Goal: Task Accomplishment & Management: Complete application form

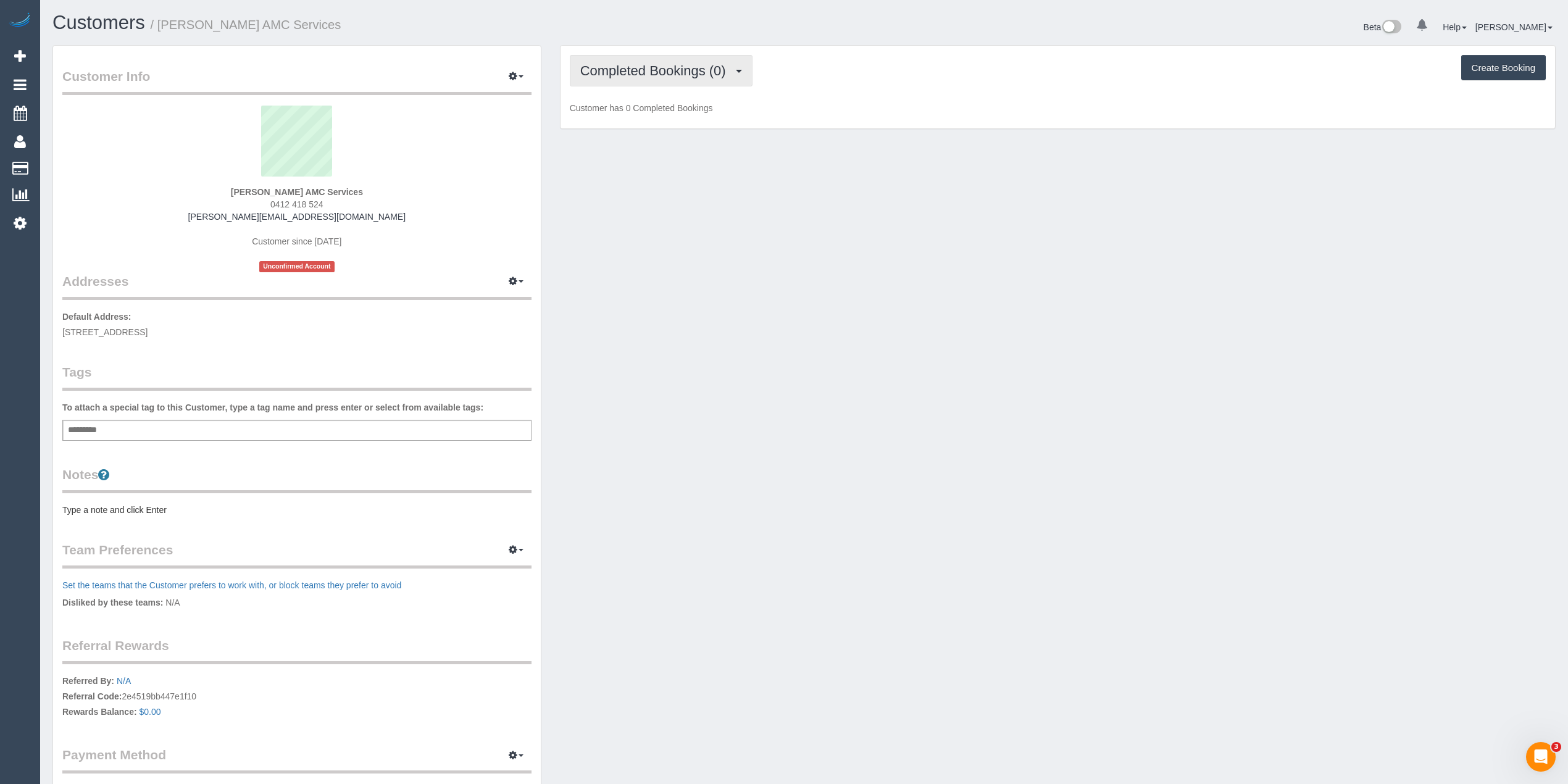
click at [605, 80] on button "Completed Bookings (0)" at bounding box center [661, 71] width 183 height 32
click at [635, 115] on link "Upcoming Bookings (11)" at bounding box center [635, 115] width 130 height 16
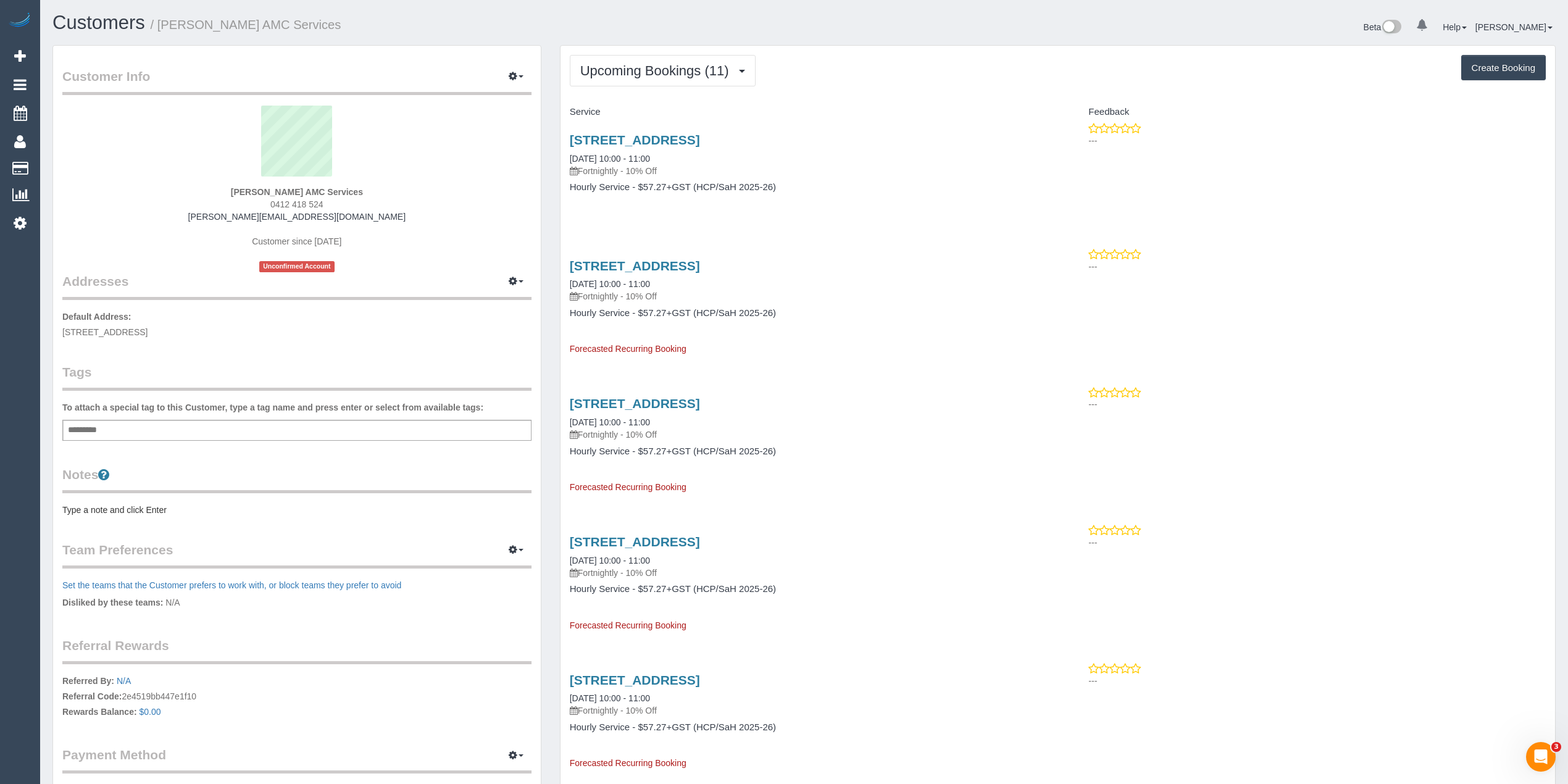
click at [281, 425] on div "Add a tag" at bounding box center [297, 429] width 469 height 21
type input "*******"
type input "***"
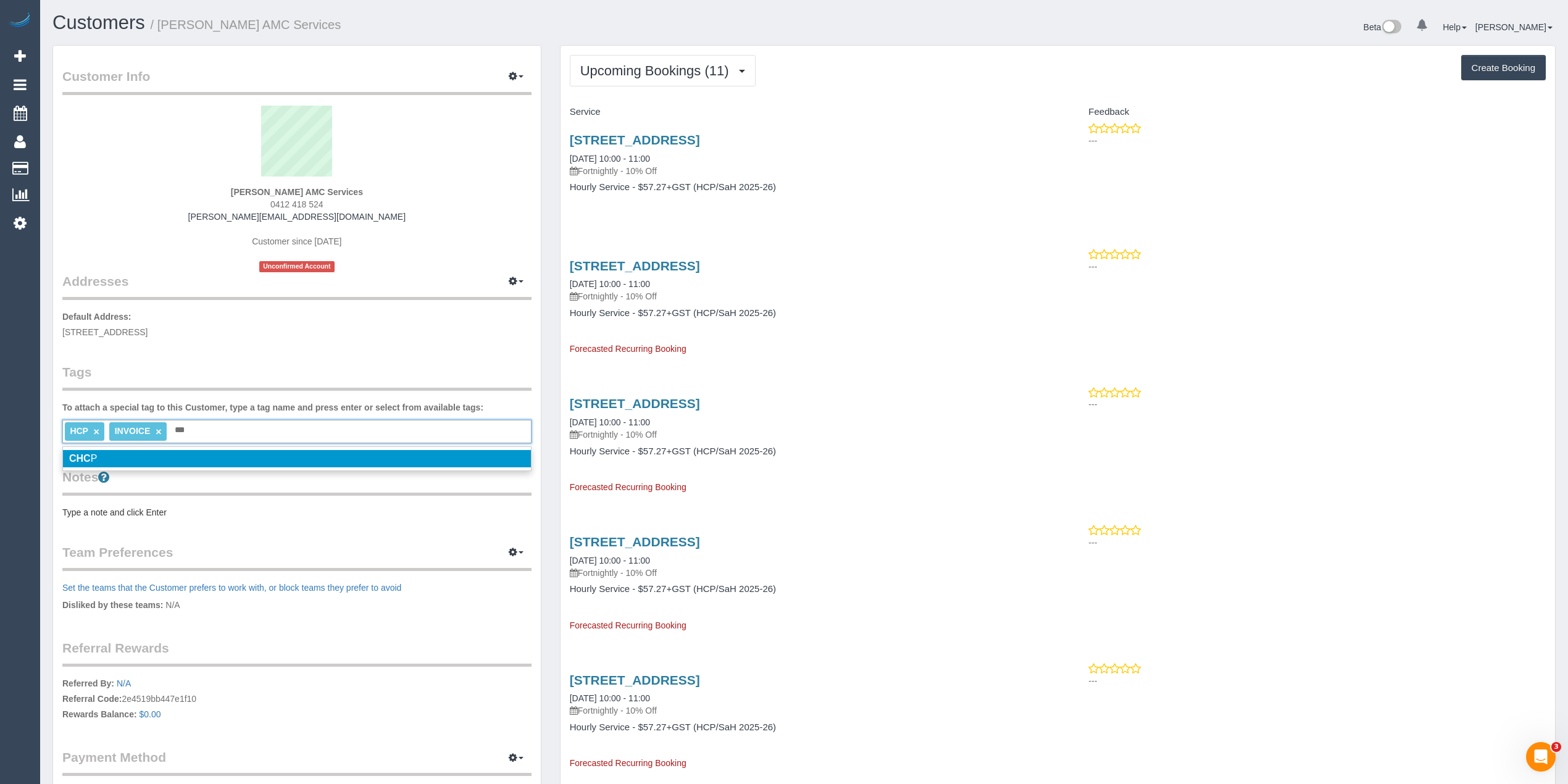
type input "****"
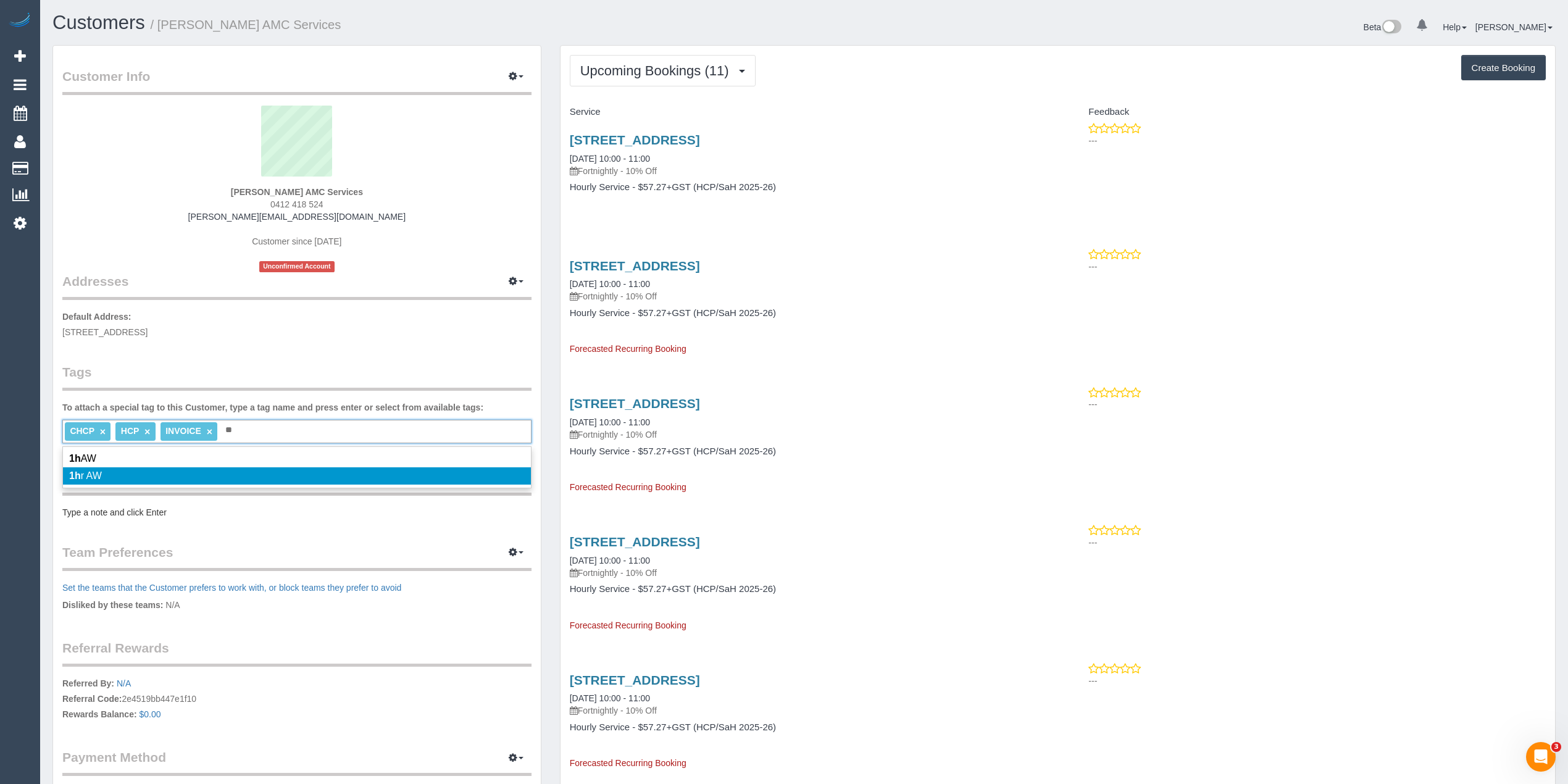
type input "**"
click at [94, 472] on span "1h r AW" at bounding box center [85, 475] width 32 height 11
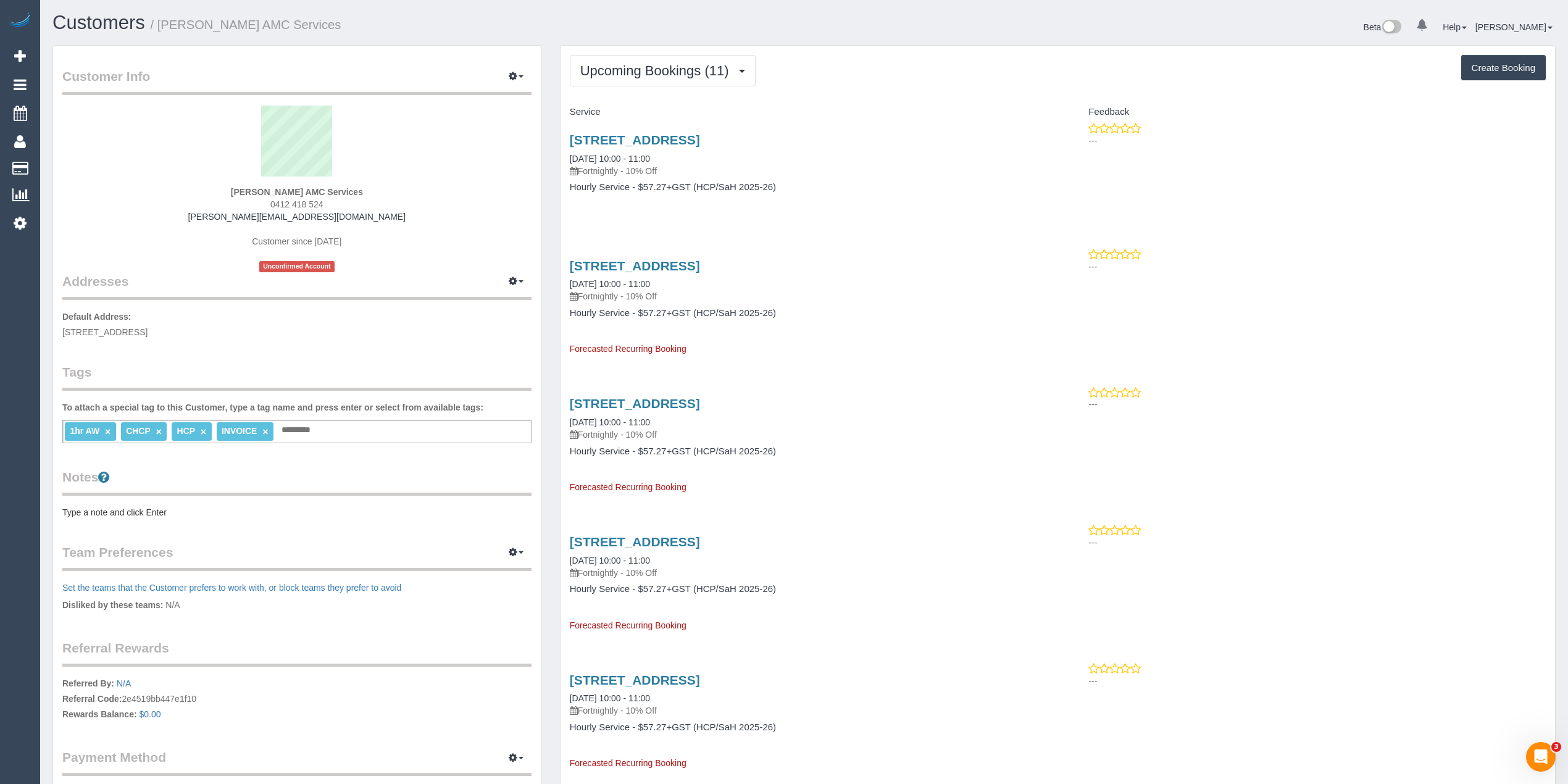
click at [130, 509] on pre "Type a note and click Enter" at bounding box center [297, 512] width 469 height 12
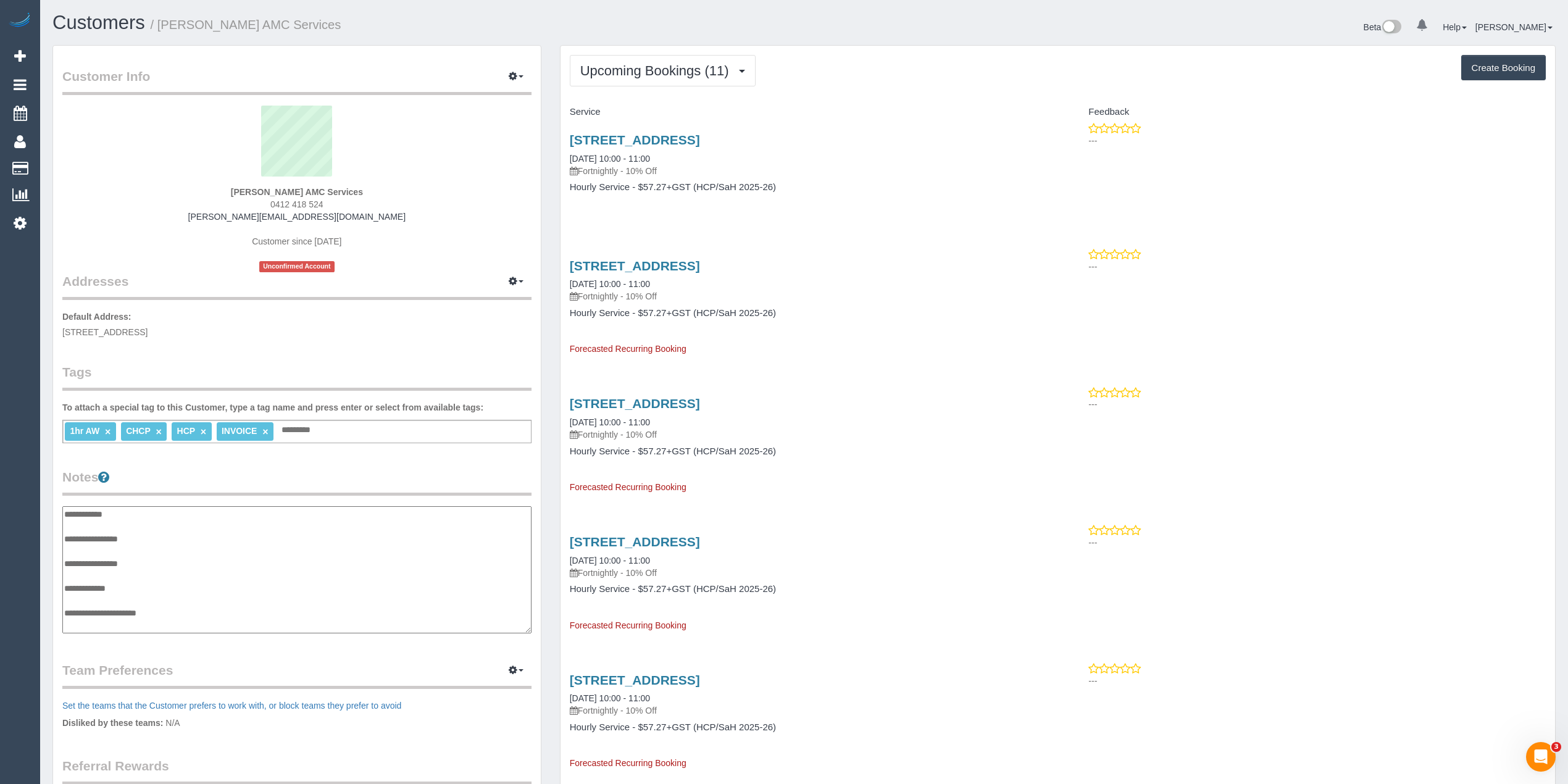
scroll to position [10, 0]
click at [173, 528] on textarea "**********" at bounding box center [296, 570] width 469 height 128
click at [144, 586] on textarea "**********" at bounding box center [296, 570] width 469 height 128
click at [187, 620] on textarea "**********" at bounding box center [296, 570] width 469 height 128
click at [183, 610] on textarea "**********" at bounding box center [296, 570] width 469 height 128
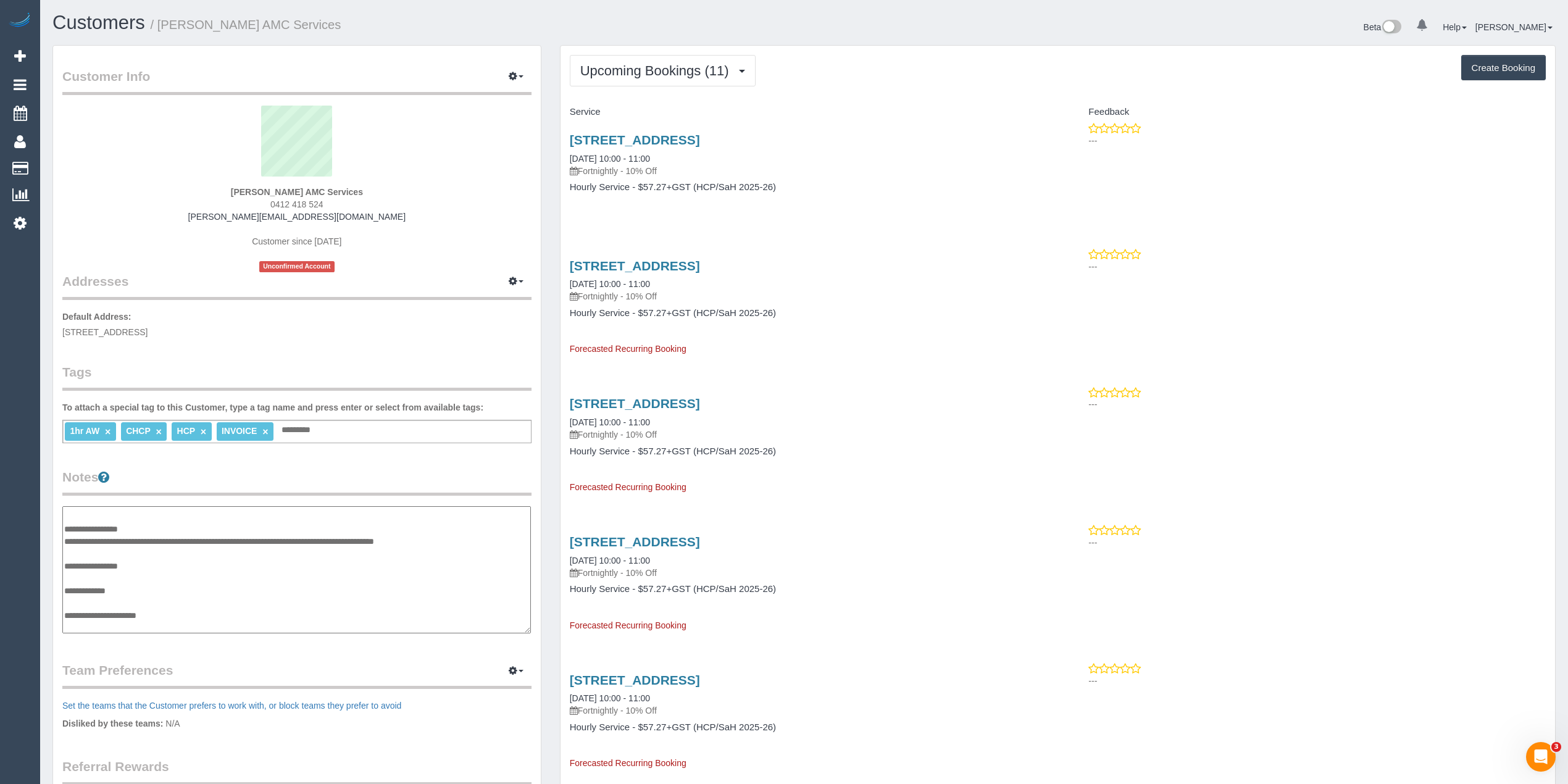
paste textarea "**********"
click at [178, 626] on textarea "**********" at bounding box center [296, 570] width 469 height 128
click at [99, 621] on textarea "**********" at bounding box center [296, 570] width 469 height 128
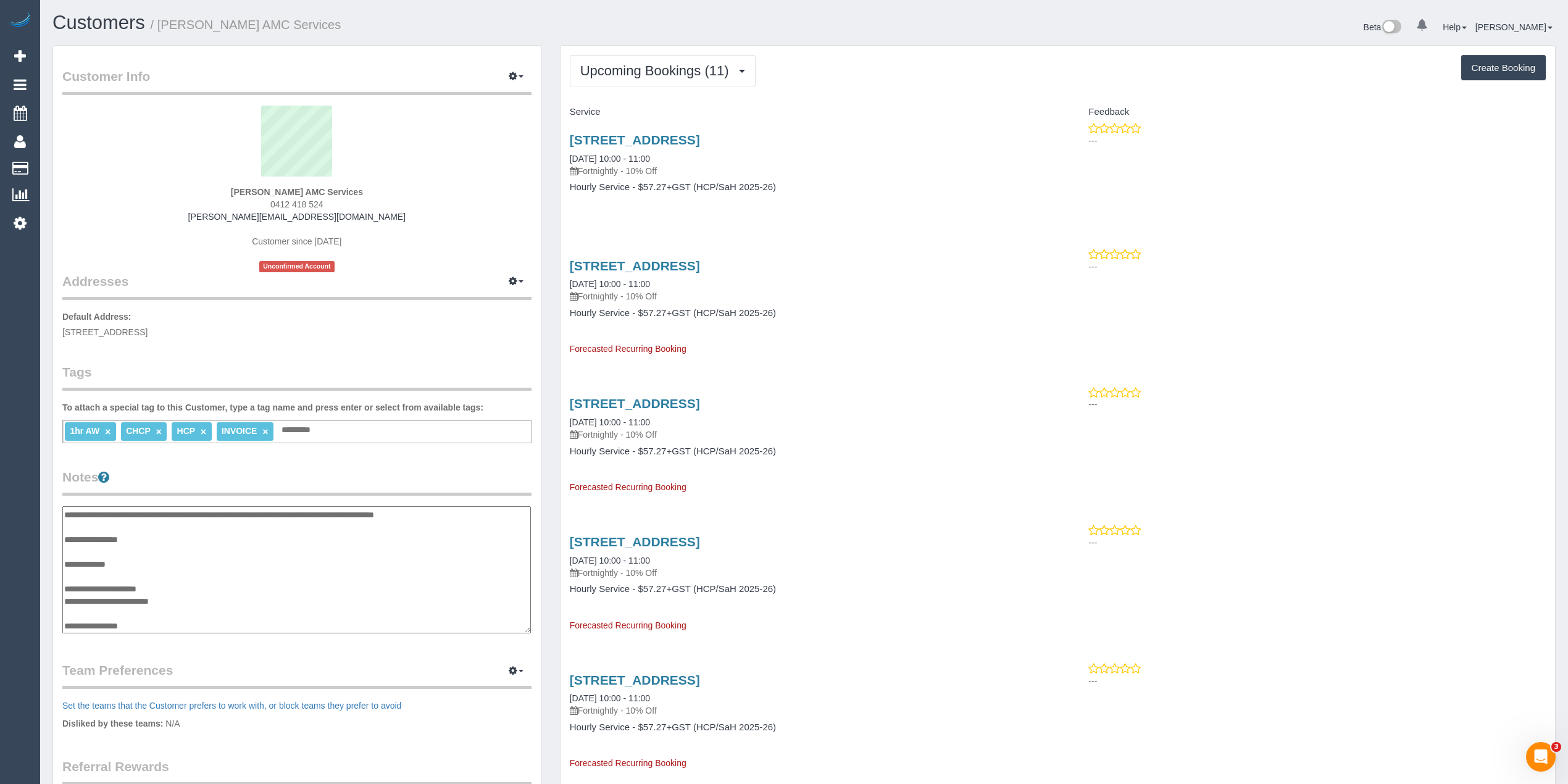
paste textarea "**********"
type textarea "**********"
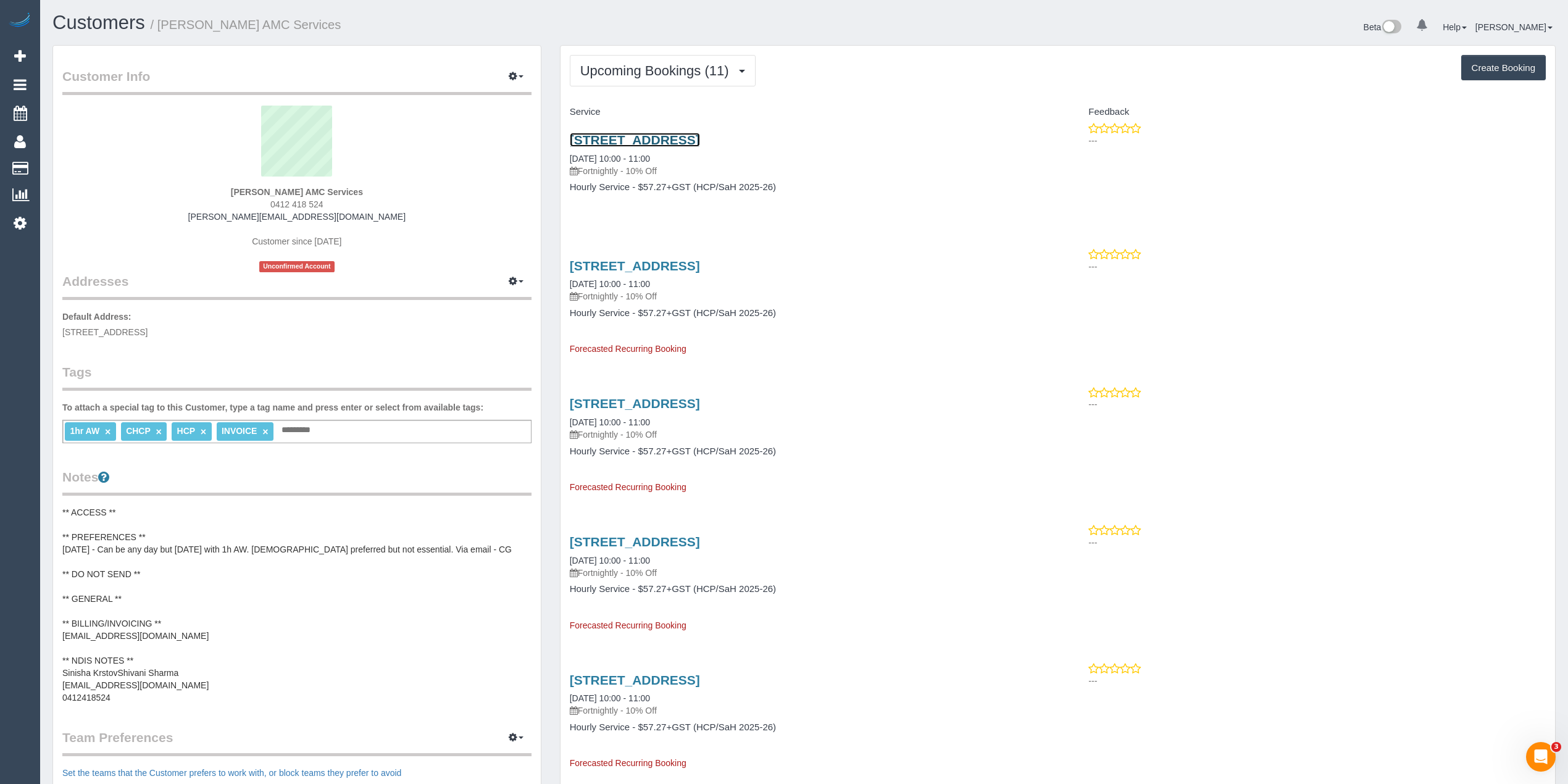
click at [700, 138] on link "72 Clemantis Avenue, Altona North, VIC 3025" at bounding box center [634, 139] width 130 height 14
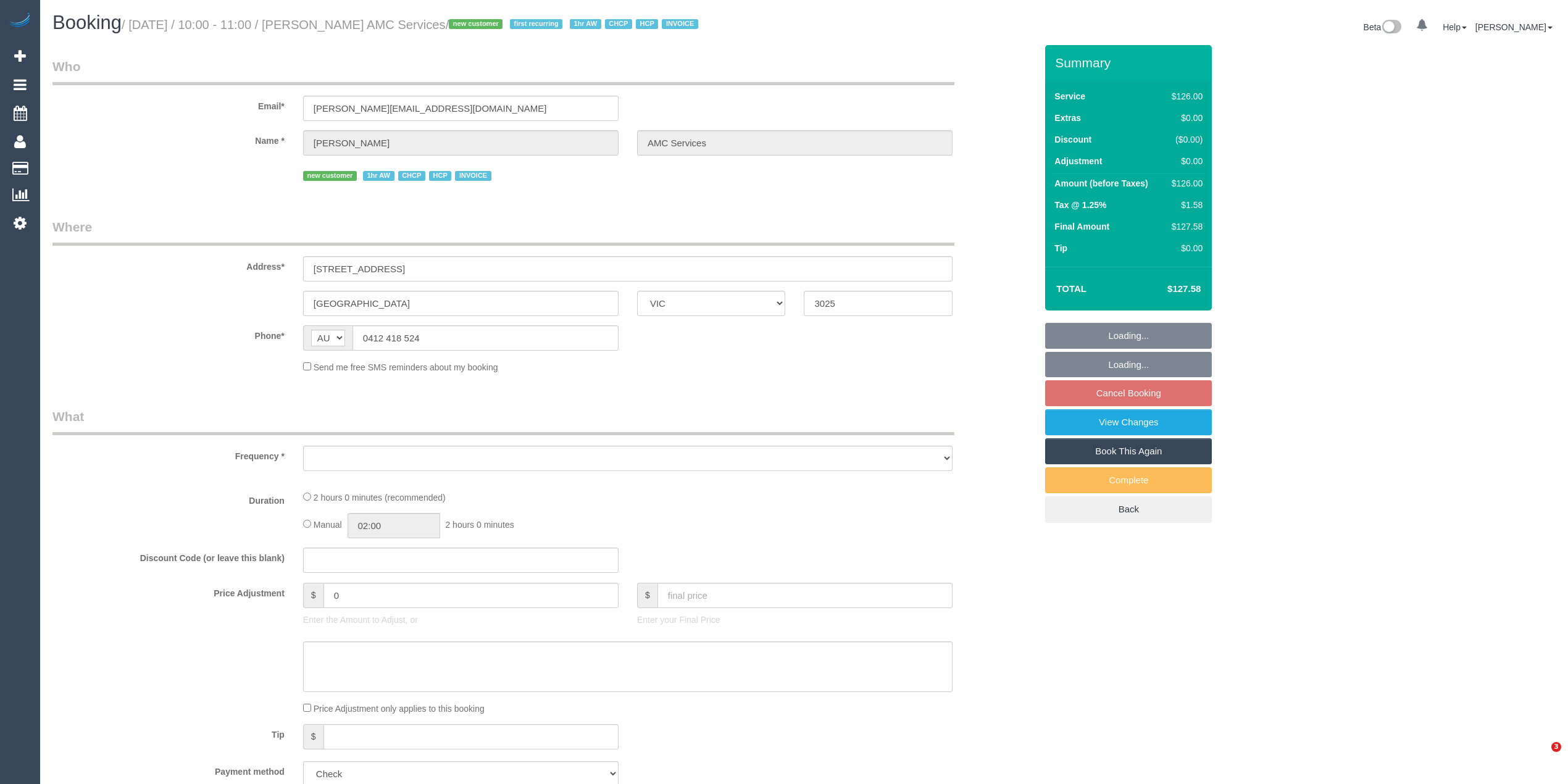
select select "VIC"
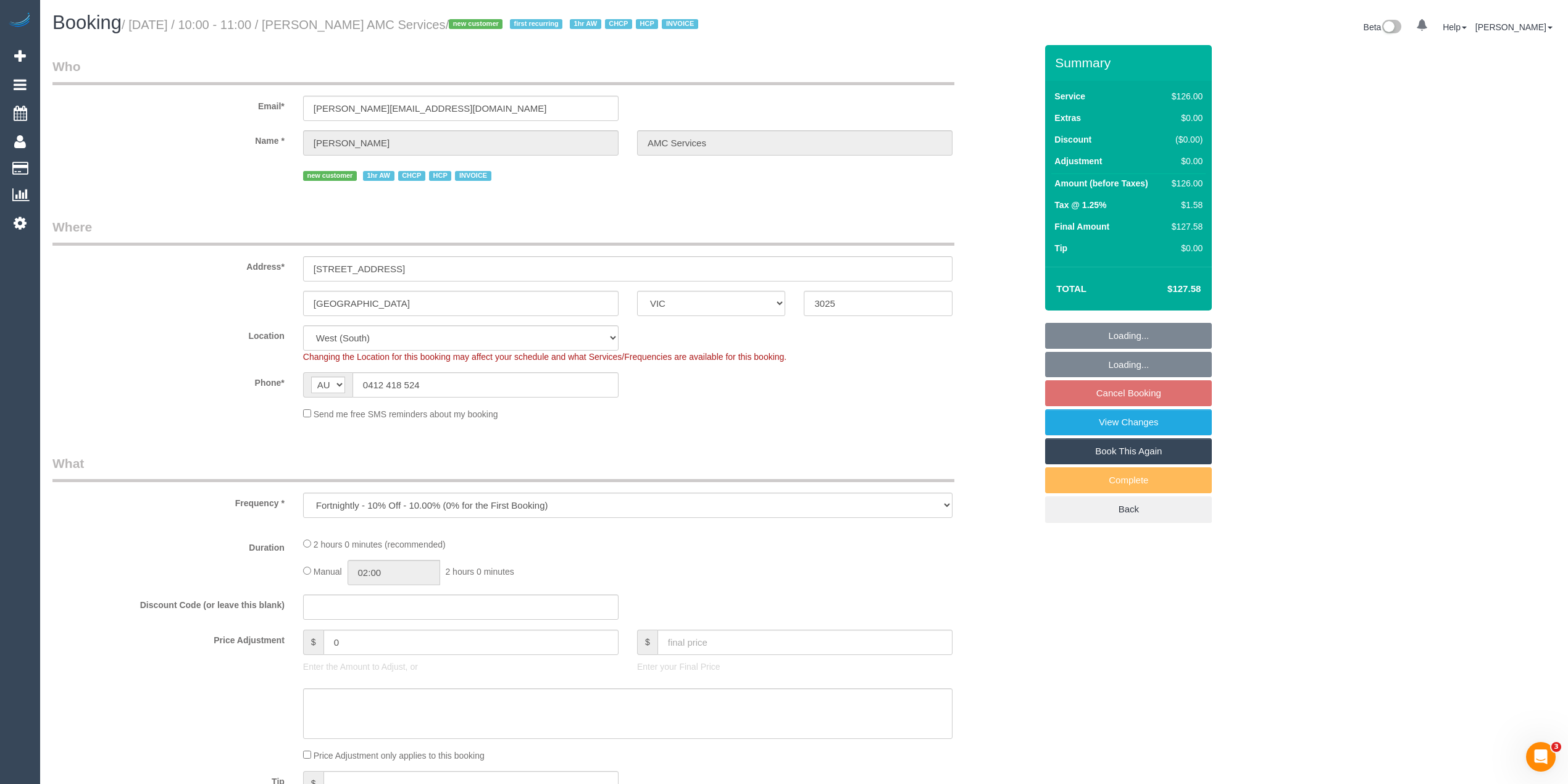
select select "object:603"
select select "120"
select select "number:28"
select select "number:14"
select select "number:18"
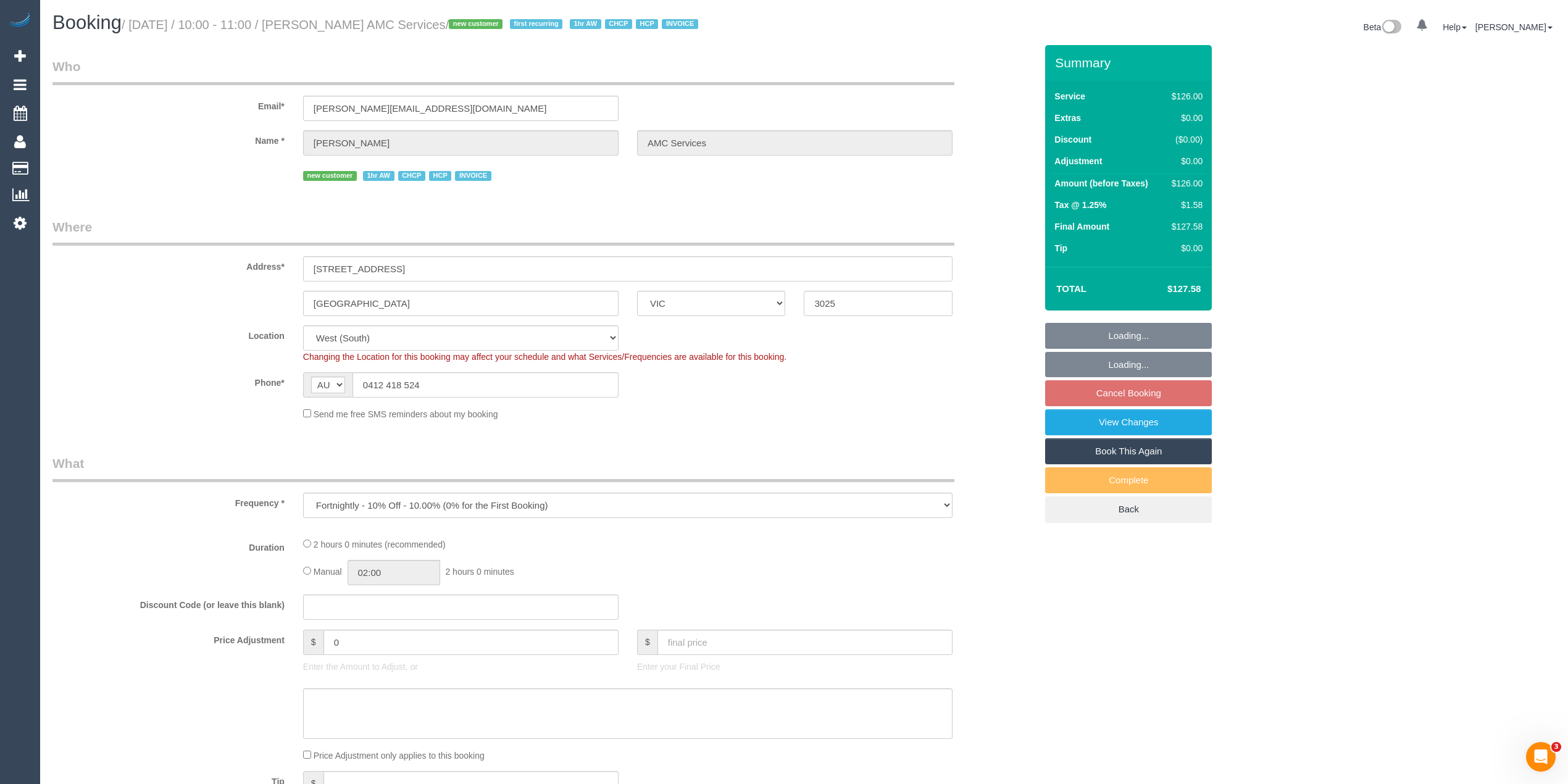
select select "number:25"
select select "number:35"
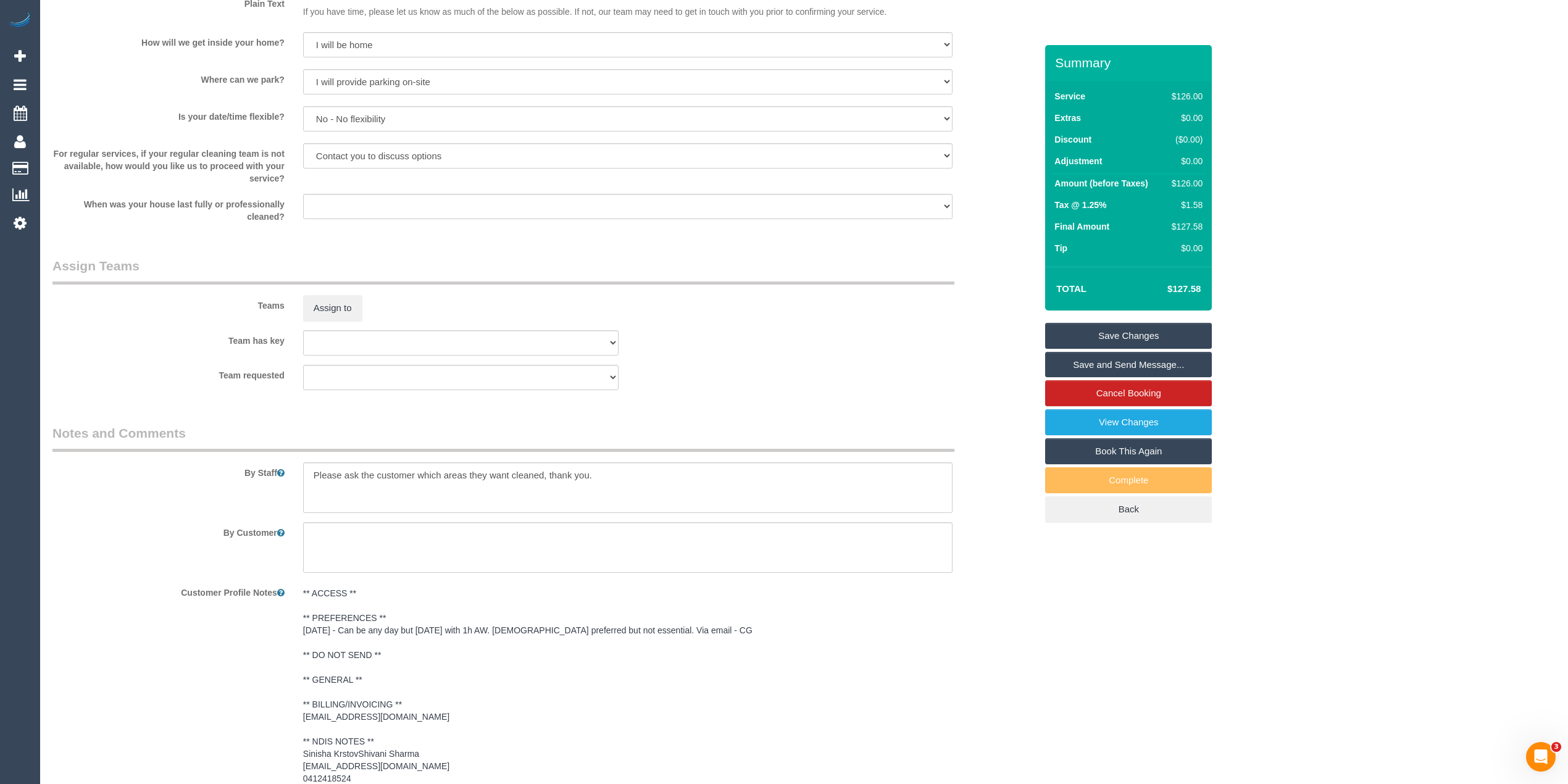
scroll to position [1427, 0]
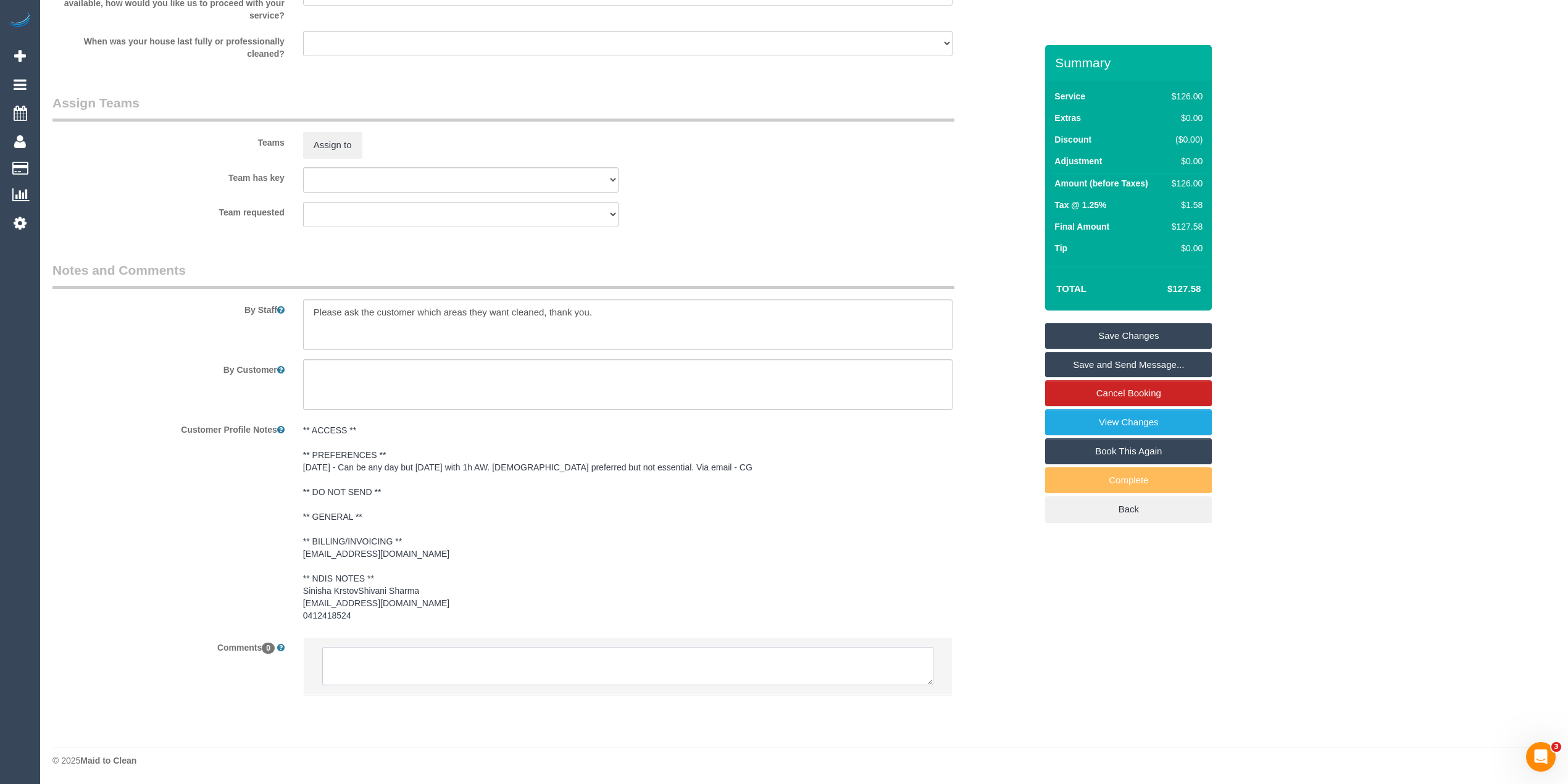
click at [851, 667] on textarea at bounding box center [628, 666] width 611 height 38
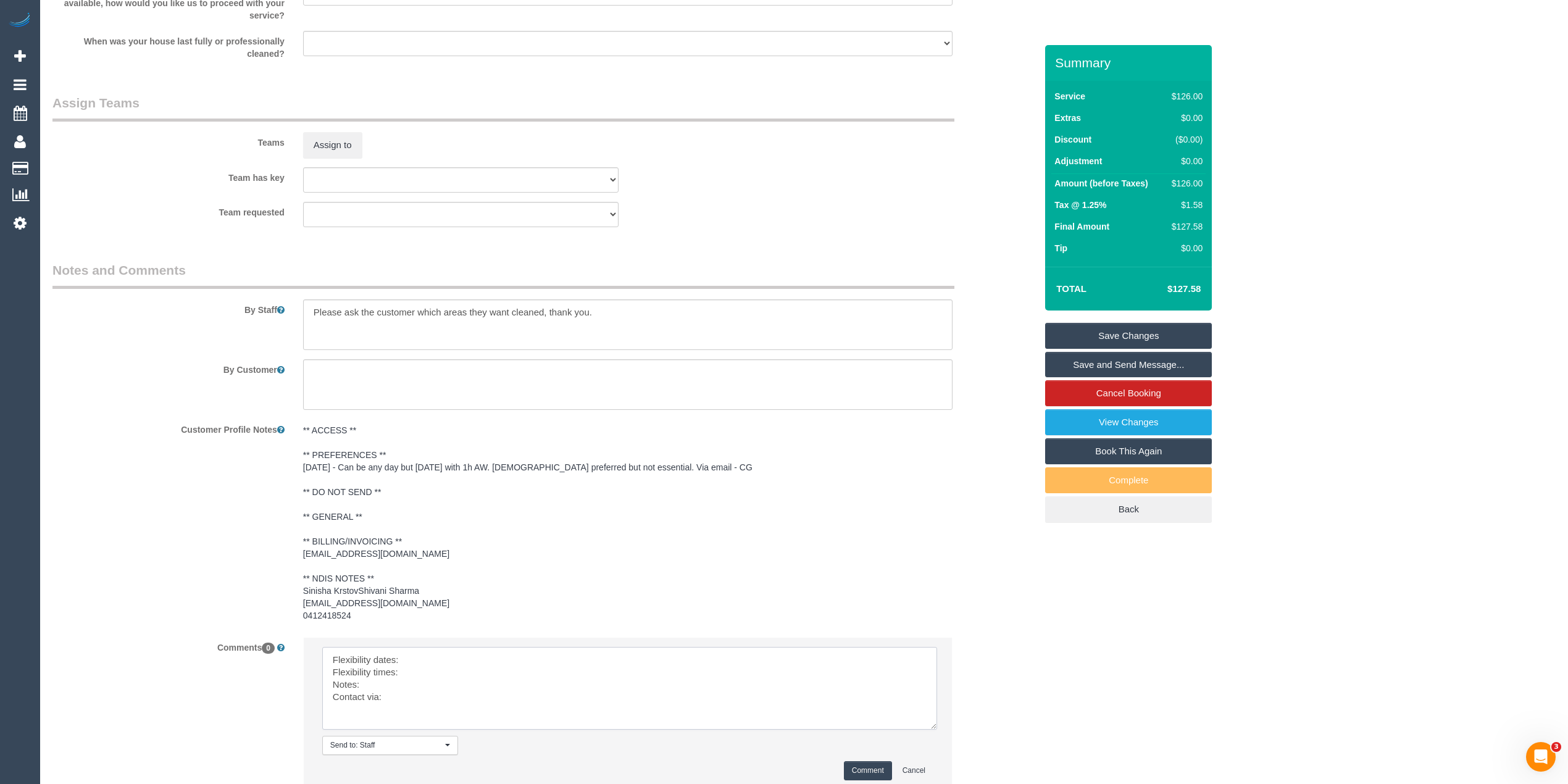
drag, startPoint x: 925, startPoint y: 679, endPoint x: 929, endPoint y: 732, distance: 53.2
click at [929, 730] on textarea at bounding box center [629, 687] width 615 height 82
click at [440, 653] on textarea at bounding box center [629, 692] width 615 height 92
click at [430, 674] on textarea at bounding box center [629, 692] width 615 height 92
click at [379, 682] on textarea at bounding box center [629, 692] width 615 height 92
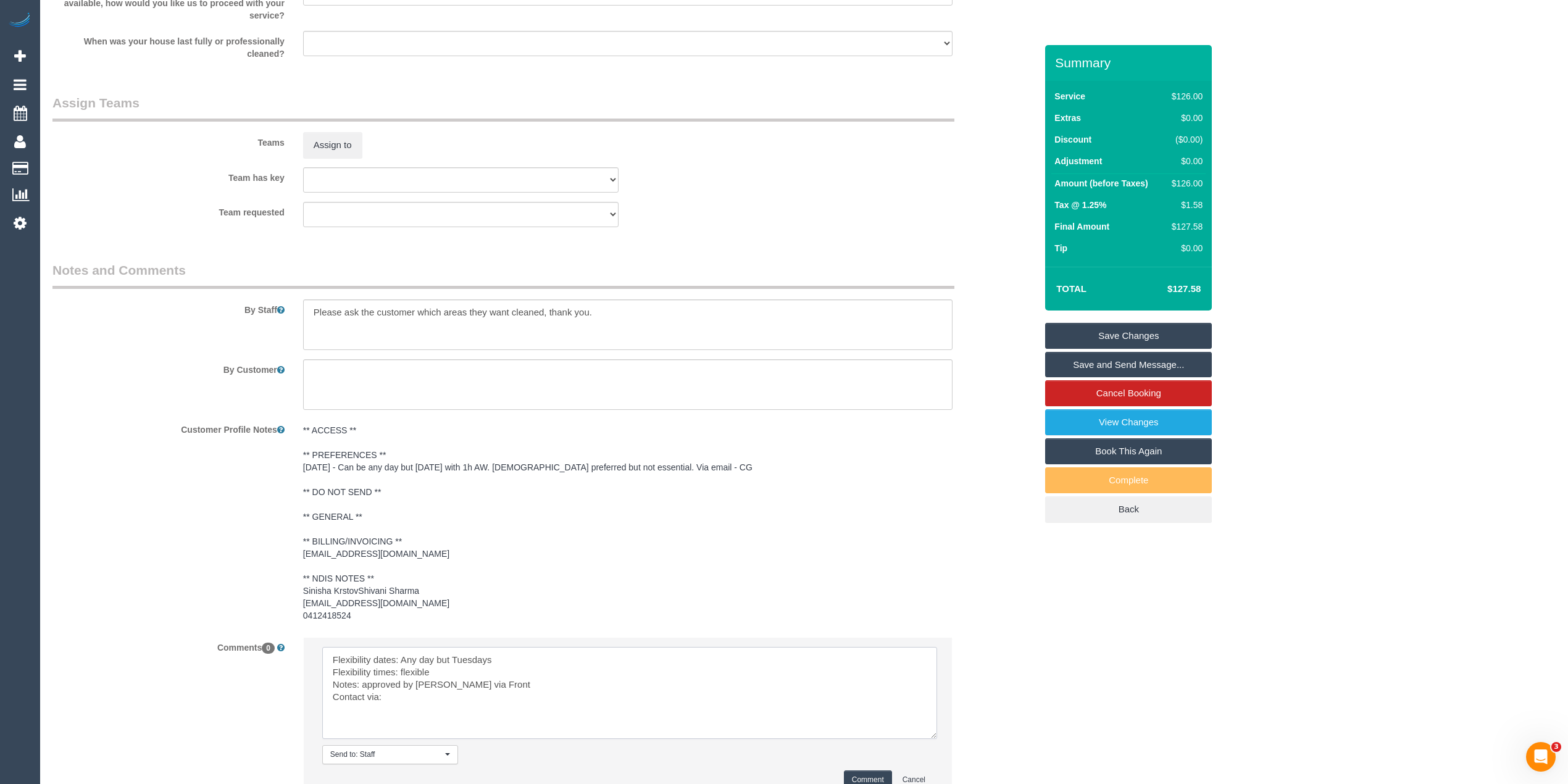
click at [401, 696] on textarea at bounding box center [629, 692] width 615 height 92
type textarea "Flexibility dates: Any day but Tuesdays Flexibility times: flexible Notes: appr…"
click at [861, 768] on li "Send to: Staff Nothing selected Send to: Staff Send to: Customer Send to: Team …" at bounding box center [628, 718] width 648 height 161
click at [861, 775] on button "Comment" at bounding box center [868, 779] width 48 height 19
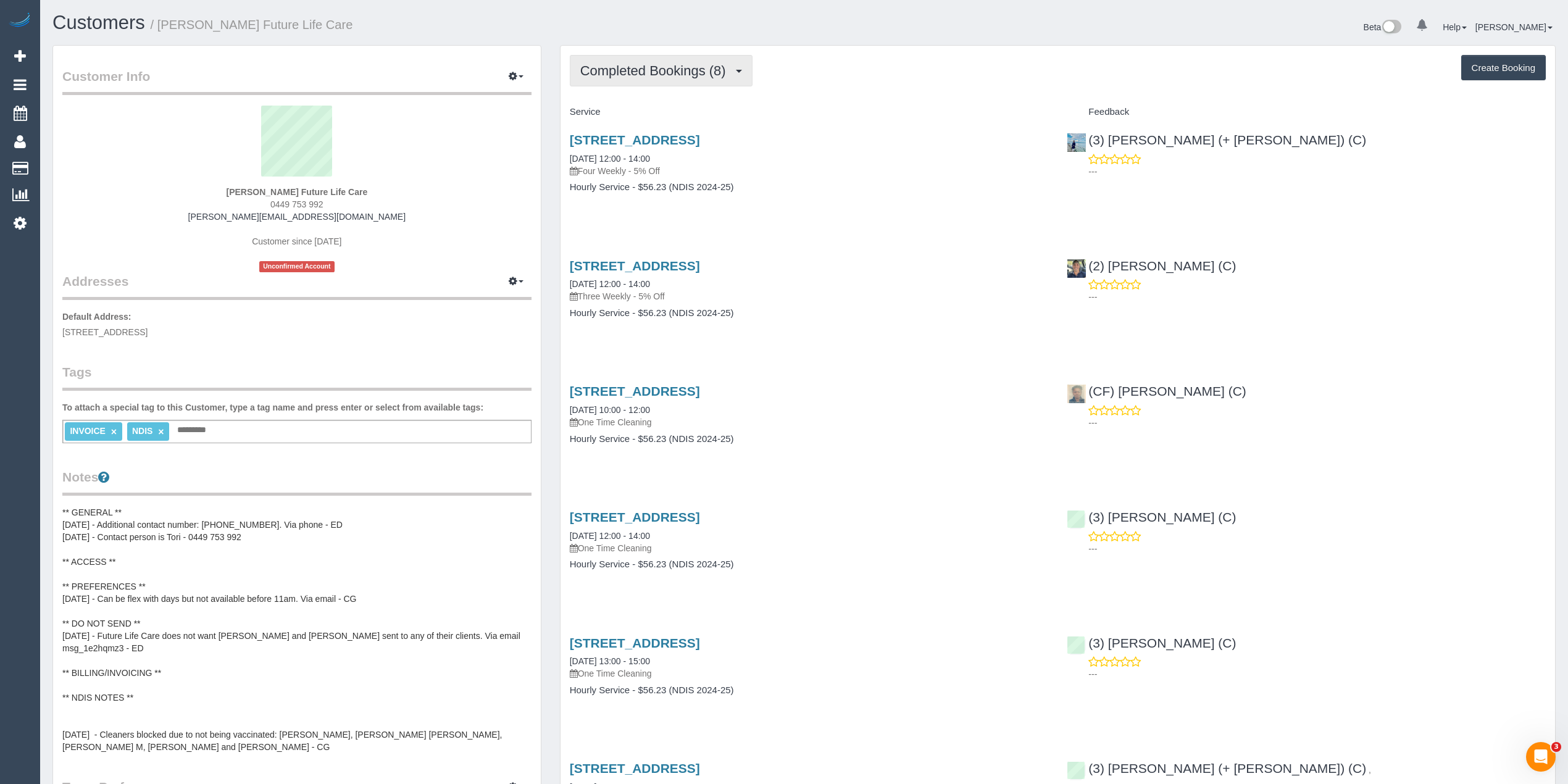
click at [633, 77] on button "Completed Bookings (8)" at bounding box center [661, 71] width 183 height 32
click at [1491, 72] on button "Create Booking" at bounding box center [1503, 67] width 85 height 26
select select "VIC"
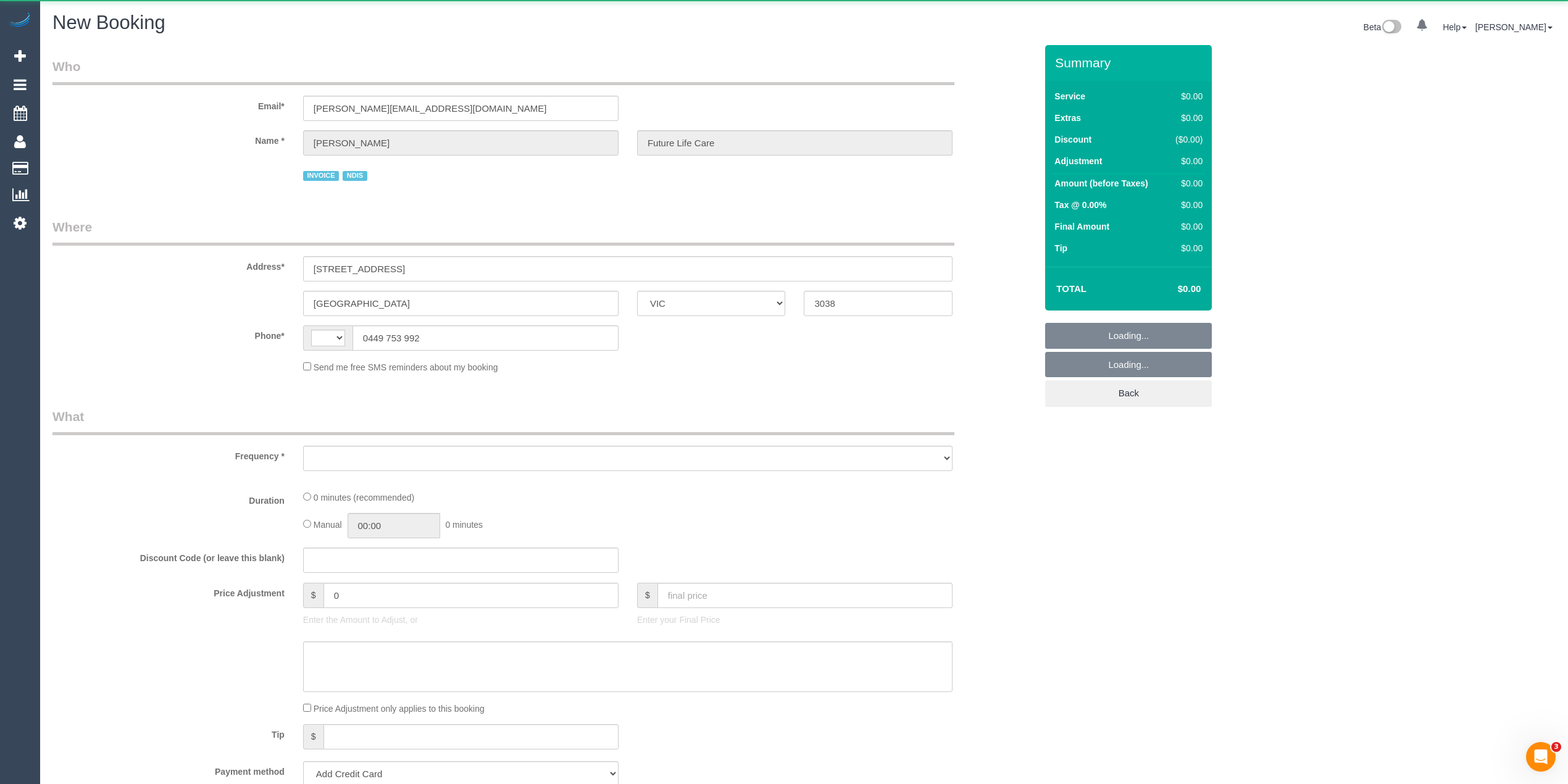
select select "string:AU"
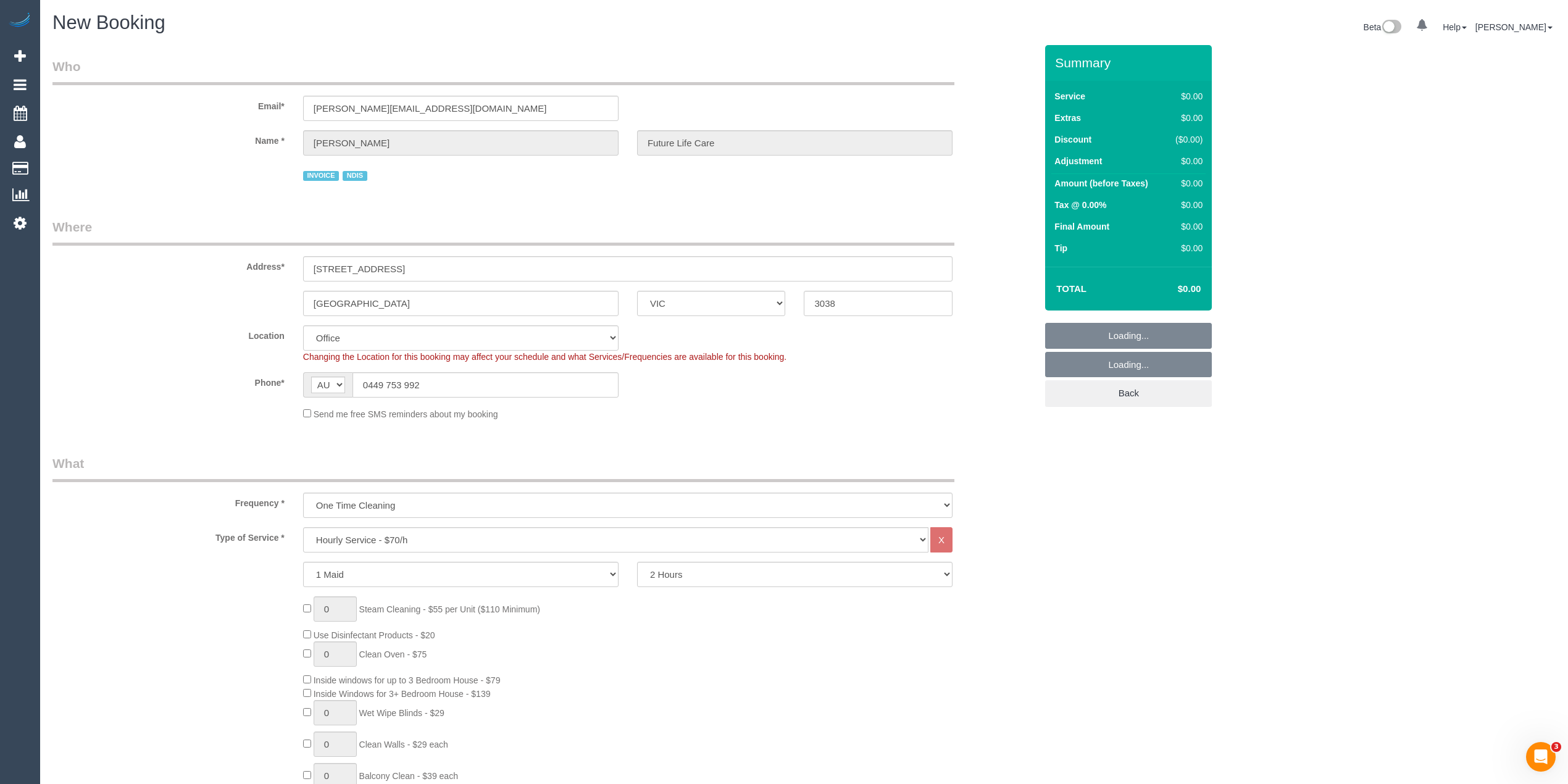
select select "object:2573"
select select "49"
select select "object:2583"
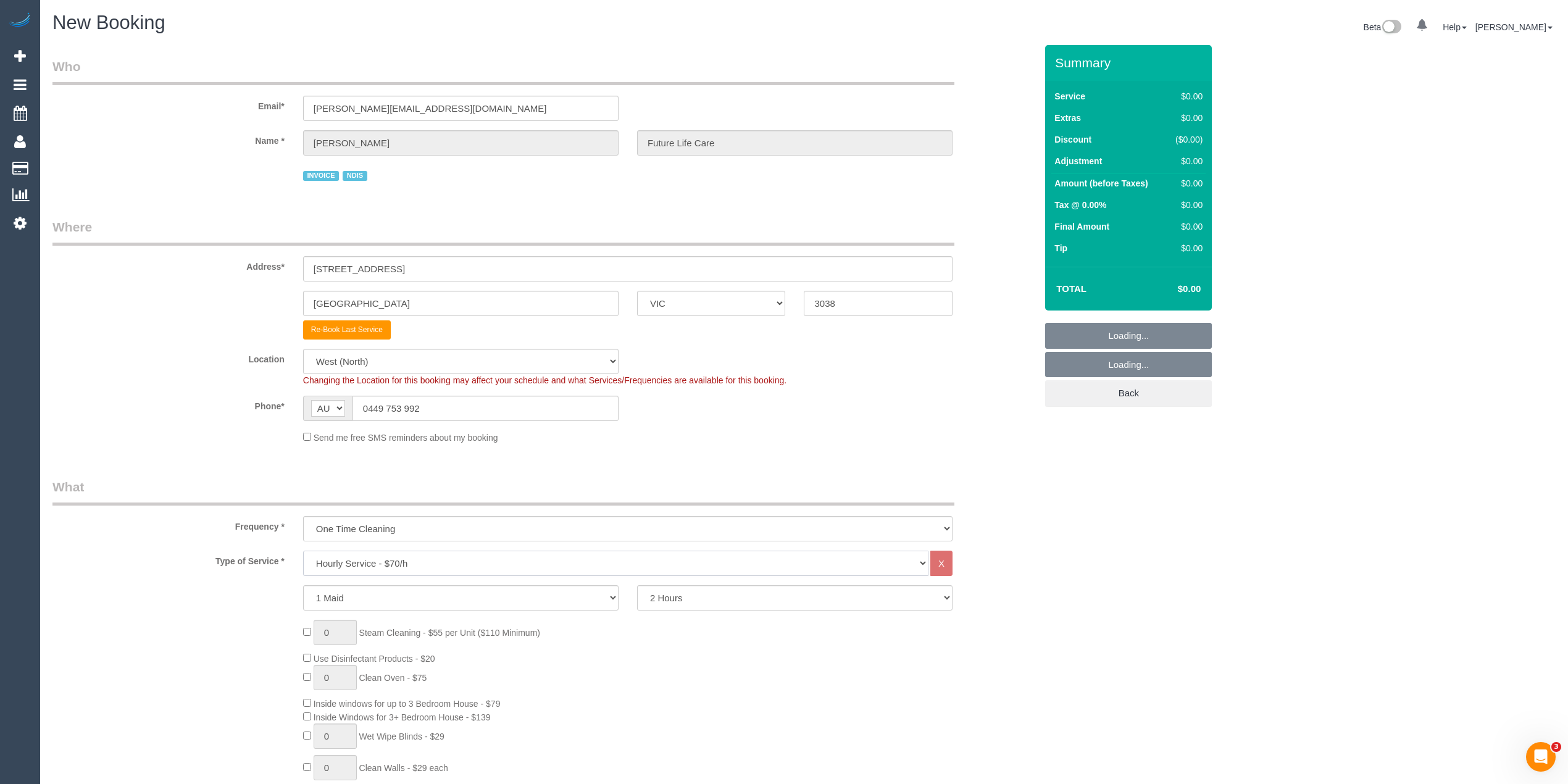
click at [434, 560] on select "Hourly Service - $70/h Hourly Service - $65/h Hourly Service - $60/h Hourly Ser…" at bounding box center [615, 563] width 625 height 25
select select "275"
click at [303, 550] on select "Hourly Service - $70/h Hourly Service - $65/h Hourly Service - $60/h Hourly Ser…" at bounding box center [615, 563] width 625 height 25
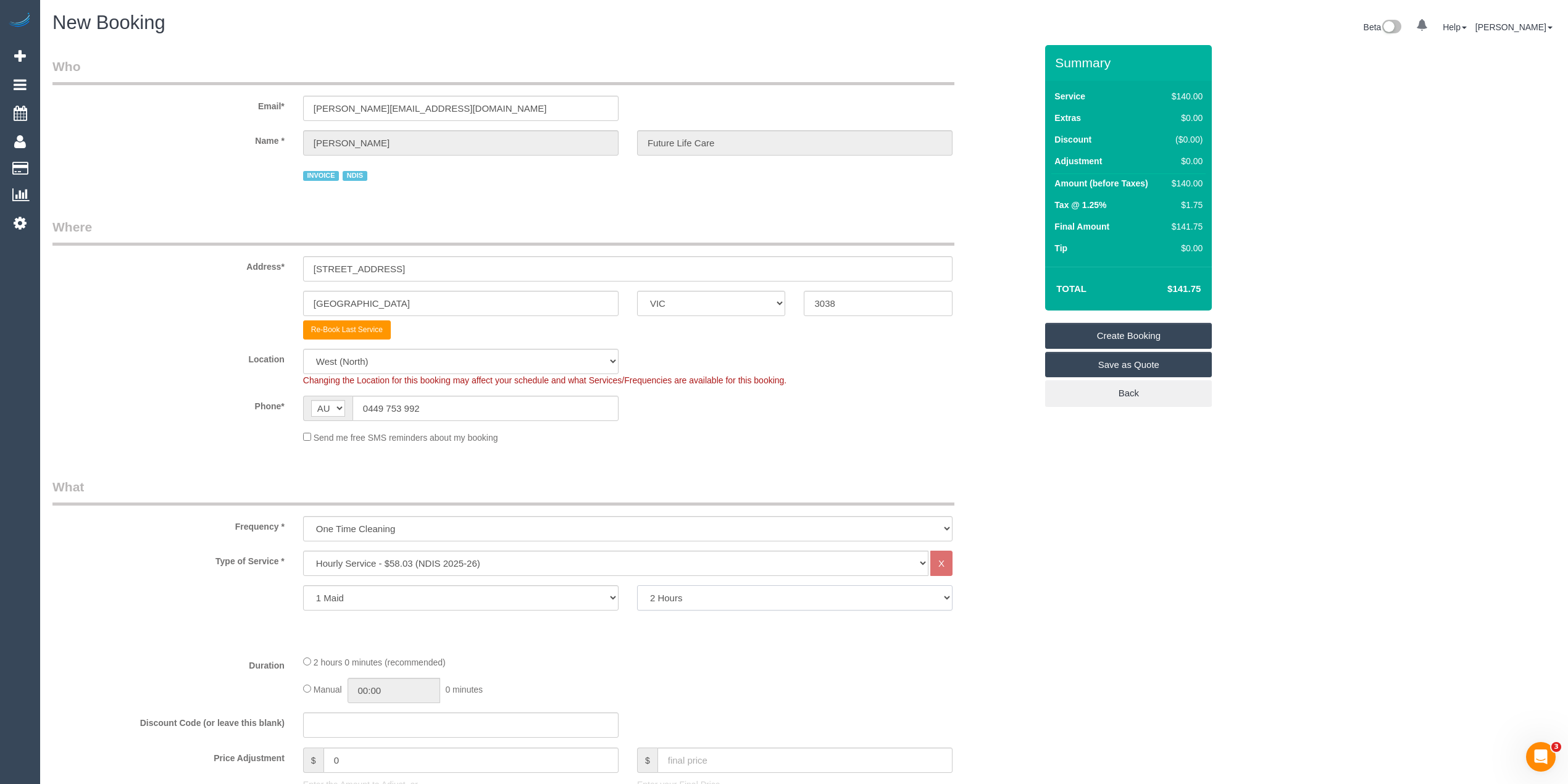
click at [662, 588] on select "2 Hours 2.5 Hours 3 Hours 3.5 Hours 4 Hours 4.5 Hours 5 Hours 5.5 Hours 6 Hours…" at bounding box center [794, 598] width 315 height 25
select select "180"
click at [637, 585] on select "2 Hours 2.5 Hours 3 Hours 3.5 Hours 4 Hours 4.5 Hours 5 Hours 5.5 Hours 6 Hours…" at bounding box center [794, 598] width 315 height 25
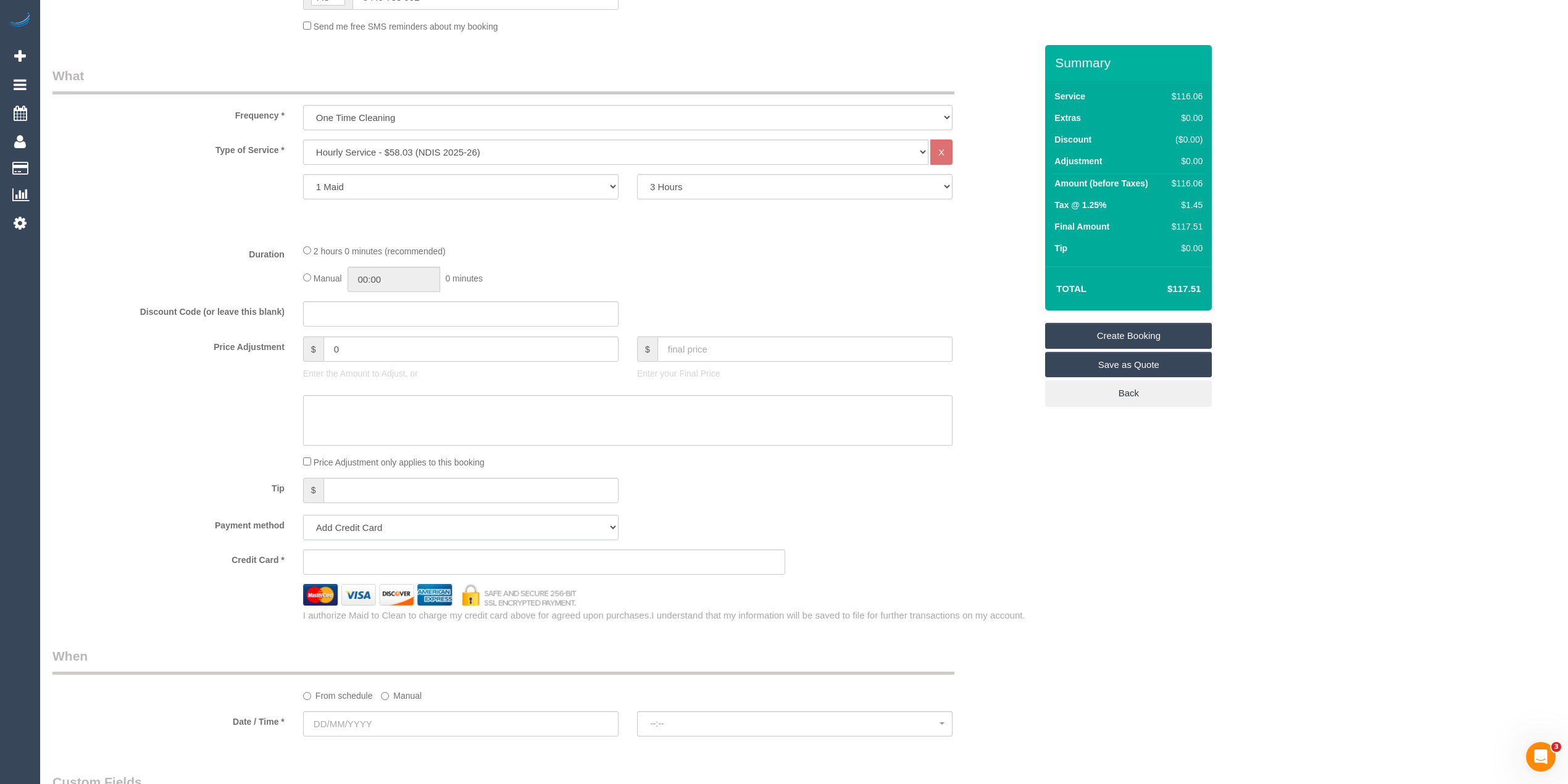
click at [450, 514] on select "Add Credit Card Cash Check Paypal" at bounding box center [460, 527] width 315 height 25
select select "string:check"
click at [303, 514] on select "Add Credit Card Cash Check Paypal" at bounding box center [460, 527] width 315 height 25
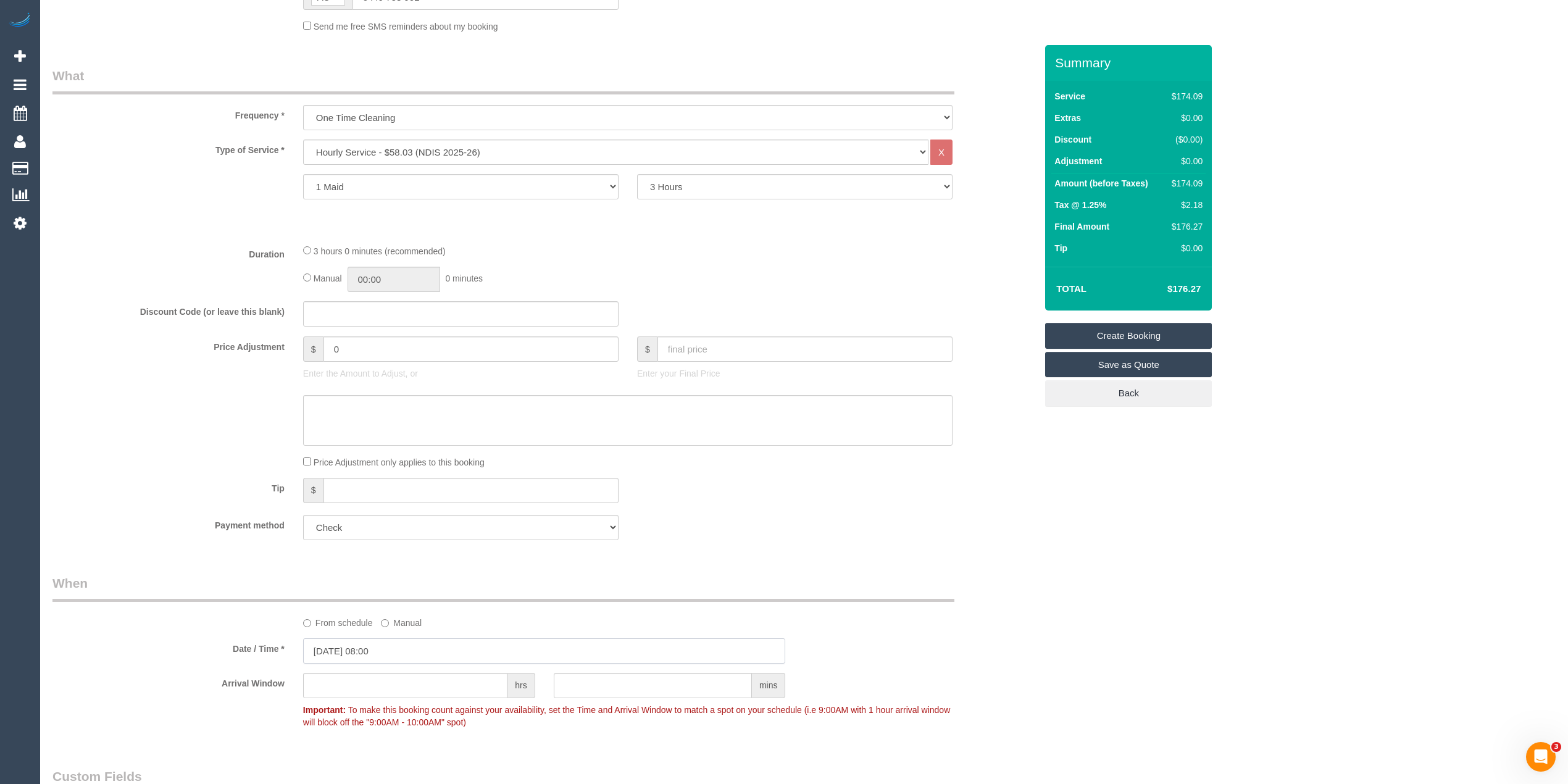
click at [332, 648] on input "02/09/2025 08:00" at bounding box center [544, 651] width 483 height 25
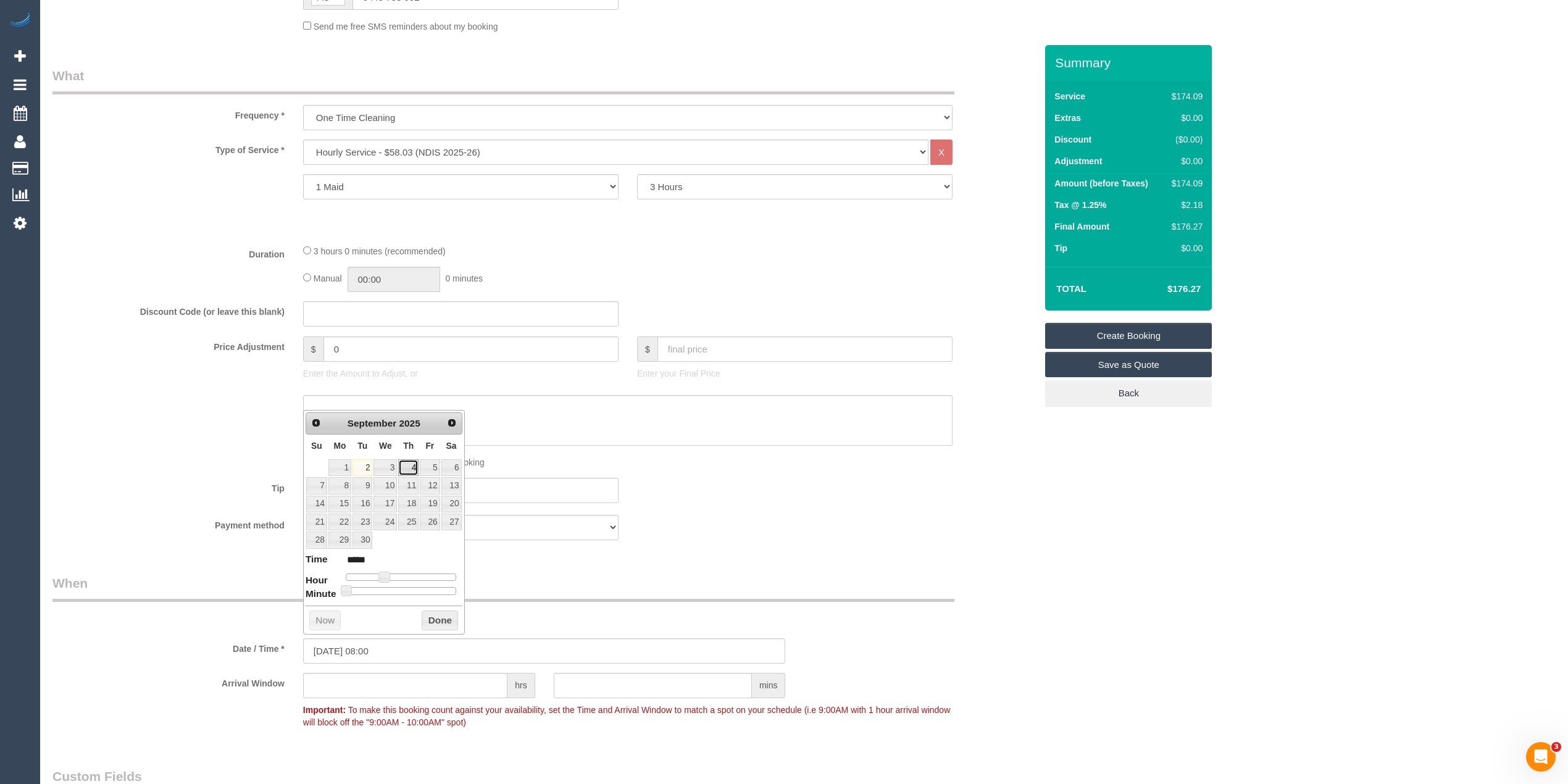
click at [410, 469] on link "4" at bounding box center [408, 468] width 20 height 17
type input "04/09/2025 09:00"
type input "*****"
type input "04/09/2025 10:00"
type input "*****"
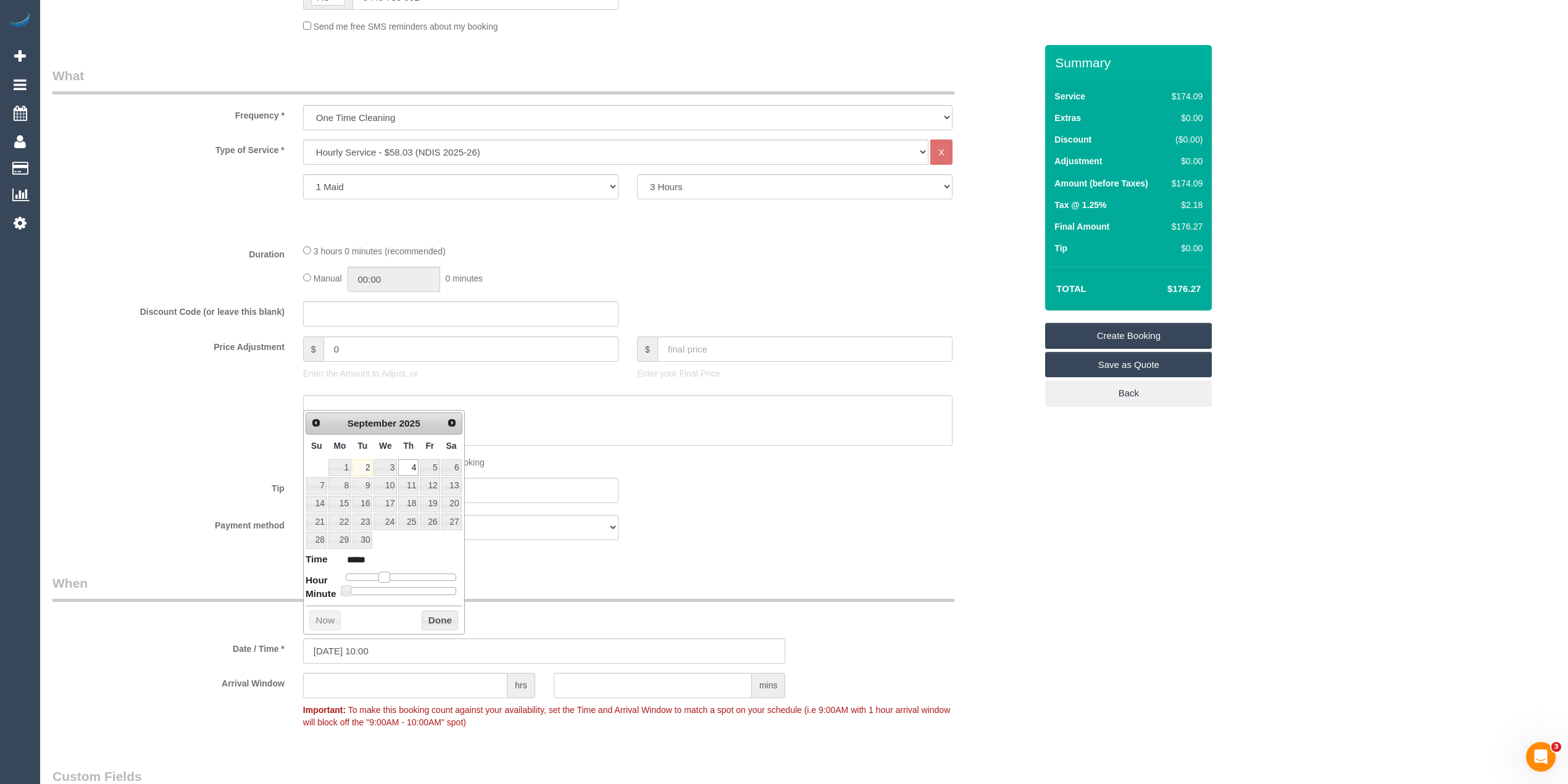
type input "04/09/2025 11:00"
type input "*****"
type input "04/09/2025 12:00"
type input "*****"
drag, startPoint x: 386, startPoint y: 578, endPoint x: 404, endPoint y: 577, distance: 18.0
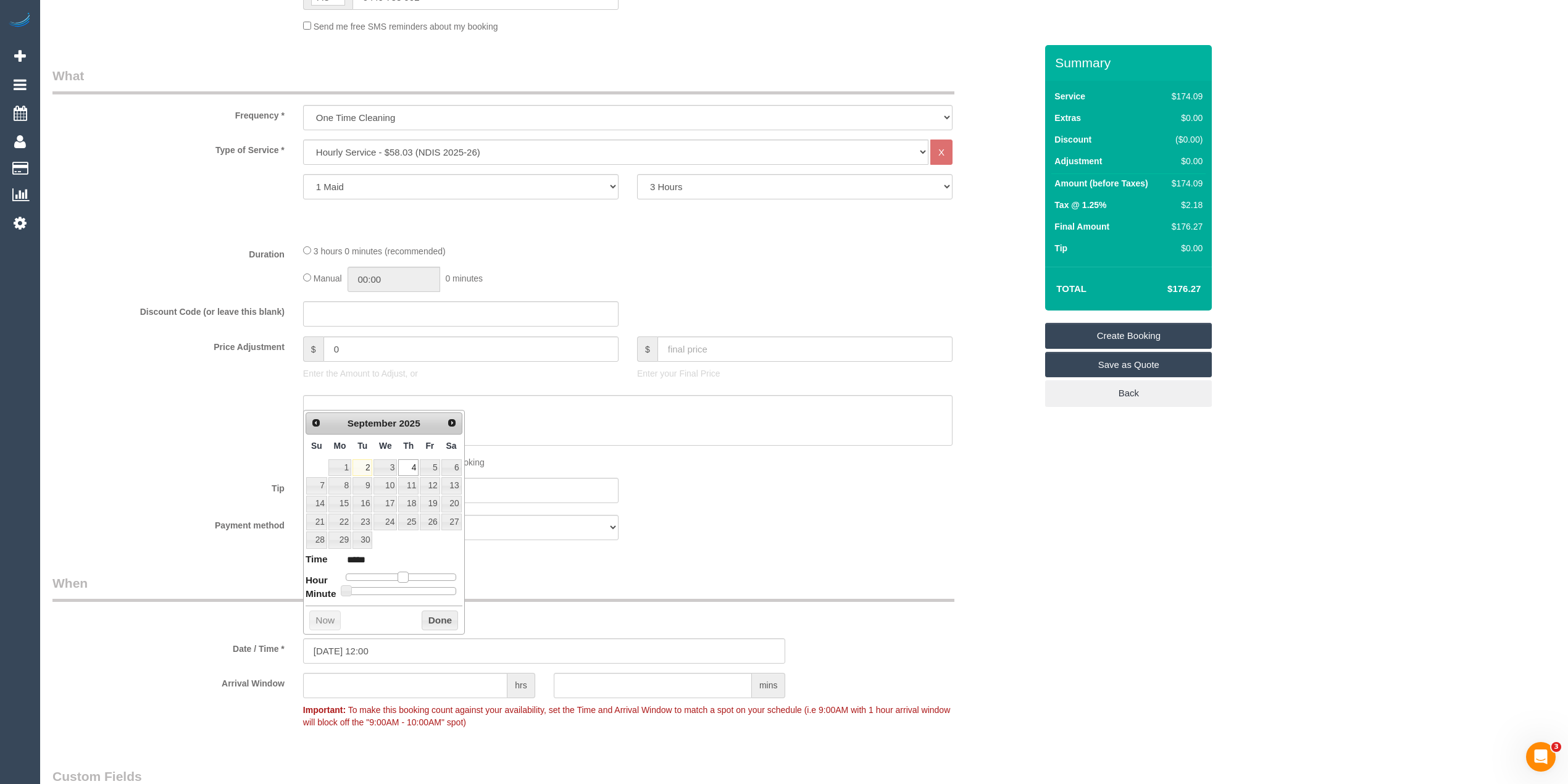
click at [404, 577] on span at bounding box center [403, 577] width 11 height 11
click at [1244, 682] on div "Who Email* sonia.futurelifecare@fake.com Name * Sonia Saad Future Life Care INV…" at bounding box center [804, 723] width 1503 height 2179
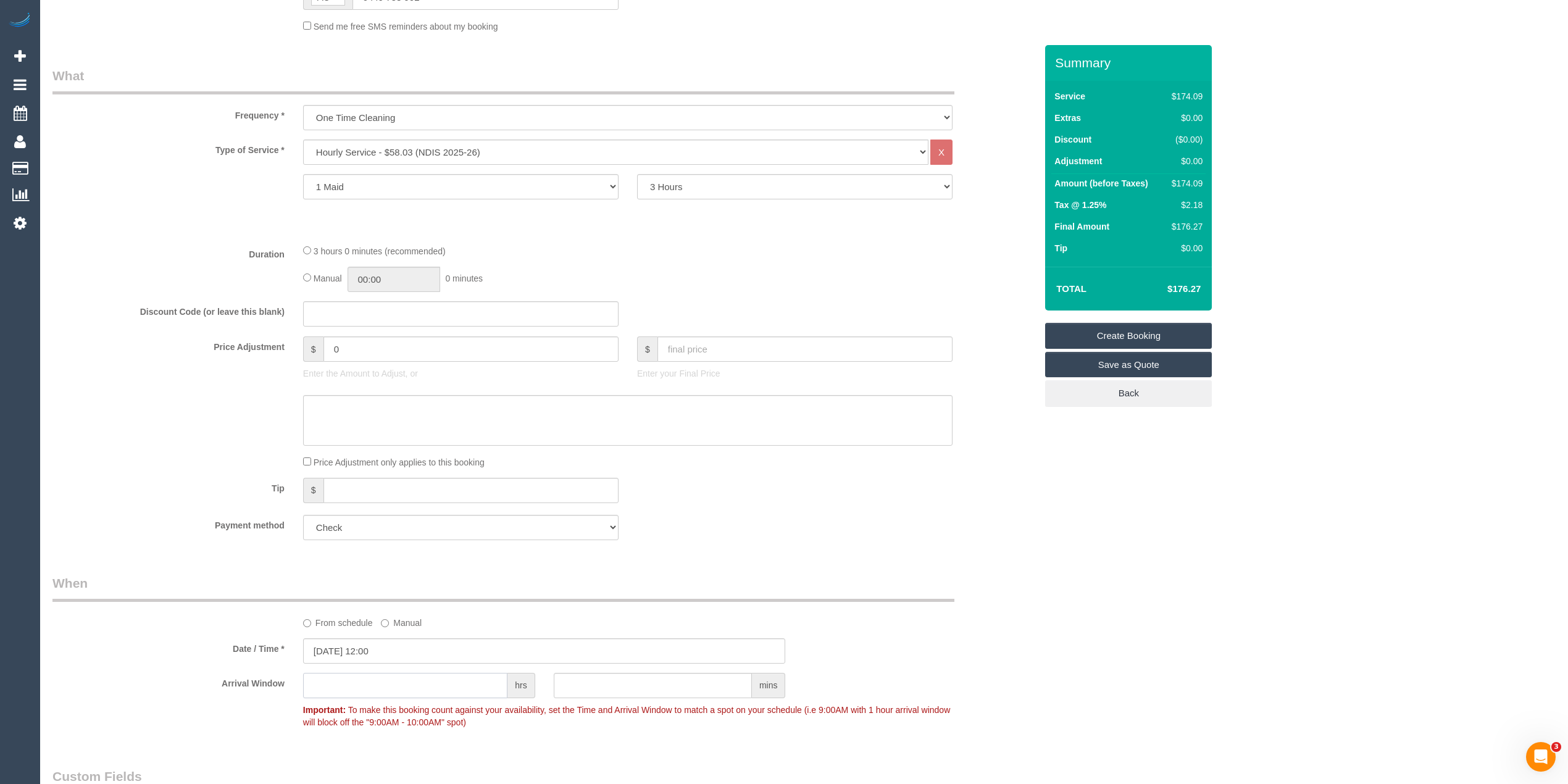
click at [319, 687] on input "text" at bounding box center [404, 685] width 204 height 25
type input "2"
click at [1208, 593] on div "Who Email* sonia.futurelifecare@fake.com Name * Sonia Saad Future Life Care INV…" at bounding box center [804, 723] width 1503 height 2179
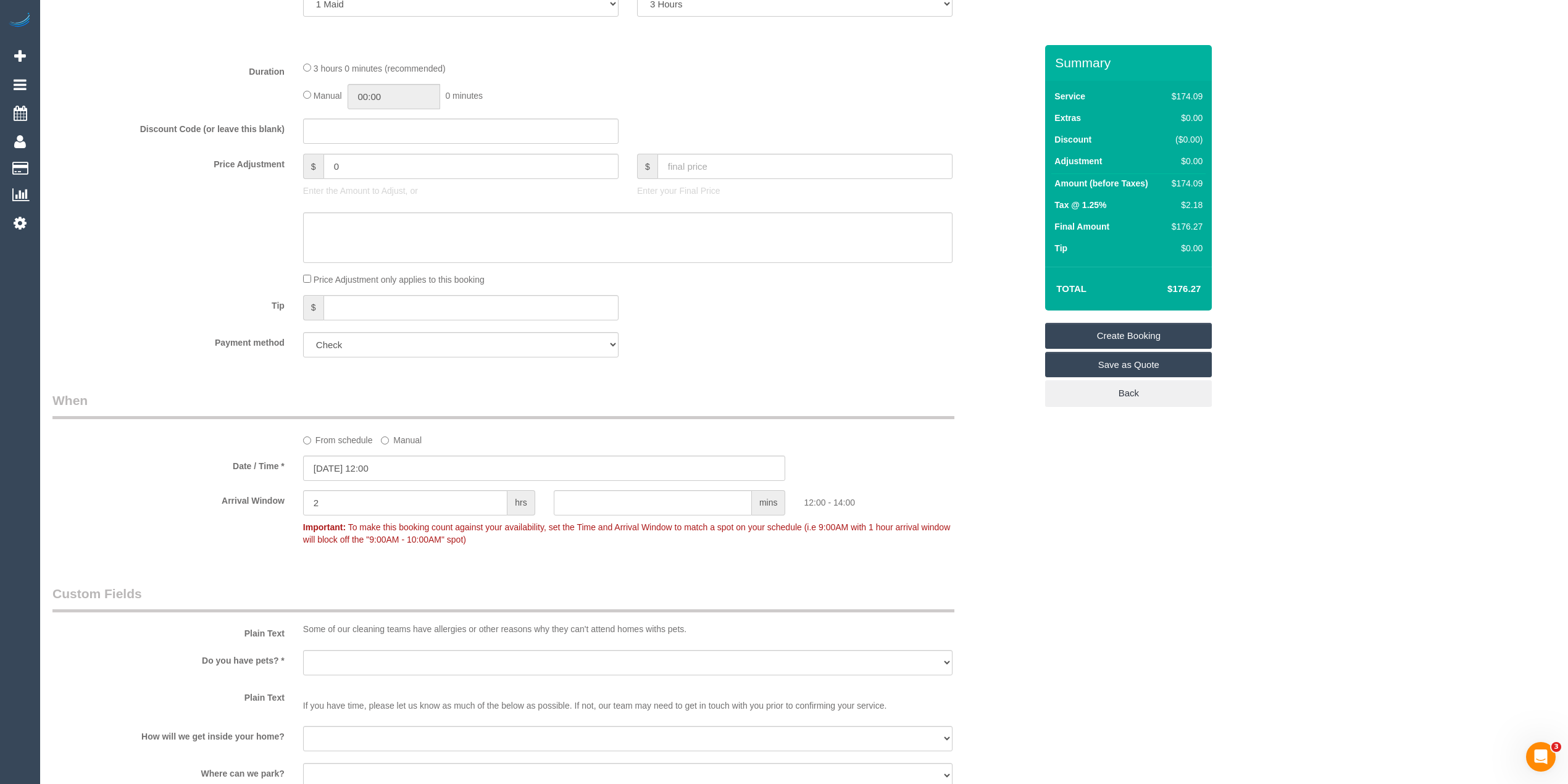
scroll to position [960, 0]
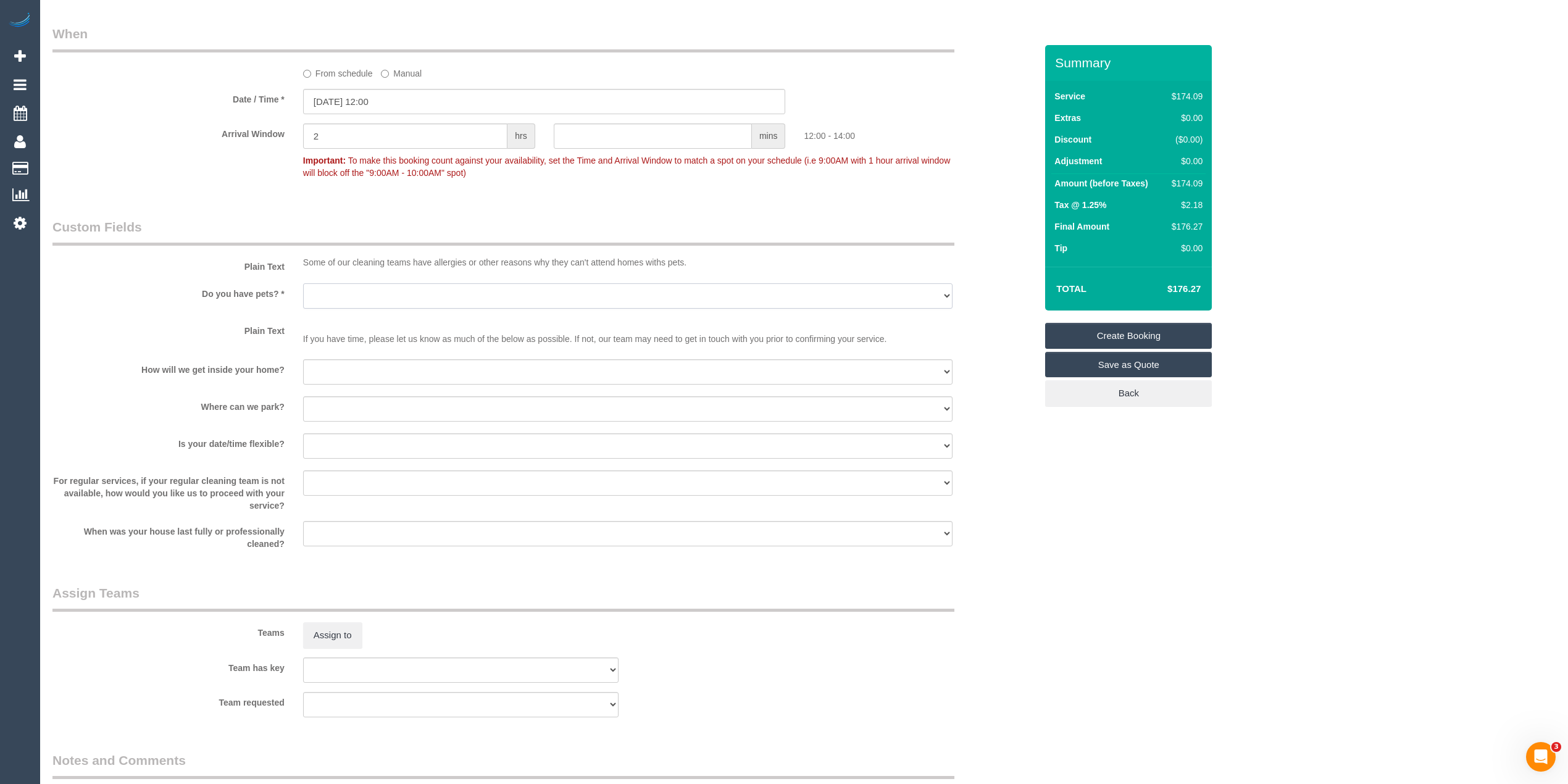
click at [325, 294] on select "Yes - Cats Yes - Dogs No pets Yes - Dogs and Cats Yes - Other" at bounding box center [628, 295] width 649 height 25
select select "number:27"
click at [303, 283] on select "Yes - Cats Yes - Dogs No pets Yes - Dogs and Cats Yes - Other" at bounding box center [628, 295] width 649 height 25
click at [334, 385] on div at bounding box center [628, 385] width 649 height 2
click at [324, 374] on select "I will be home Key will be left (please provide details below) Lock box/Access …" at bounding box center [628, 372] width 649 height 25
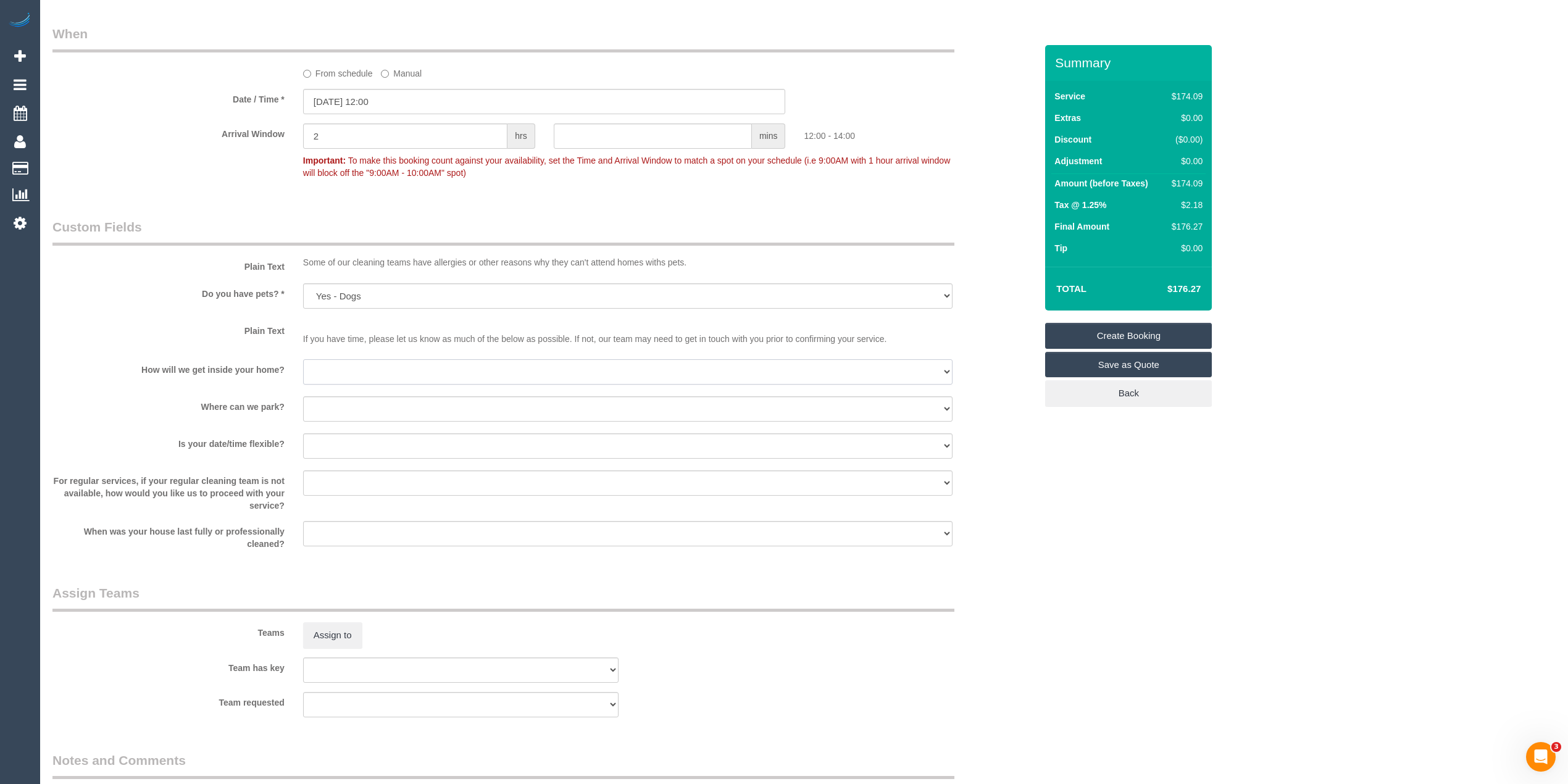
select select "number:14"
click at [303, 360] on select "I will be home Key will be left (please provide details below) Lock box/Access …" at bounding box center [628, 372] width 649 height 25
click at [352, 404] on select "I will provide parking on-site Free street parking Paid street parking (cost wi…" at bounding box center [628, 409] width 649 height 25
select select "number:19"
click at [303, 396] on select "I will provide parking on-site Free street parking Paid street parking (cost wi…" at bounding box center [628, 409] width 649 height 25
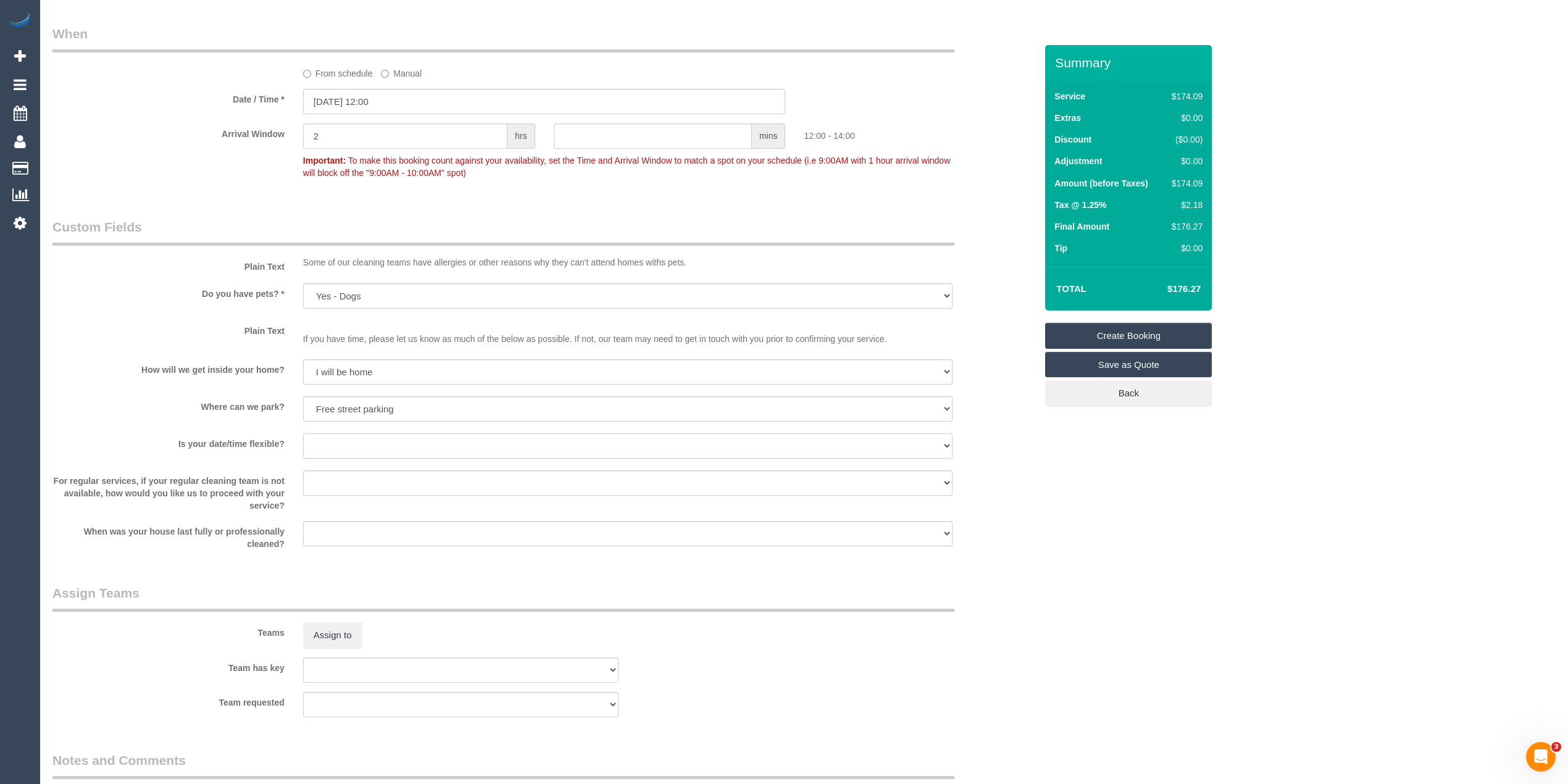
click at [312, 440] on select "Yes - date and time Yes - date but not time Yes - time but not date No - No fle…" at bounding box center [628, 446] width 649 height 25
select select "number:36"
click at [303, 434] on select "Yes - date and time Yes - date but not time Yes - time but not date No - No fle…" at bounding box center [628, 446] width 649 height 25
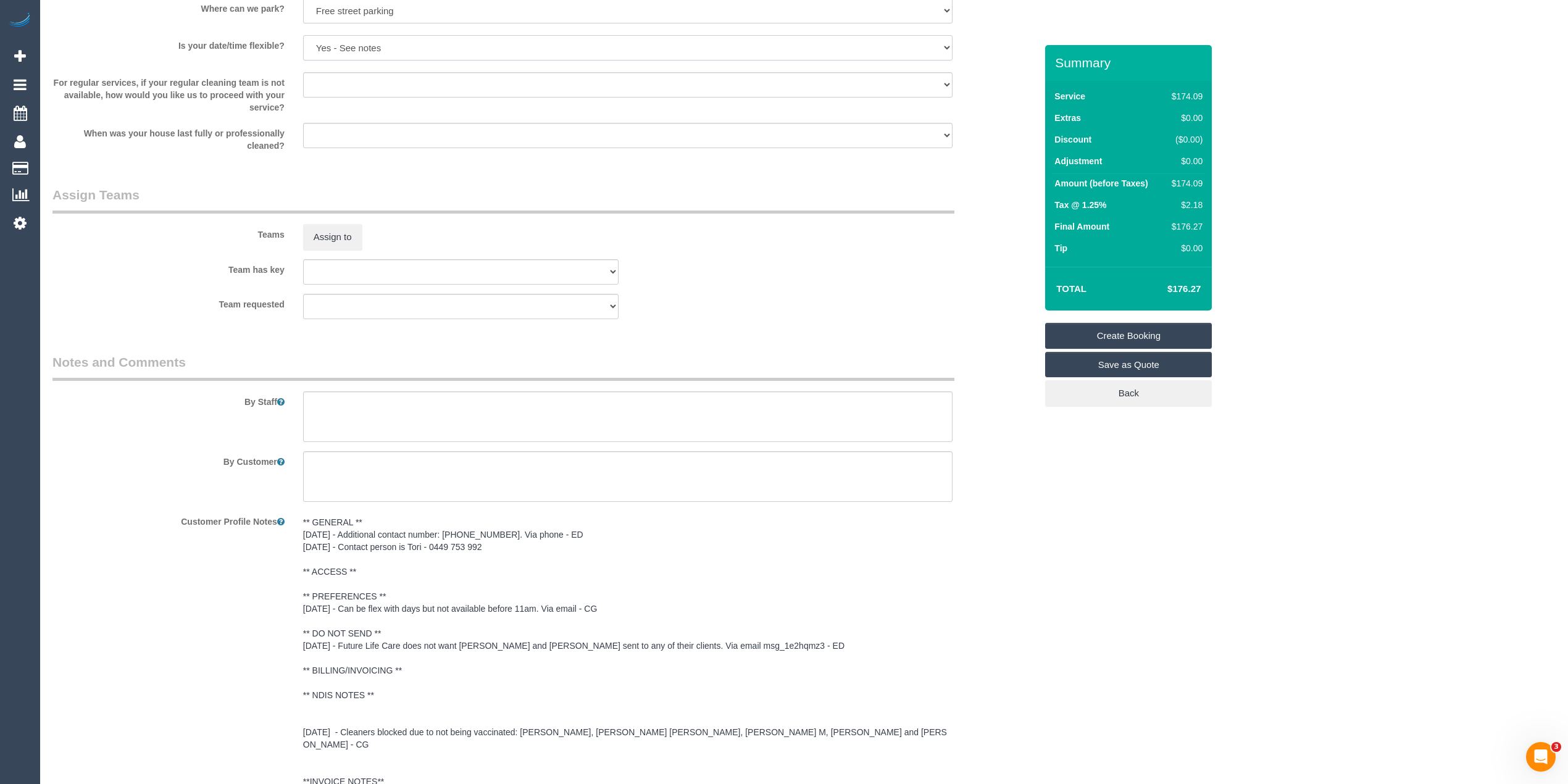
scroll to position [1372, 0]
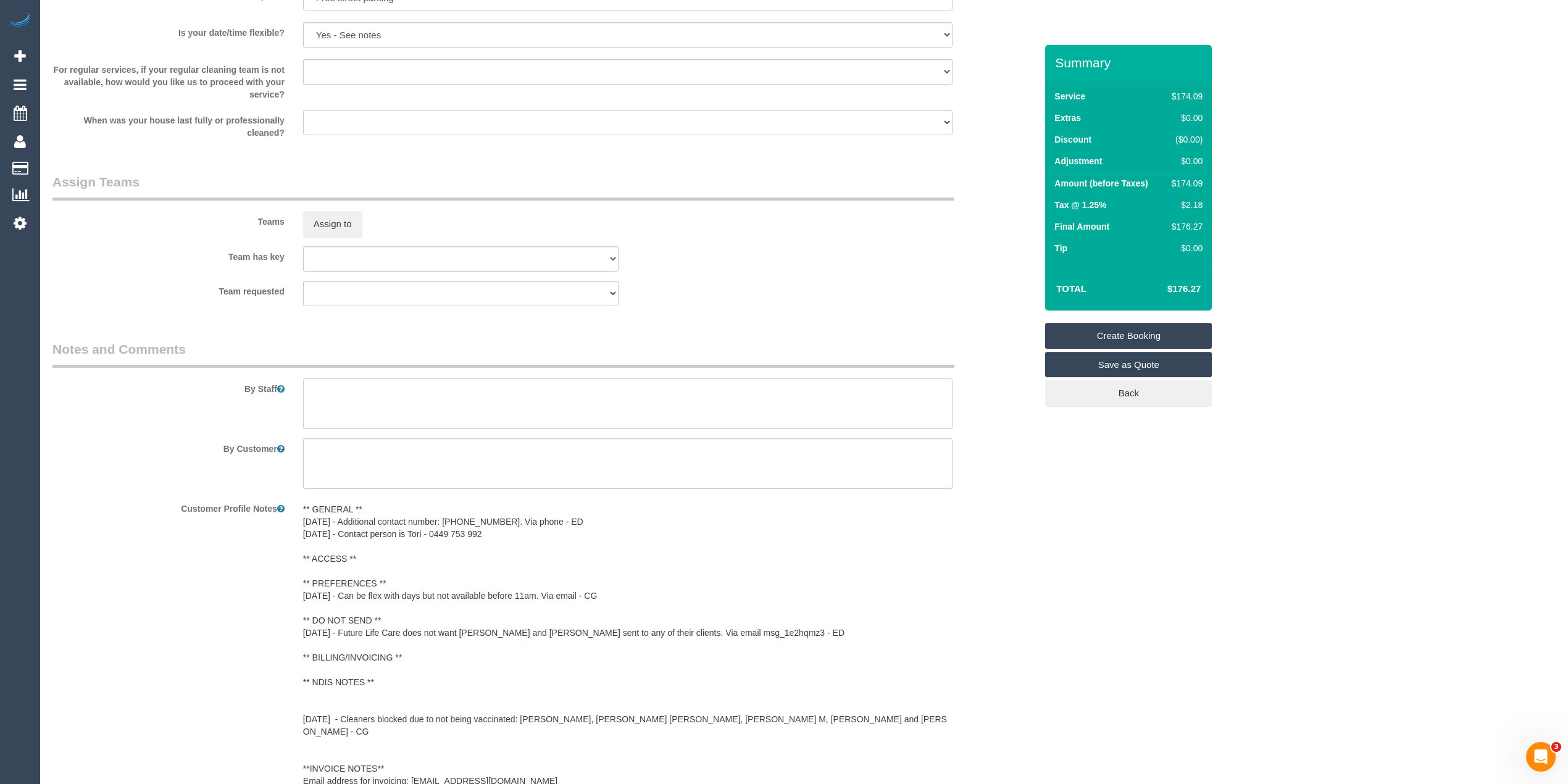
click at [389, 390] on textarea at bounding box center [628, 404] width 649 height 51
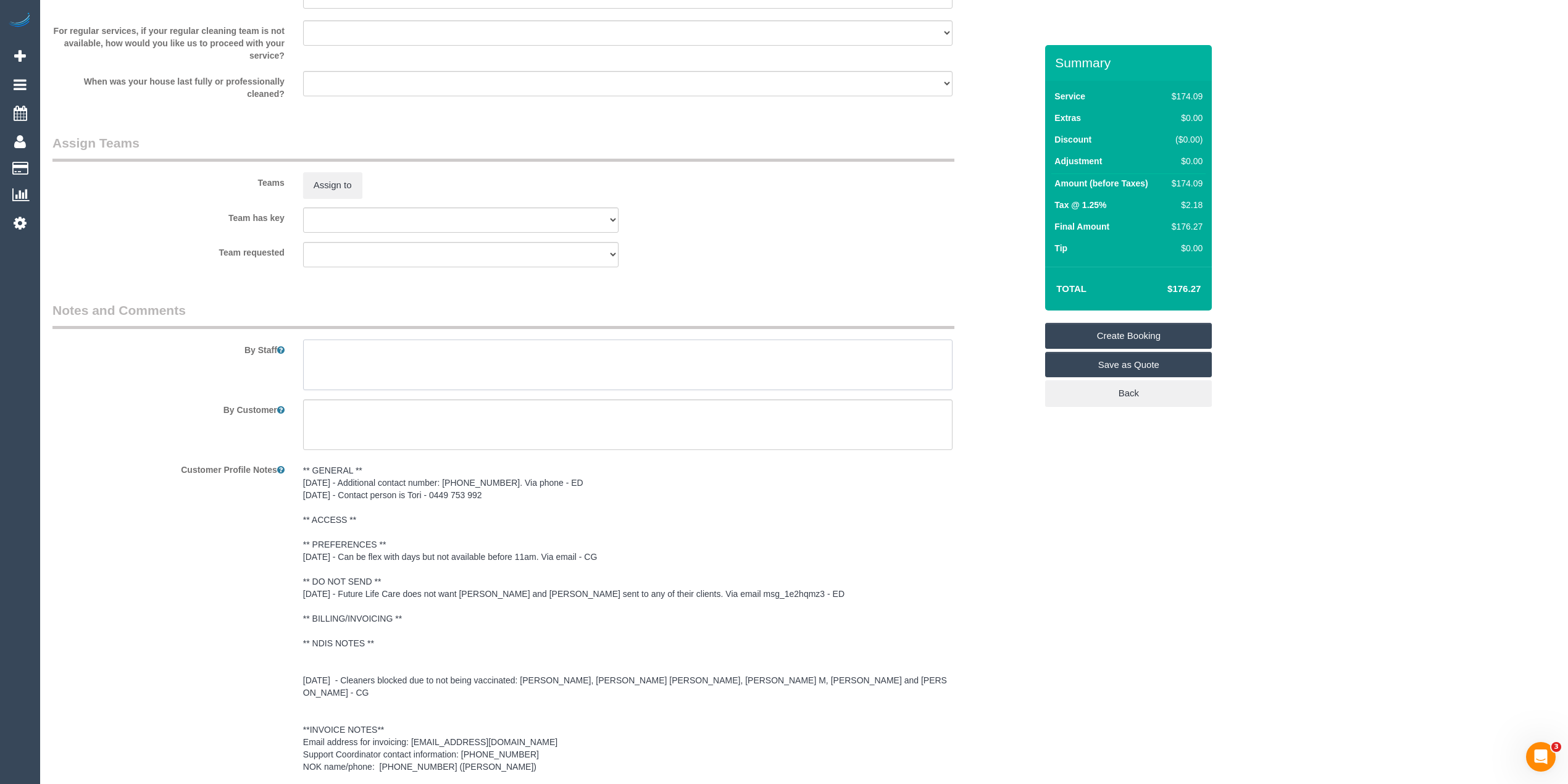
scroll to position [1469, 0]
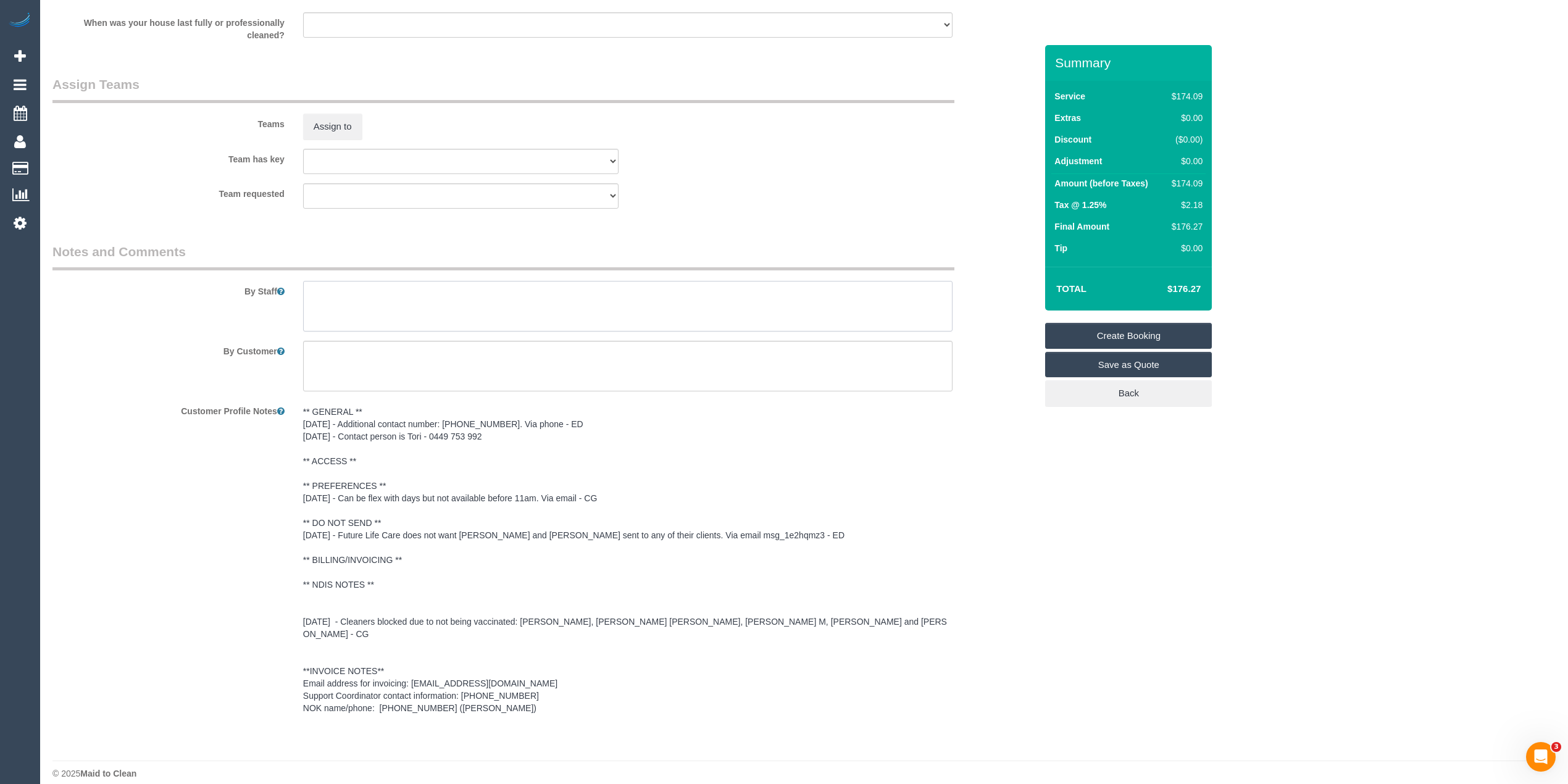
click at [378, 311] on textarea at bounding box center [628, 305] width 649 height 51
paste textarea "Please clean two bathrooms, one to be fully cleaned, and the other only the sho…"
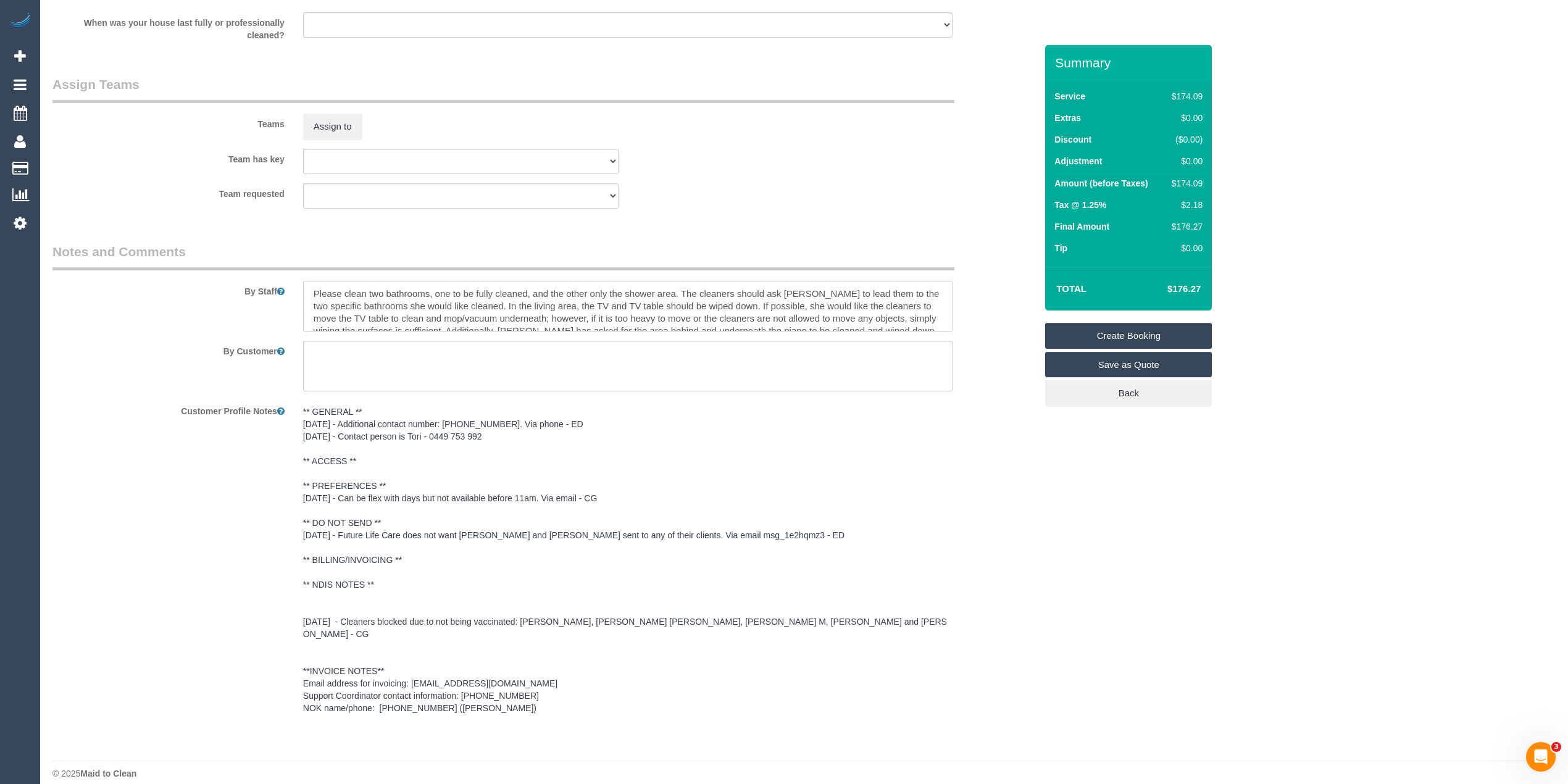
scroll to position [17, 0]
click at [746, 289] on textarea at bounding box center [628, 305] width 649 height 51
click at [628, 307] on textarea at bounding box center [628, 305] width 649 height 51
click at [754, 314] on textarea at bounding box center [628, 305] width 649 height 51
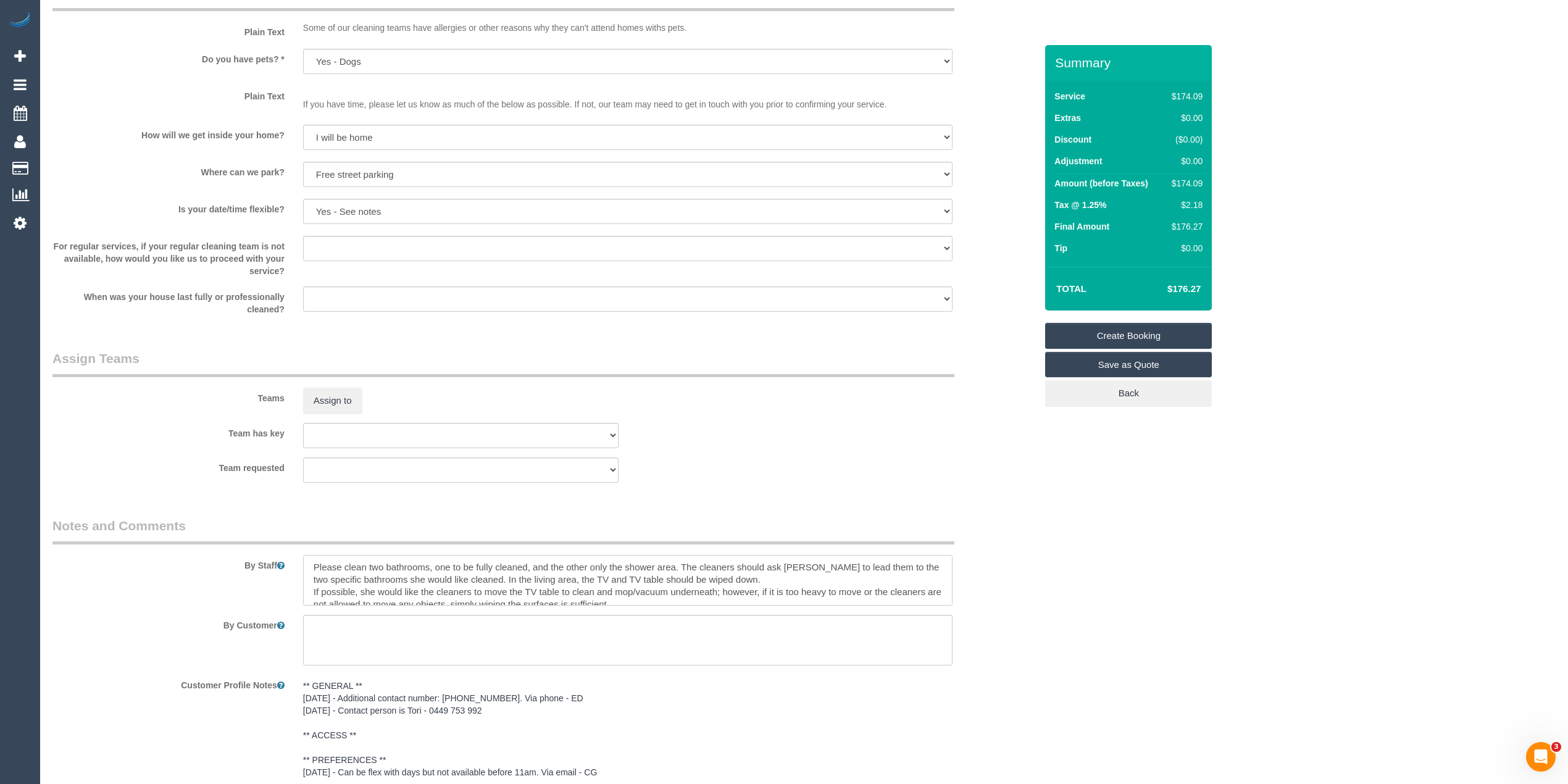
scroll to position [0, 0]
click at [680, 568] on textarea at bounding box center [628, 580] width 649 height 51
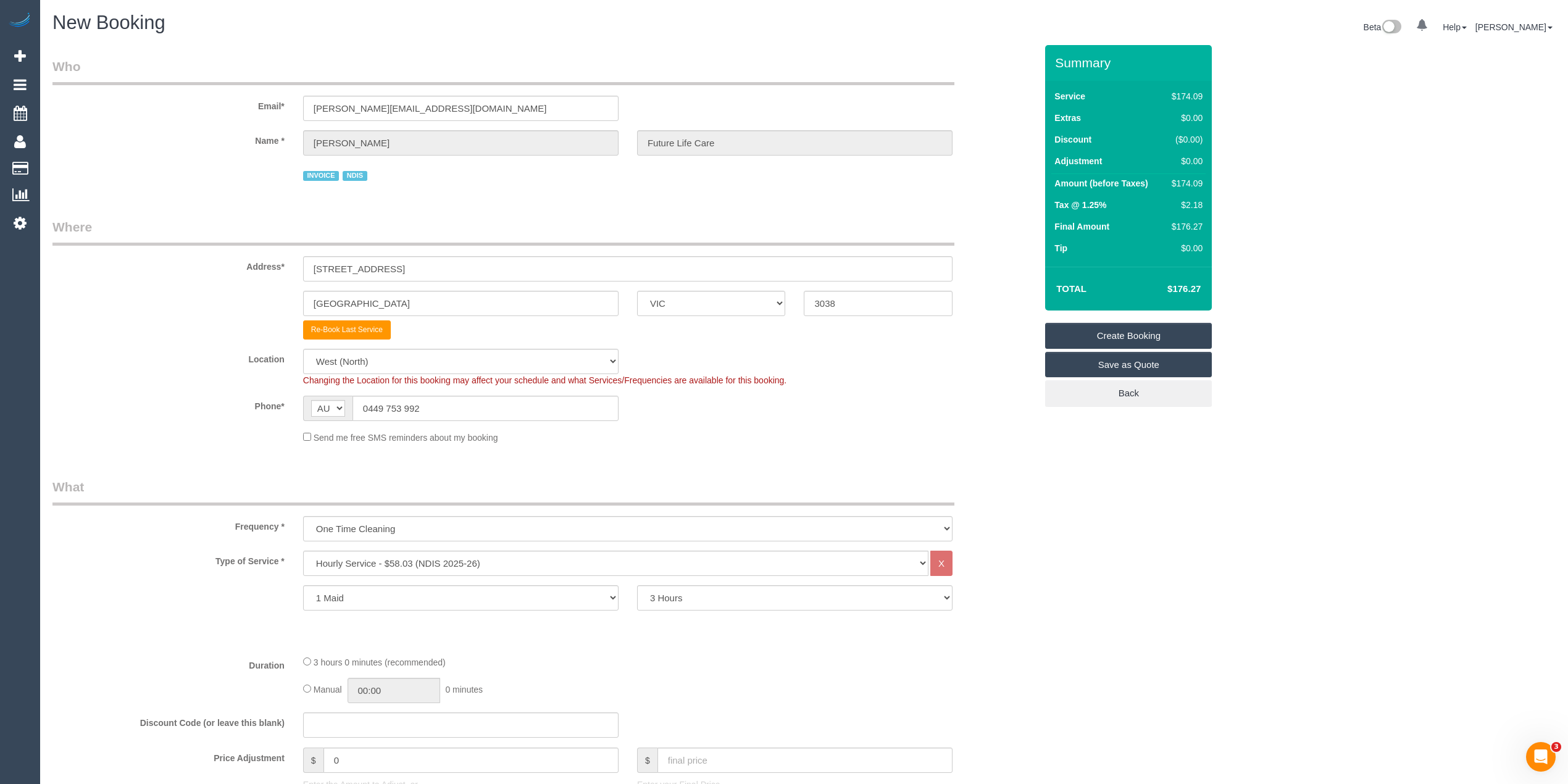
type textarea "Please clean two bathrooms, one to be fully cleaned, and the other only the sho…"
click at [1127, 325] on link "Create Booking" at bounding box center [1128, 335] width 166 height 26
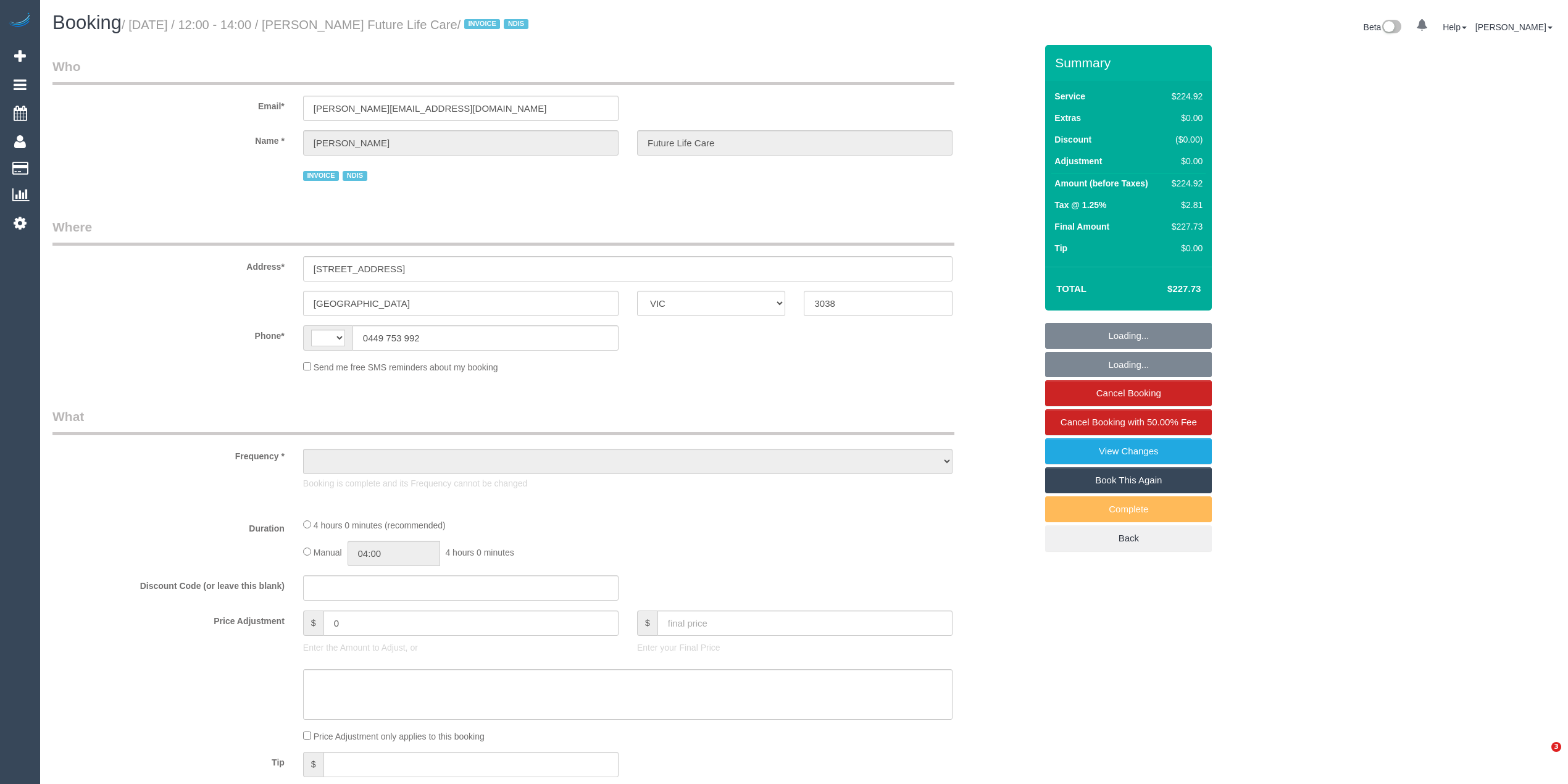
select select "VIC"
select select "string:AU"
select select "object:591"
select select "240"
select select "spot1"
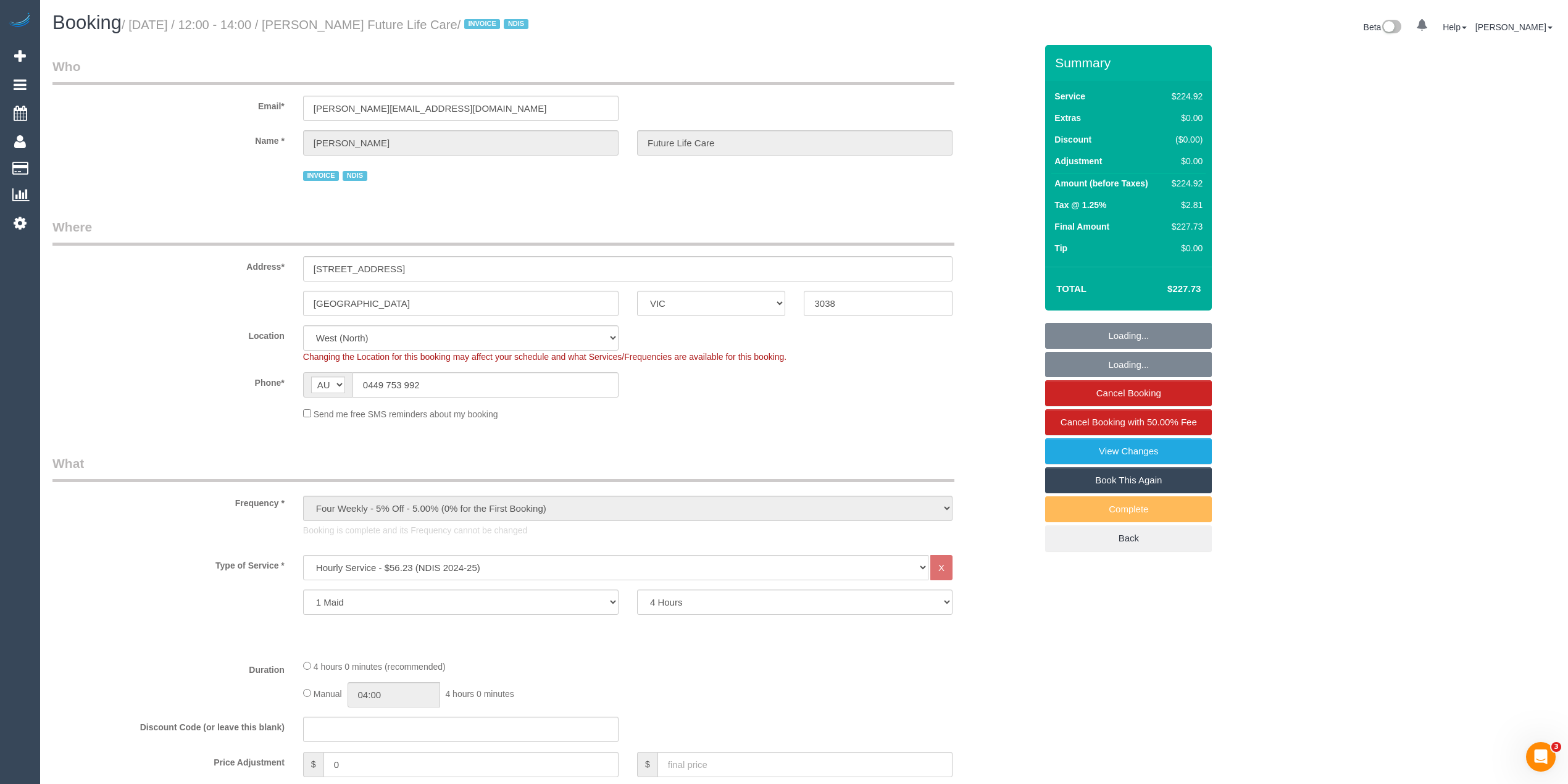
select select "object:664"
select select "number:27"
select select "number:14"
select select "number:19"
select select "number:23"
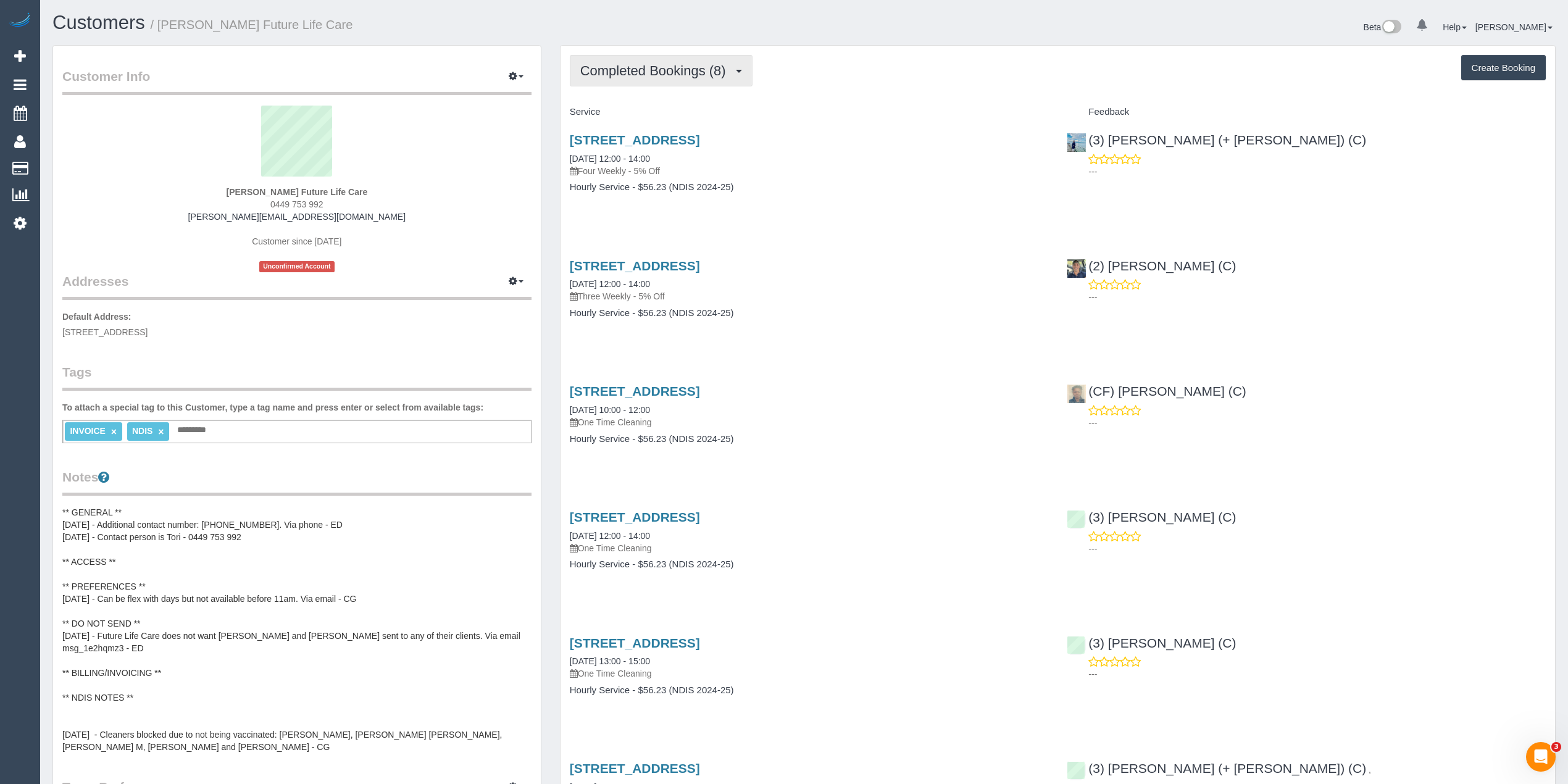
click at [640, 72] on span "Completed Bookings (8)" at bounding box center [656, 71] width 151 height 16
click at [667, 121] on link "Upcoming Bookings (0)" at bounding box center [634, 115] width 128 height 16
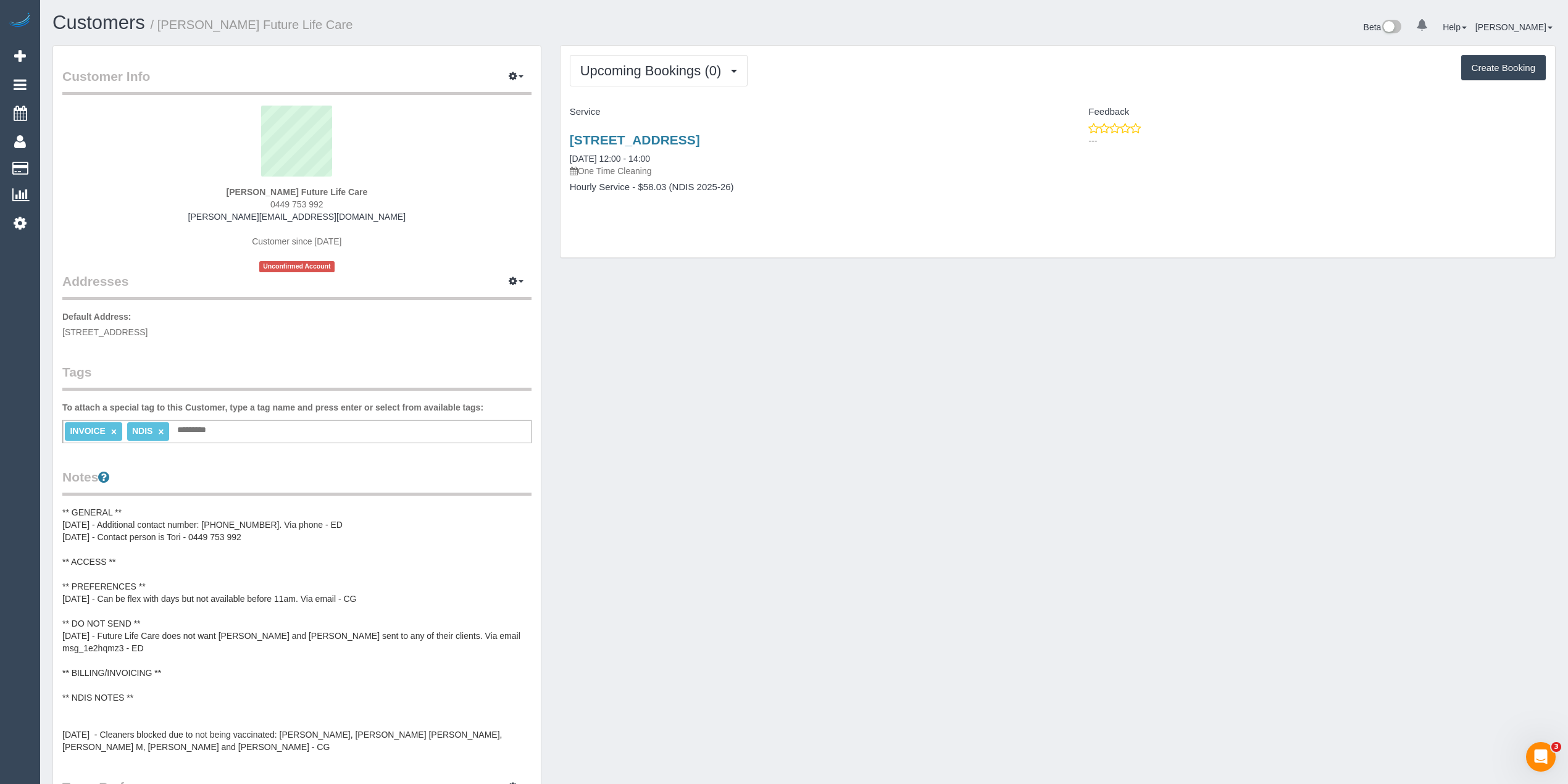
click at [684, 148] on div "[STREET_ADDRESS] [DATE] 12:00 - 14:00 One Time Cleaning" at bounding box center [808, 154] width 479 height 44
click at [687, 140] on link "[STREET_ADDRESS]" at bounding box center [634, 139] width 130 height 14
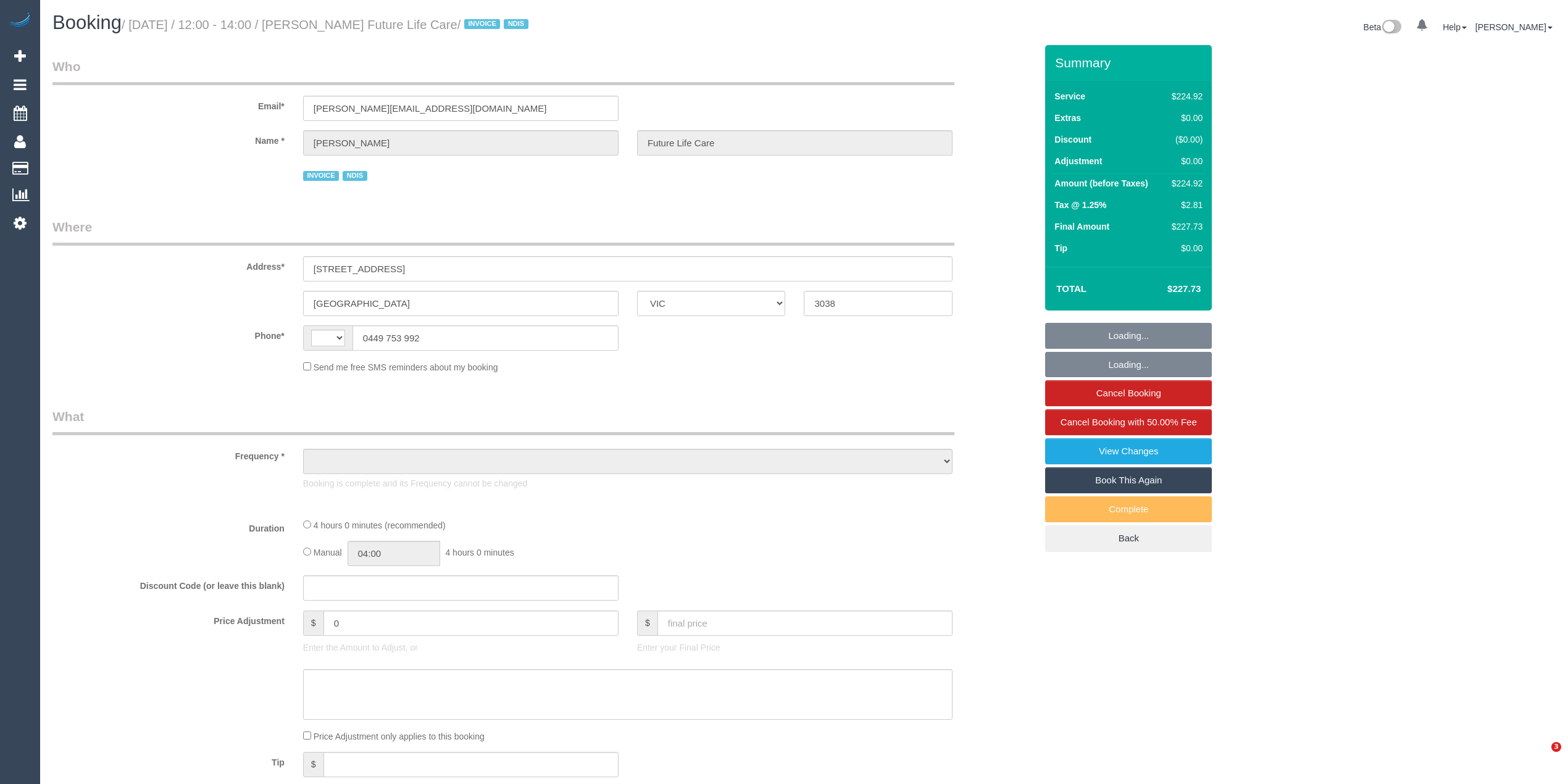
select select "VIC"
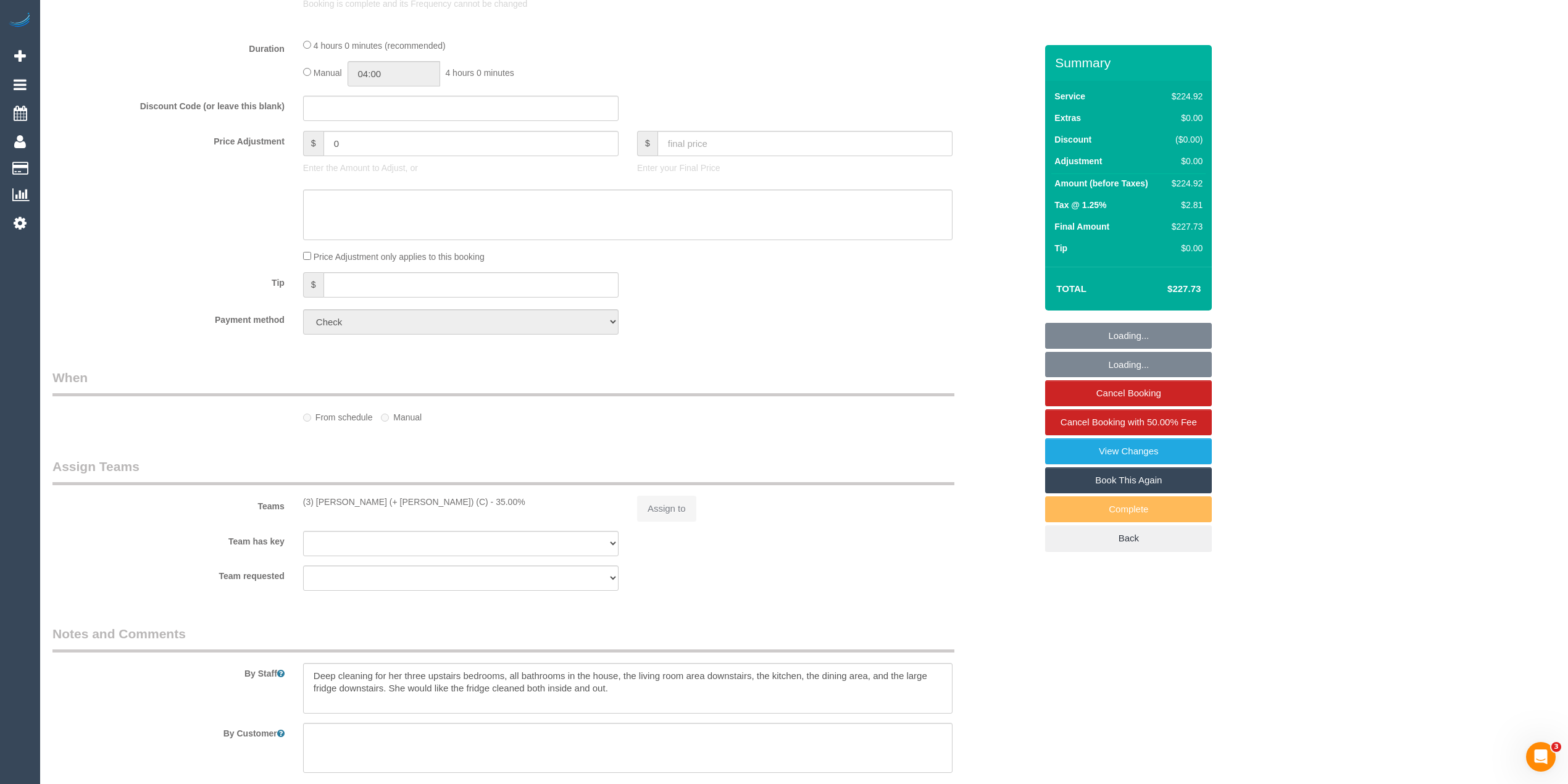
select select "string:AU"
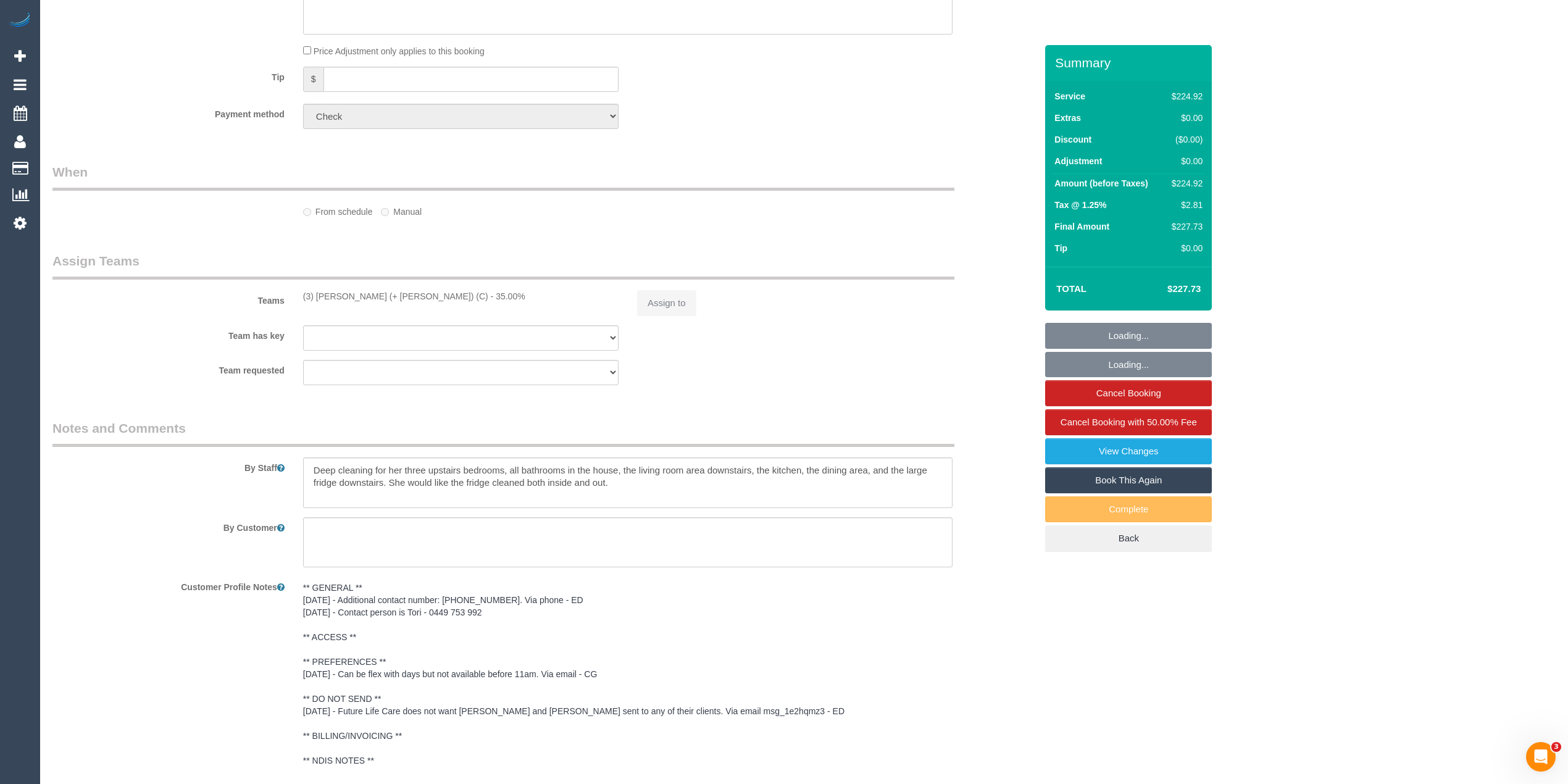
select select "object:744"
select select "number:27"
select select "number:14"
select select "number:19"
select select "number:23"
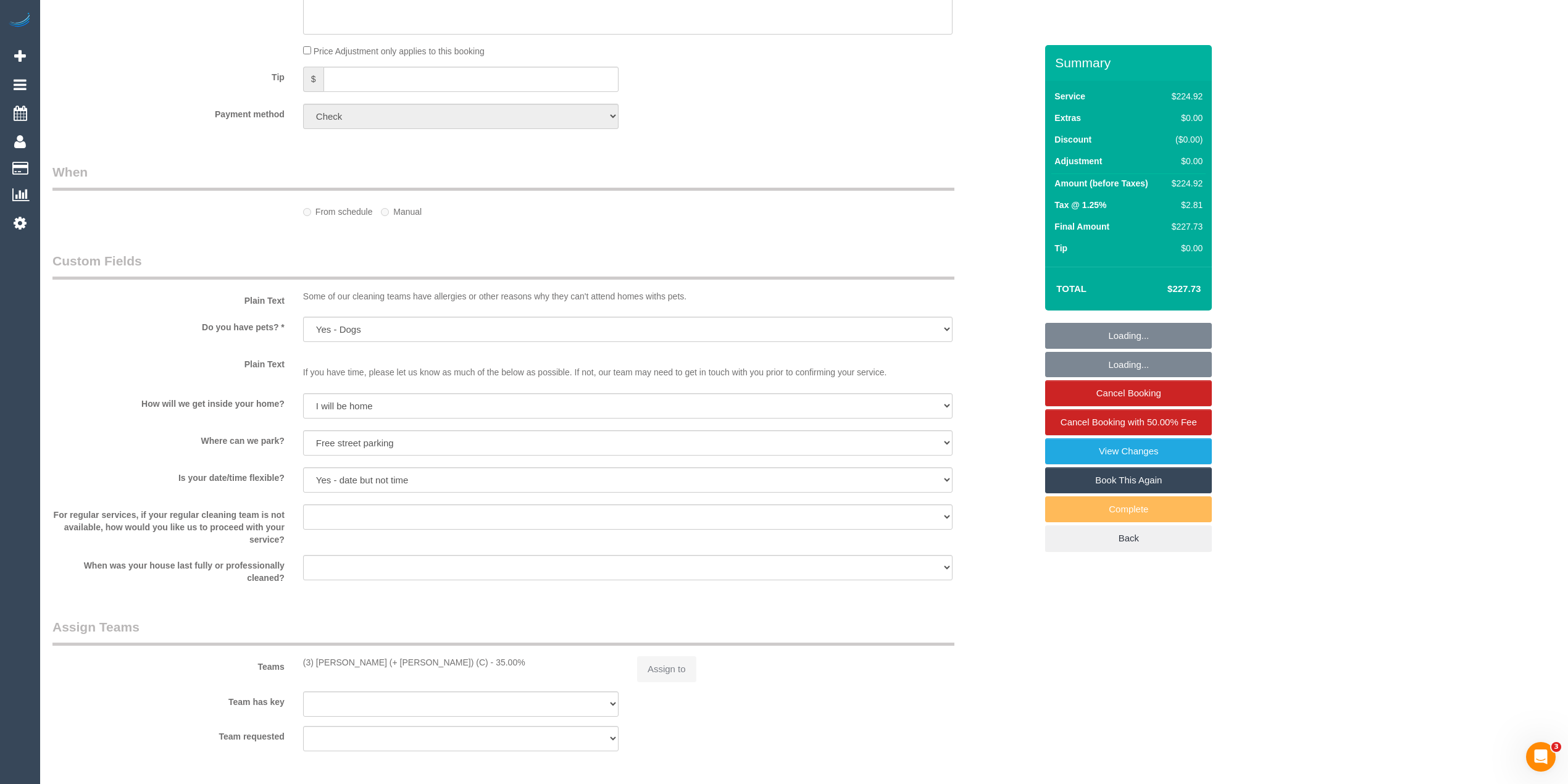
select select "240"
select select "spot1"
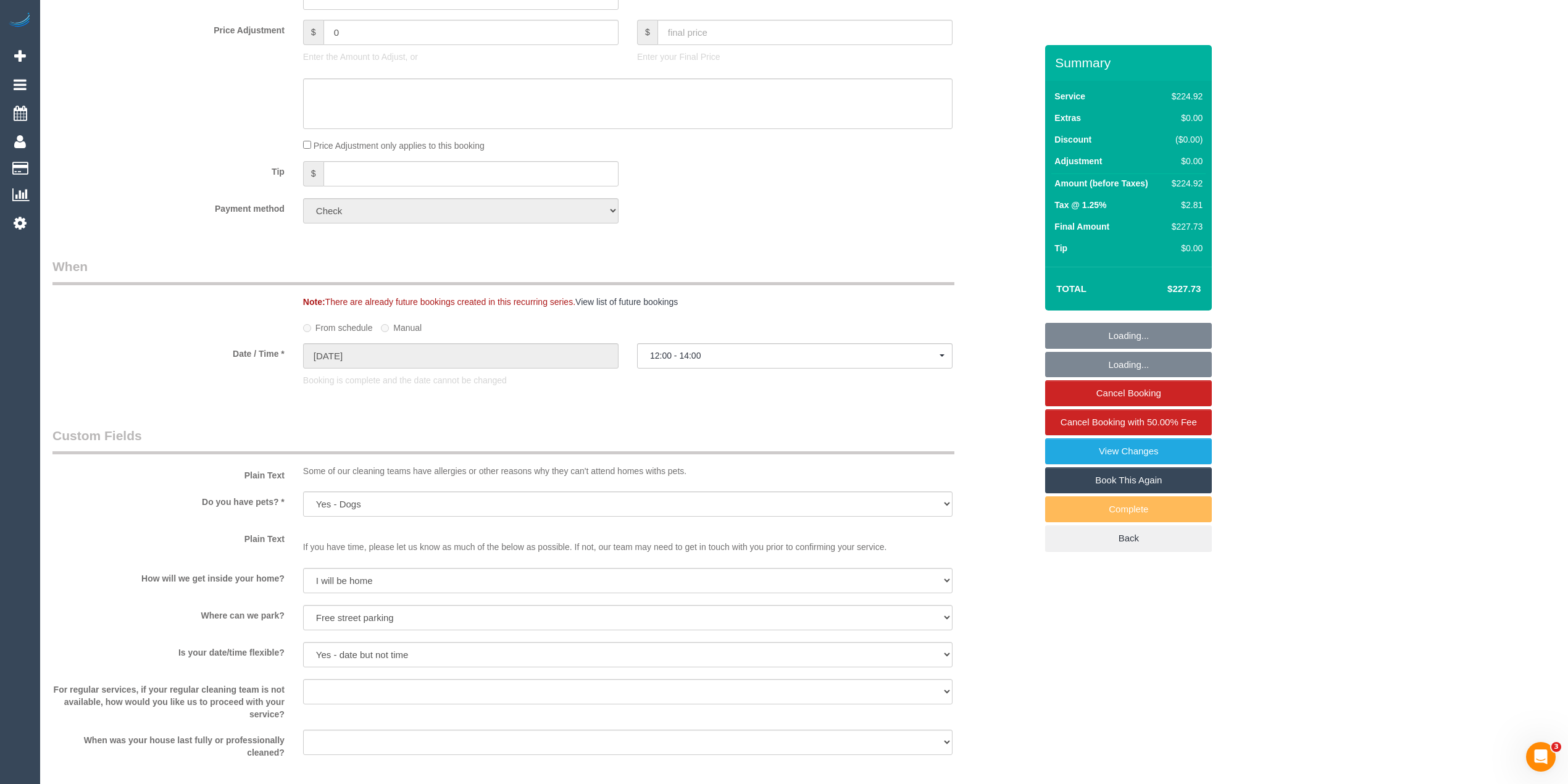
scroll to position [827, 0]
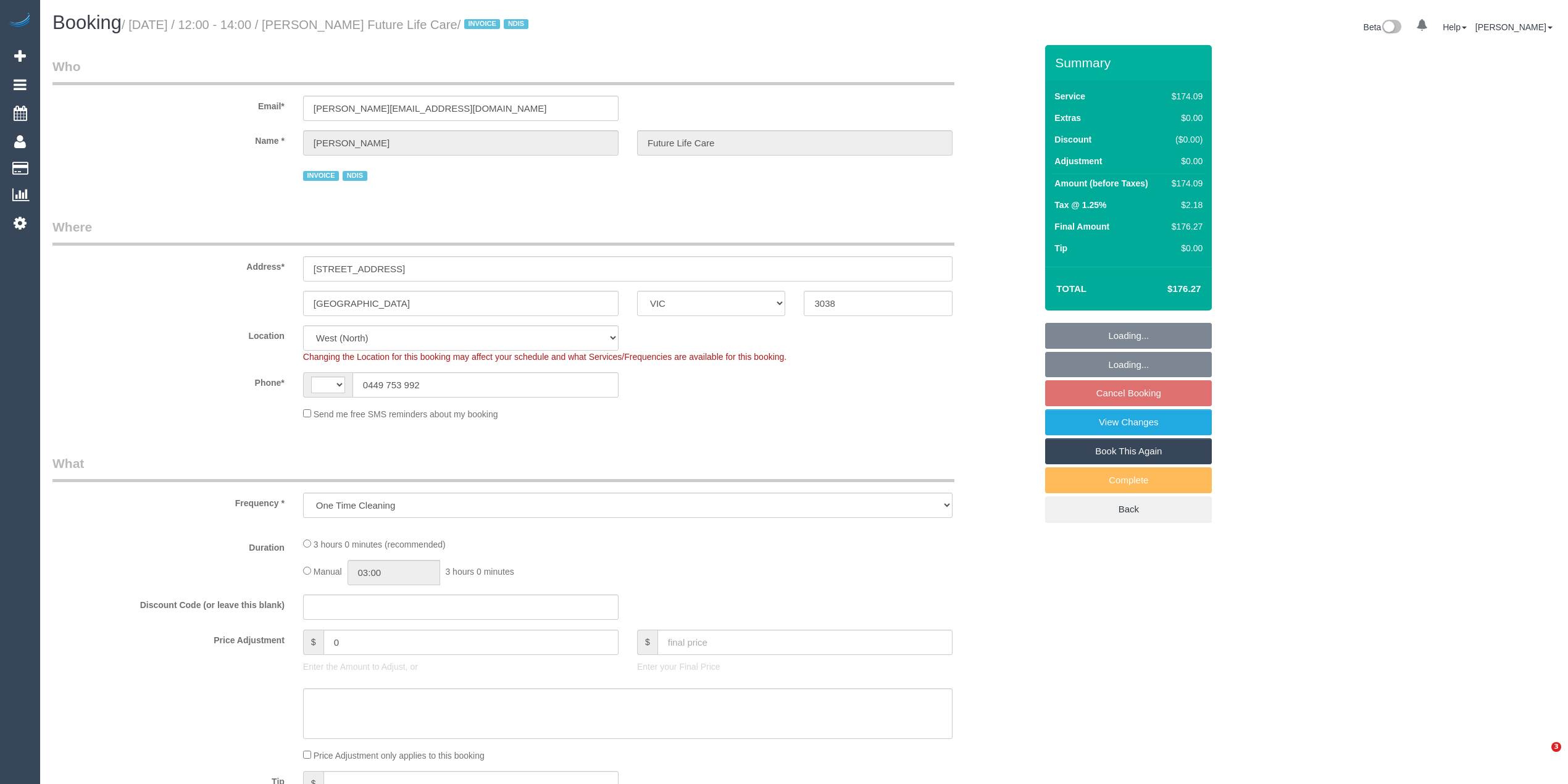
select select "VIC"
select select "object:731"
select select "string:AU"
select select "180"
select select "number:27"
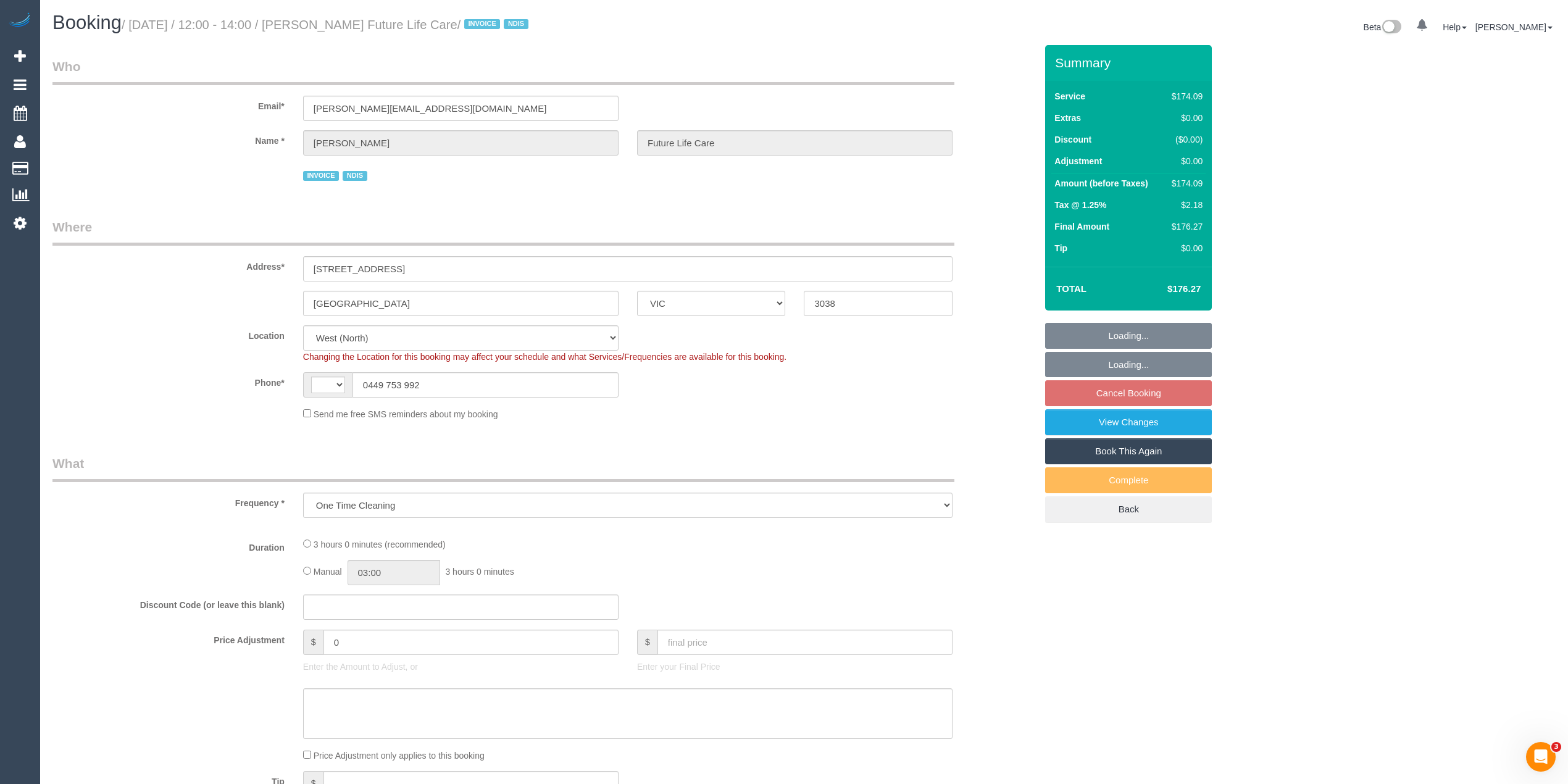
select select "number:14"
select select "number:19"
select select "number:36"
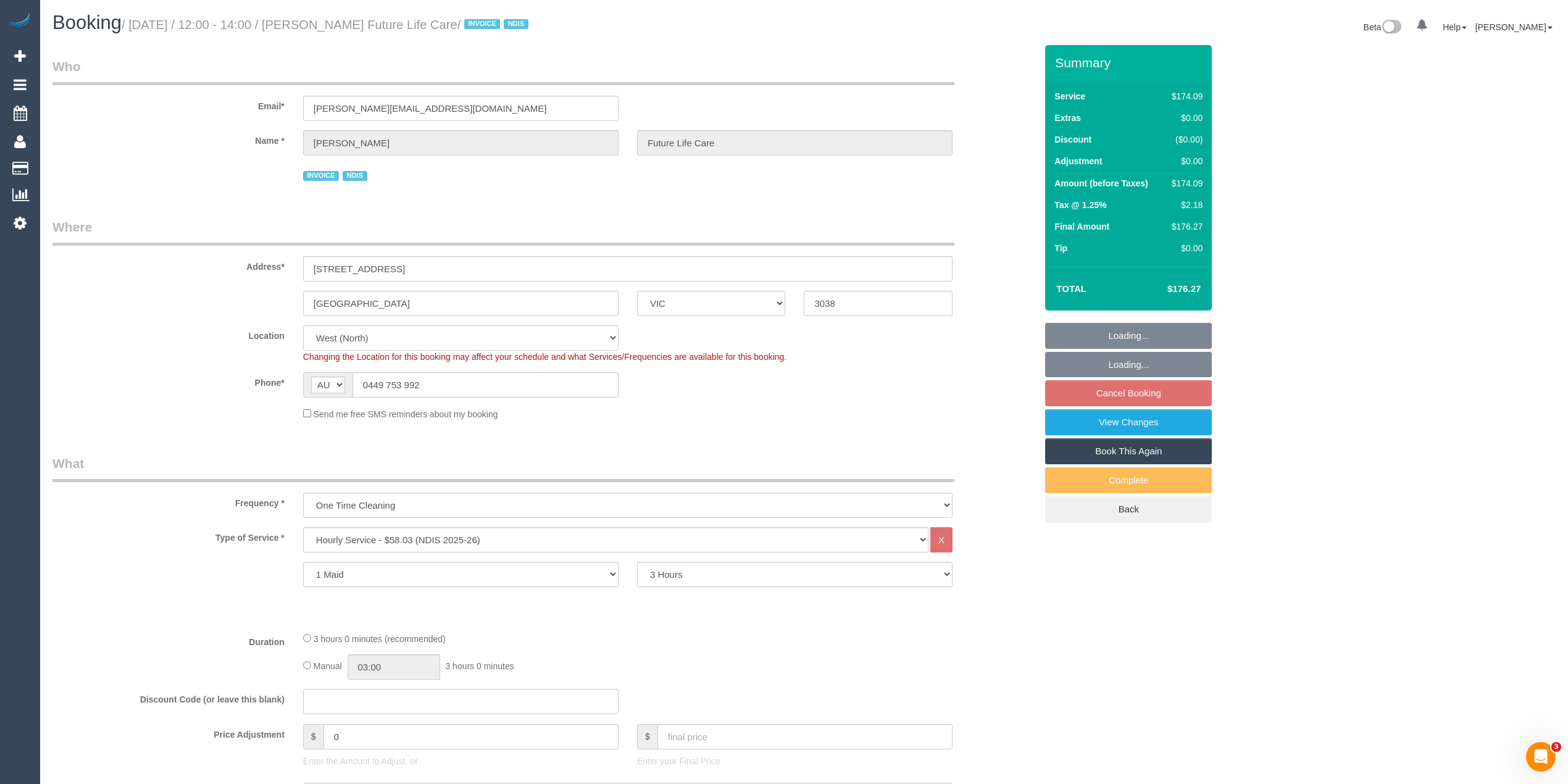
select select "spot1"
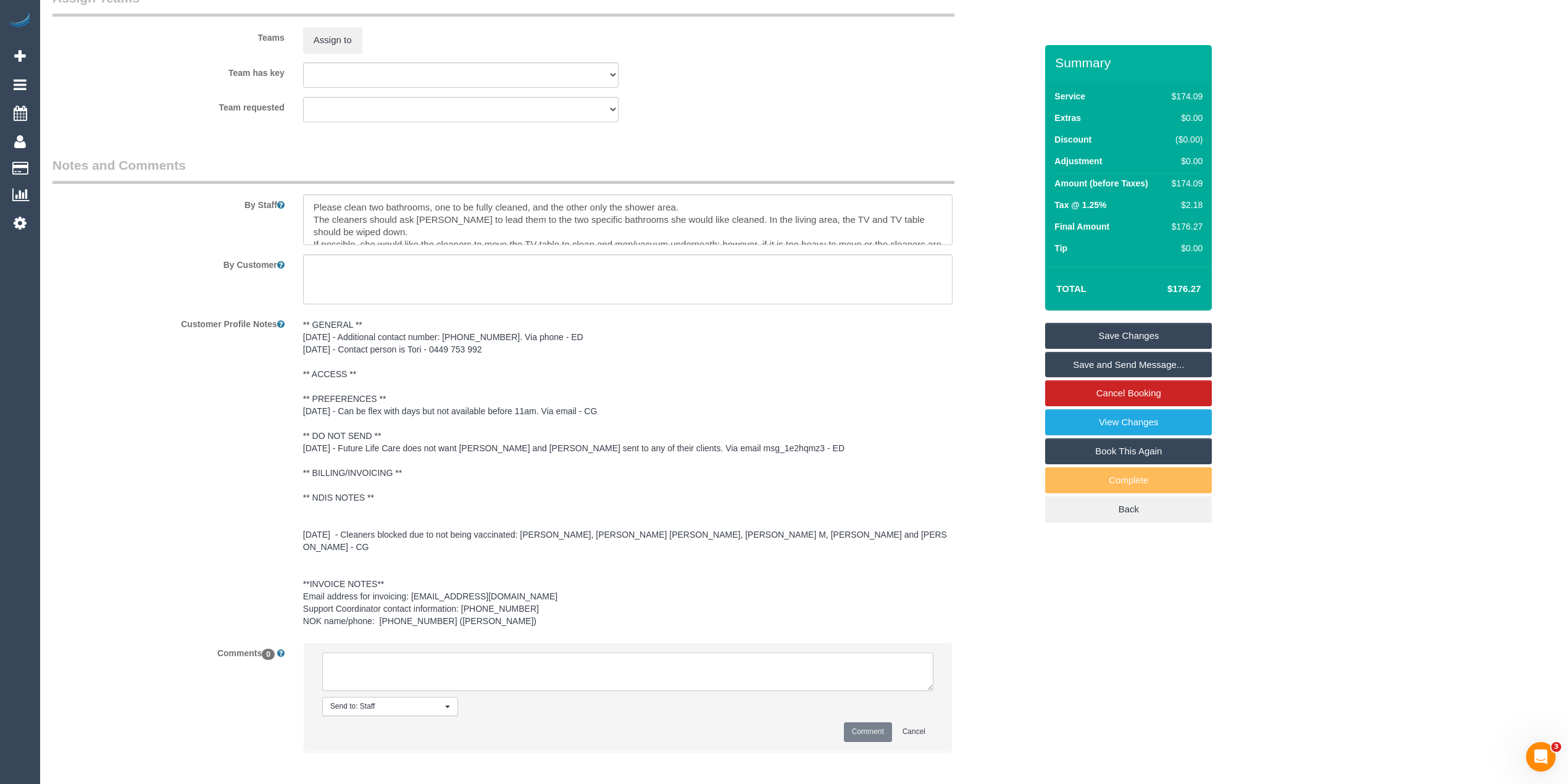
click at [499, 667] on li "Send to: Staff Nothing selected Send to: Staff Send to: Customer Send to: Team …" at bounding box center [628, 697] width 648 height 107
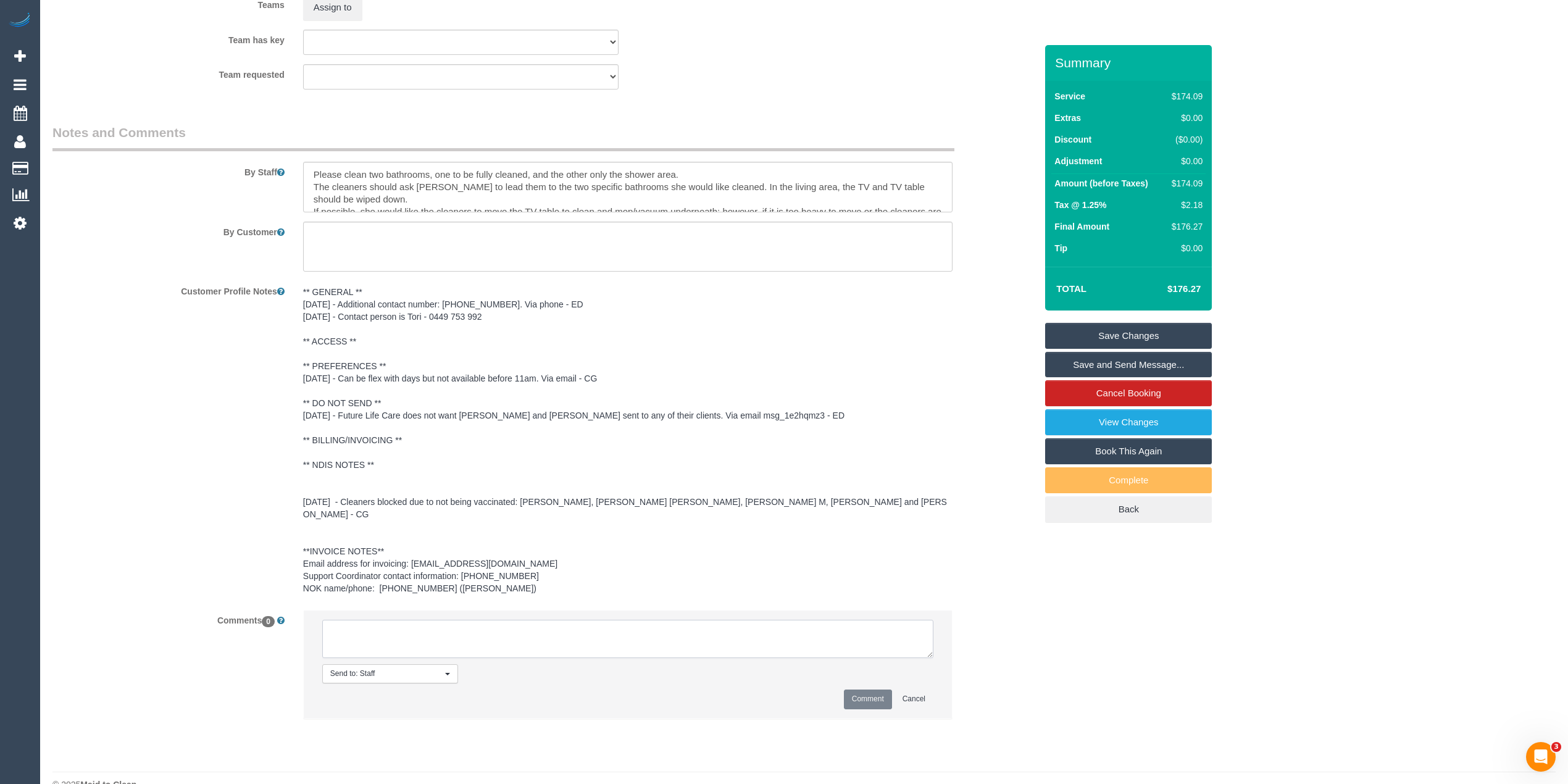
scroll to position [1509, 0]
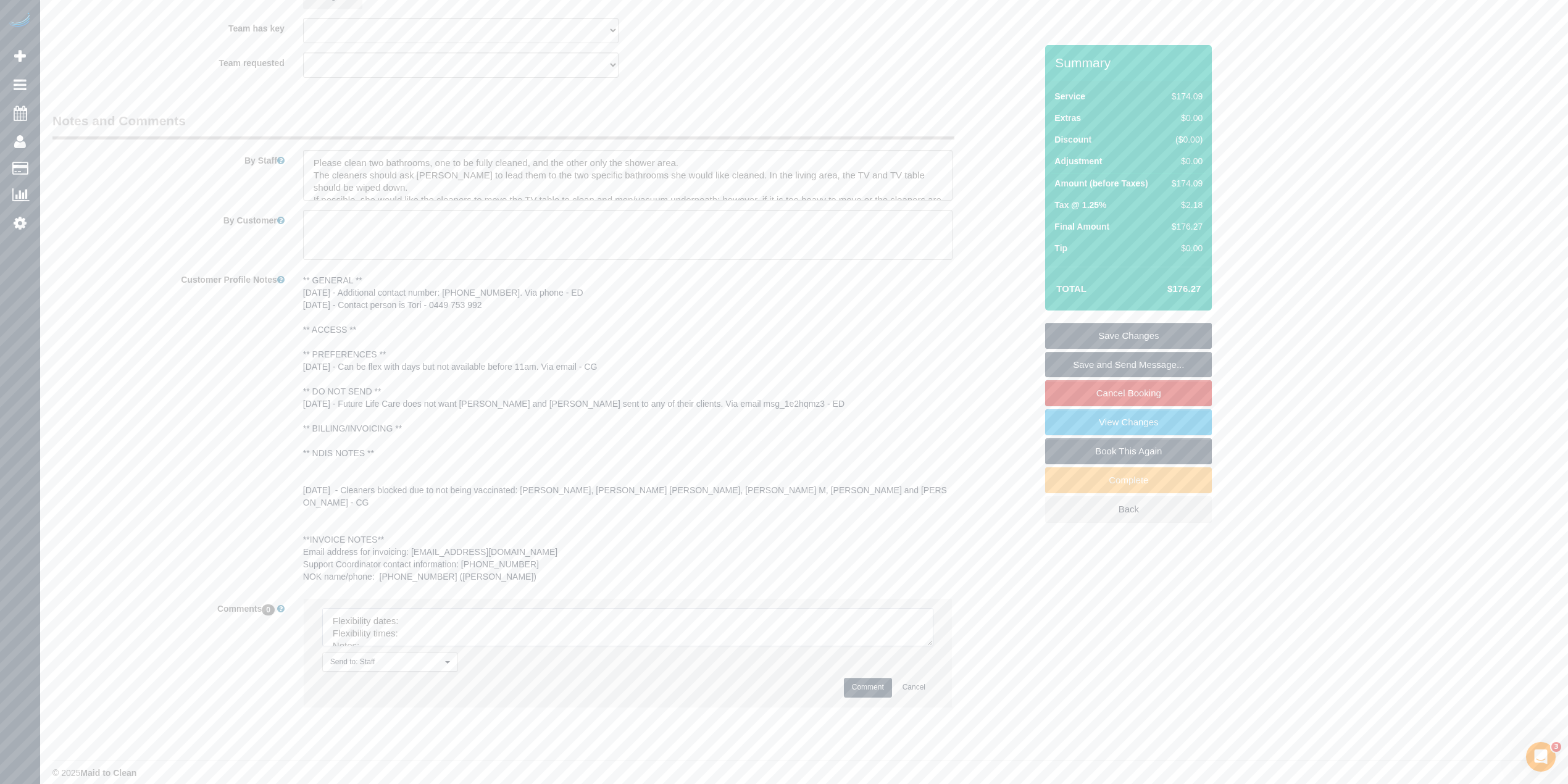
drag, startPoint x: 924, startPoint y: 627, endPoint x: 953, endPoint y: 689, distance: 68.4
click at [933, 646] on textarea at bounding box center [628, 627] width 611 height 38
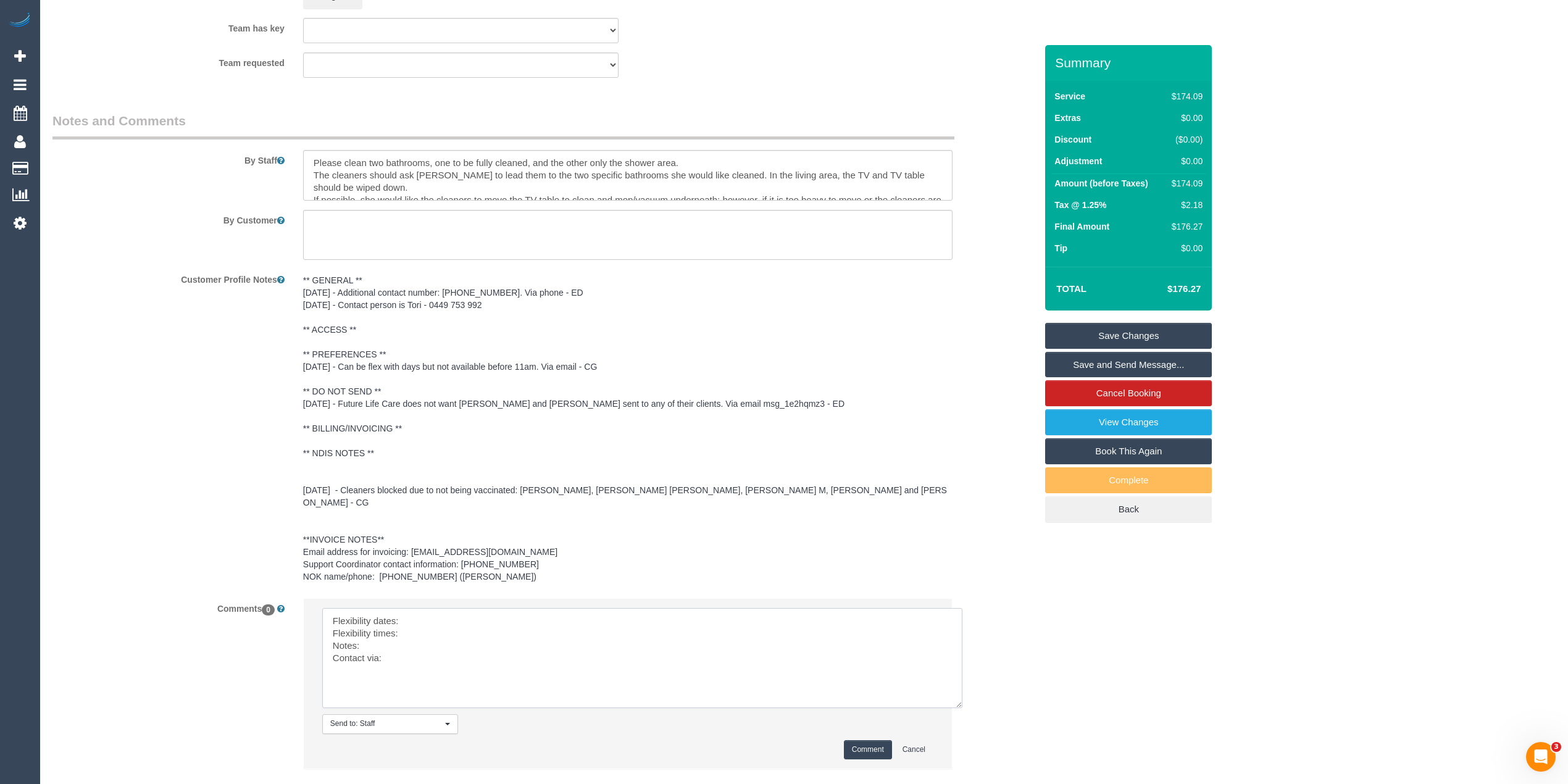
click at [449, 615] on textarea at bounding box center [642, 657] width 640 height 100
click at [436, 608] on textarea at bounding box center [642, 657] width 640 height 100
click at [431, 623] on textarea at bounding box center [642, 657] width 640 height 100
click at [398, 632] on textarea at bounding box center [642, 657] width 640 height 100
click at [393, 647] on textarea at bounding box center [642, 657] width 640 height 100
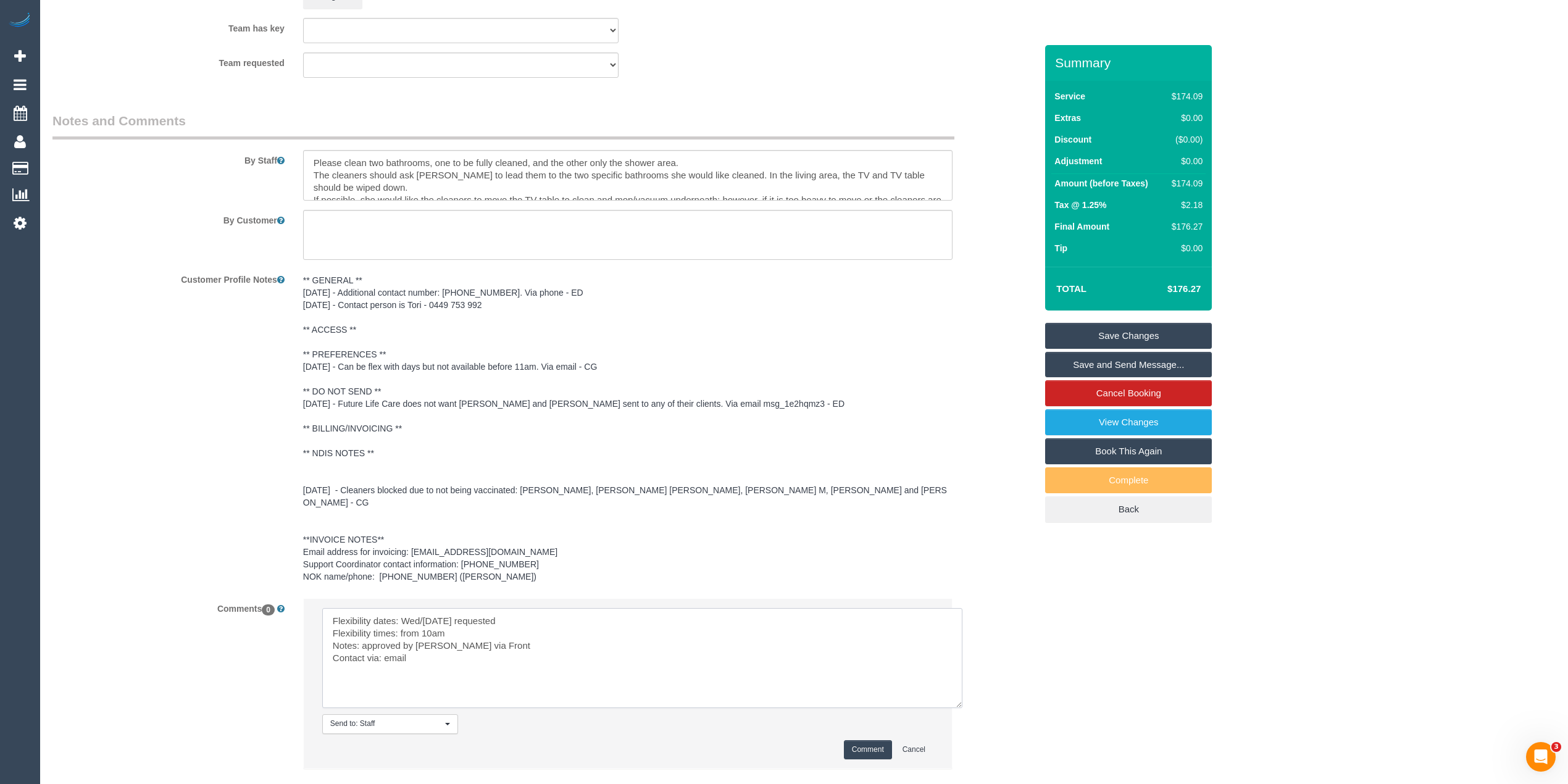
type textarea "Flexibility dates: Wed/Thurs this week requested Flexibility times: from 10am N…"
click at [854, 740] on button "Comment" at bounding box center [868, 749] width 48 height 19
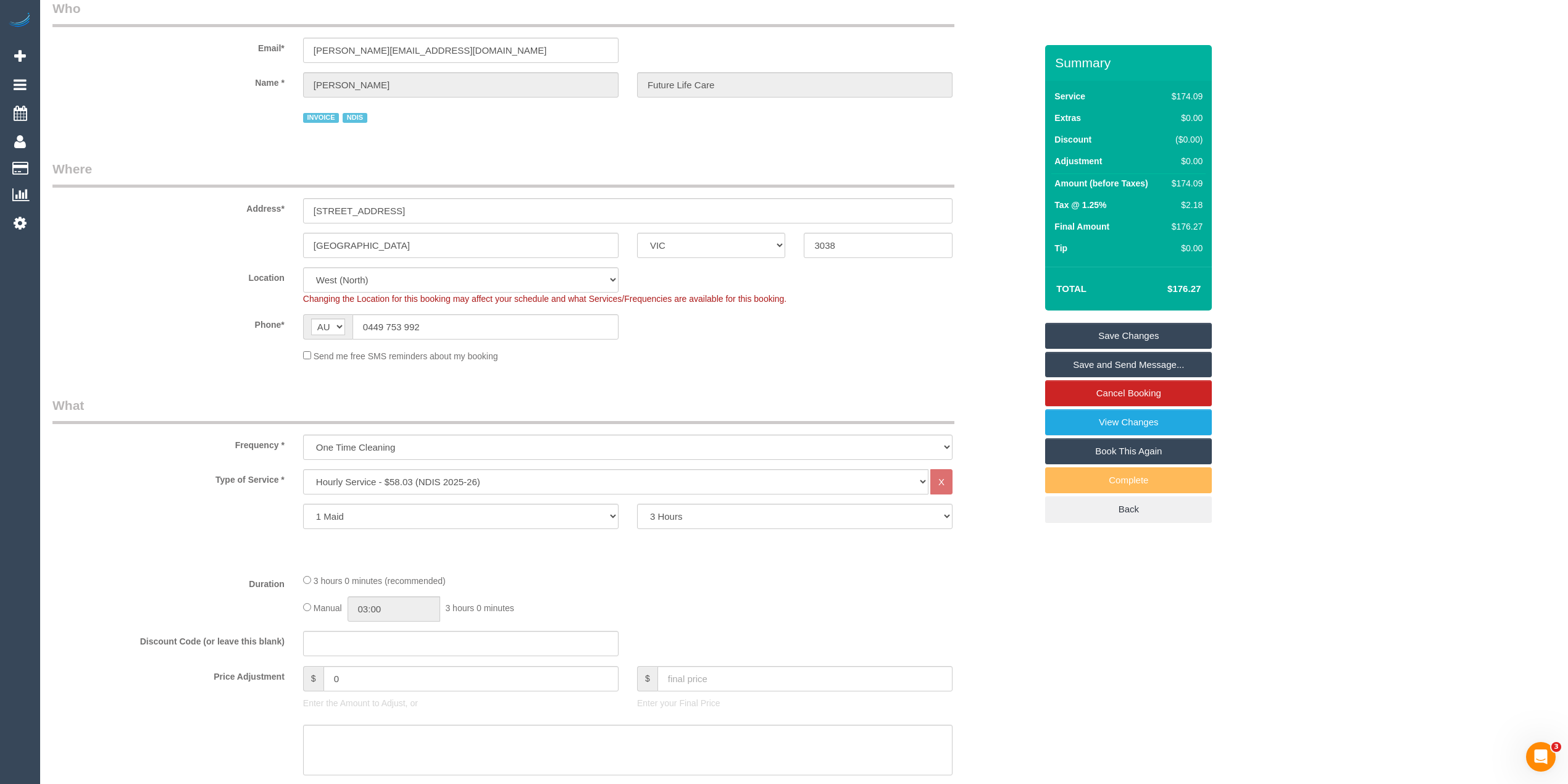
scroll to position [0, 0]
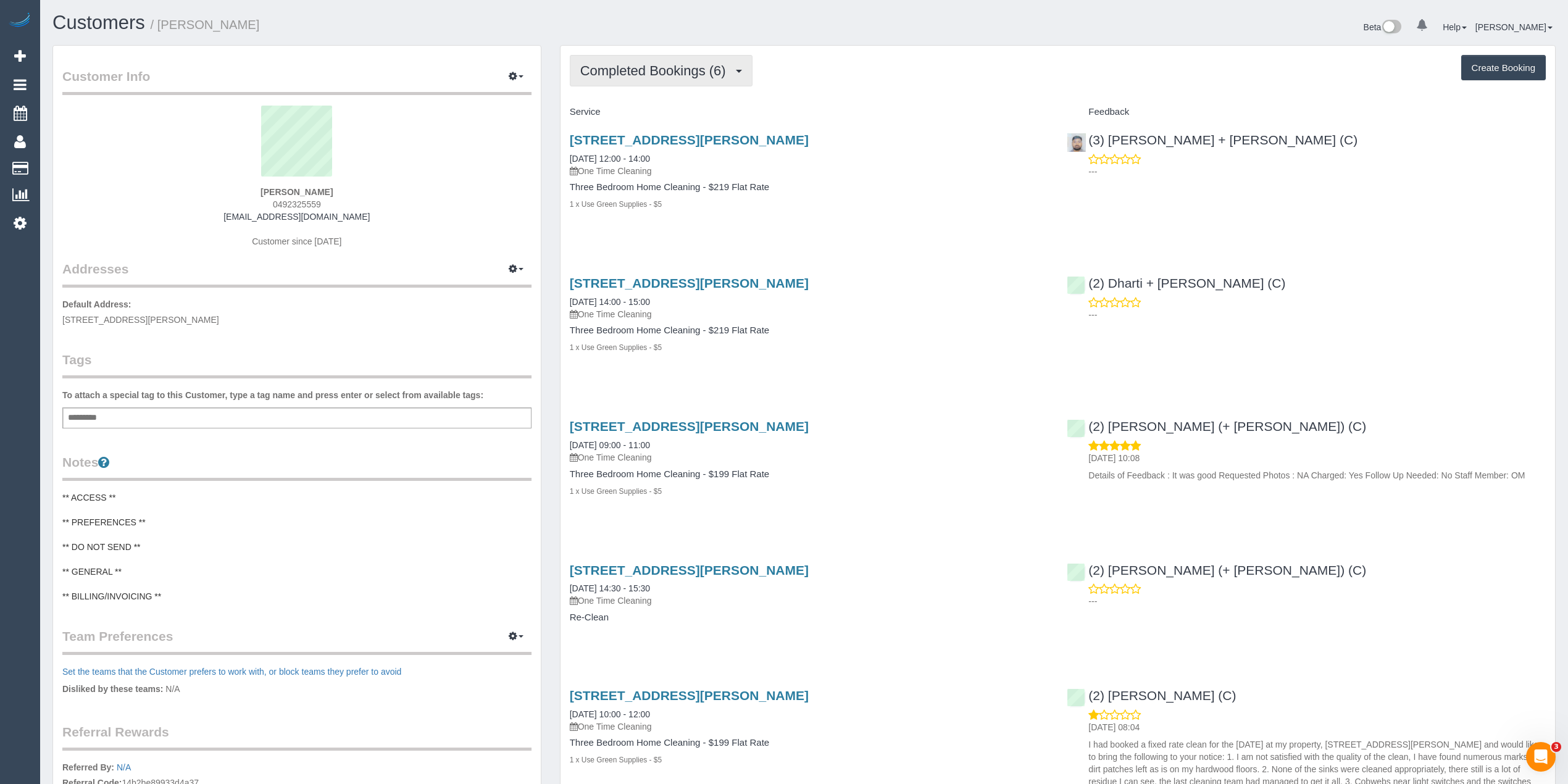
click at [634, 71] on span "Completed Bookings (6)" at bounding box center [656, 71] width 151 height 16
click at [657, 109] on link "Upcoming Bookings (1)" at bounding box center [634, 115] width 128 height 16
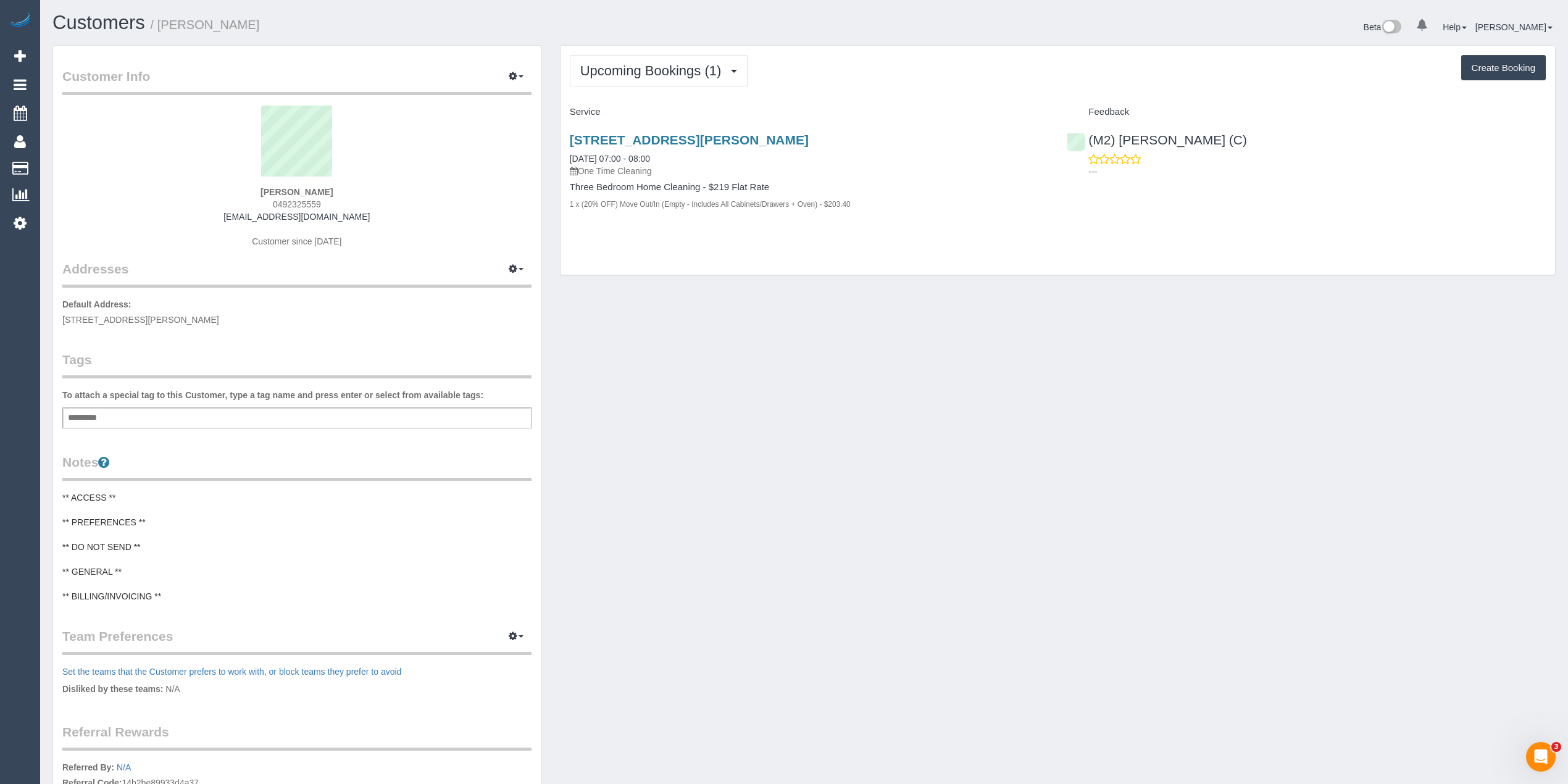
drag, startPoint x: 314, startPoint y: 203, endPoint x: 260, endPoint y: 199, distance: 54.1
click at [260, 199] on div "Rahul Joshi 0492325559 rahul89joshi@gmail.com Customer since 2024" at bounding box center [297, 182] width 469 height 154
copy span "0492325559"
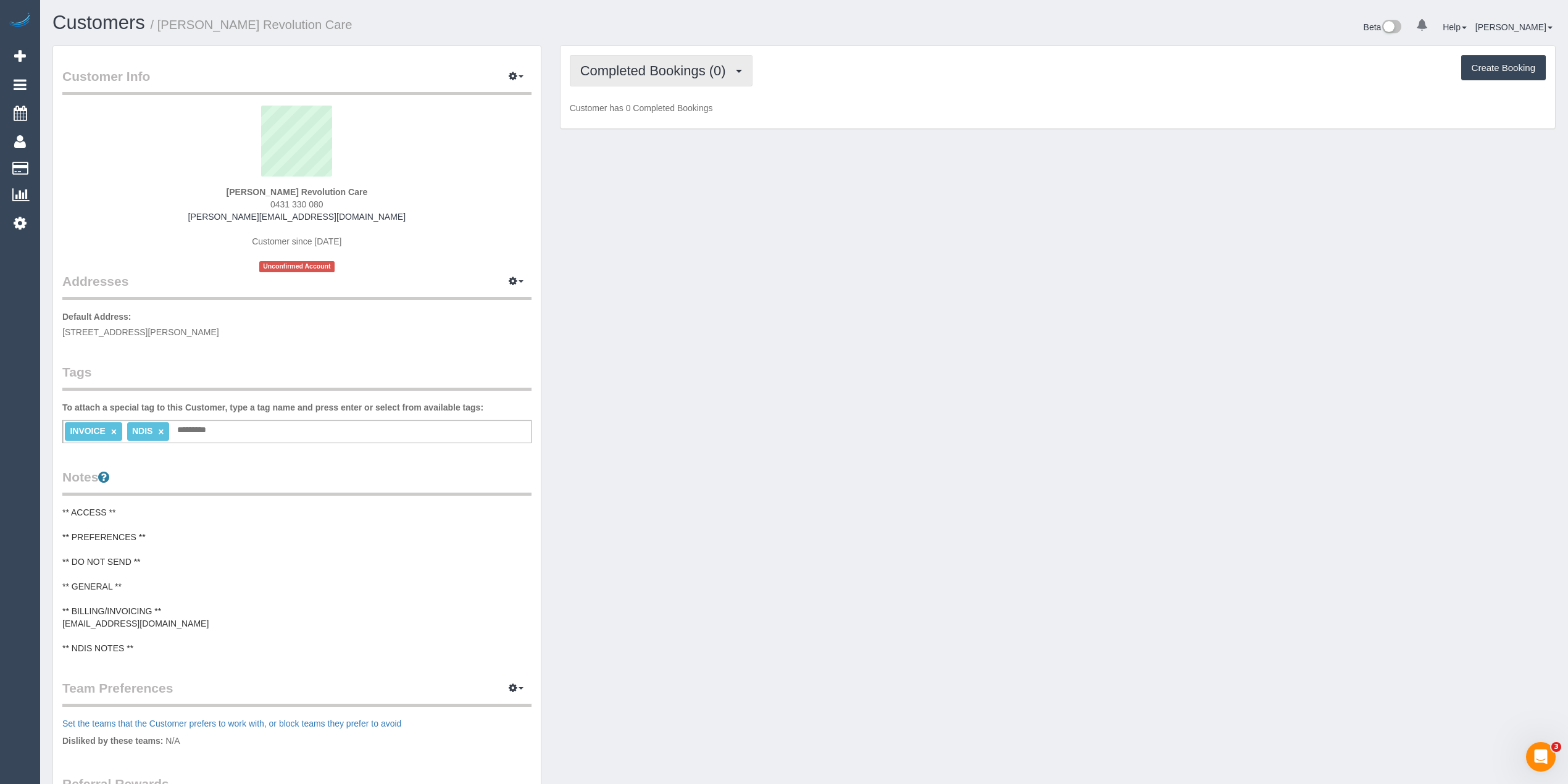
click at [633, 62] on button "Completed Bookings (0)" at bounding box center [661, 71] width 183 height 32
click at [660, 117] on link "Upcoming Bookings (1)" at bounding box center [634, 115] width 128 height 16
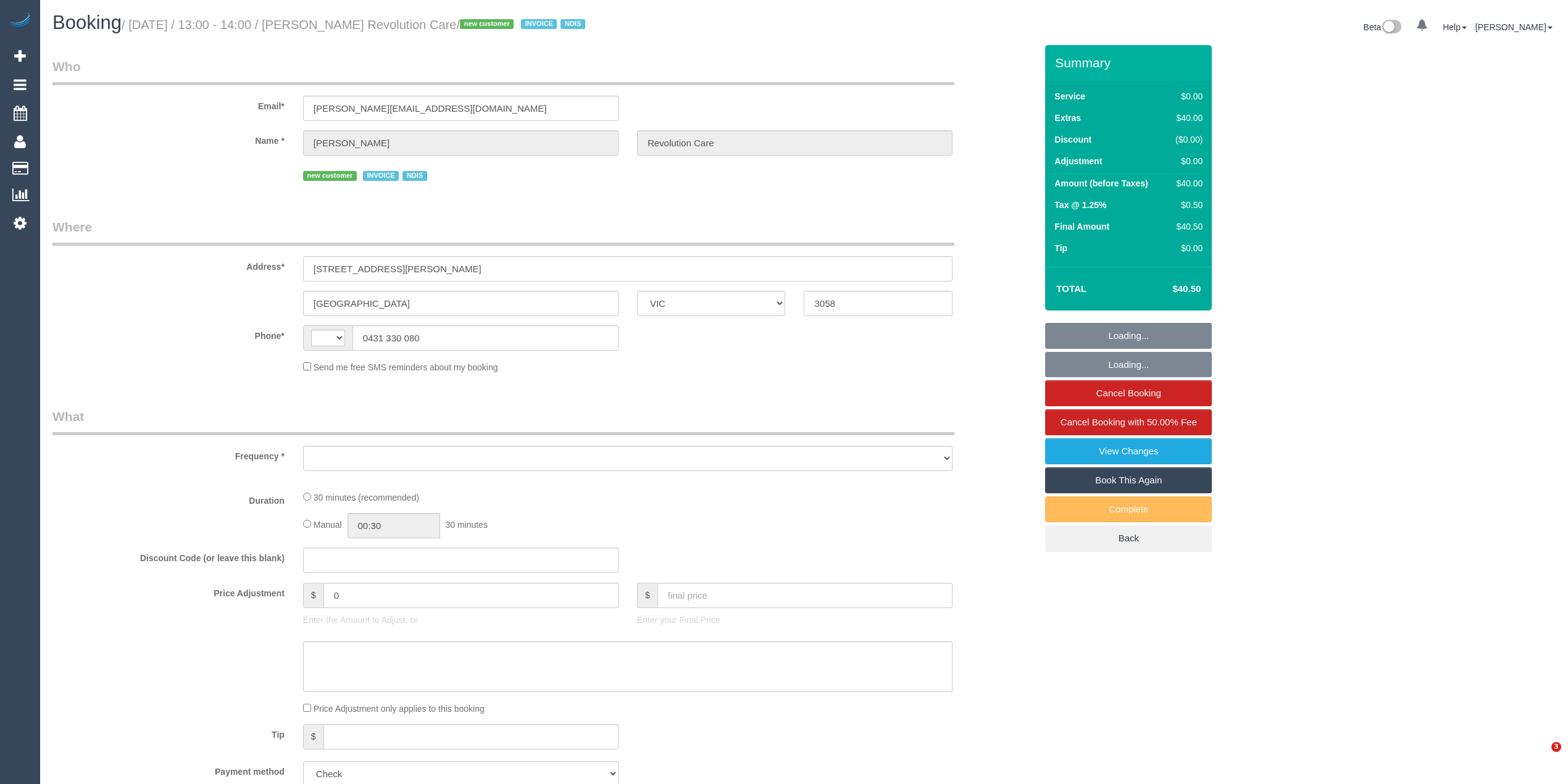
select select "VIC"
select select "string:AU"
select select "object:286"
select select "number:28"
select select "number:14"
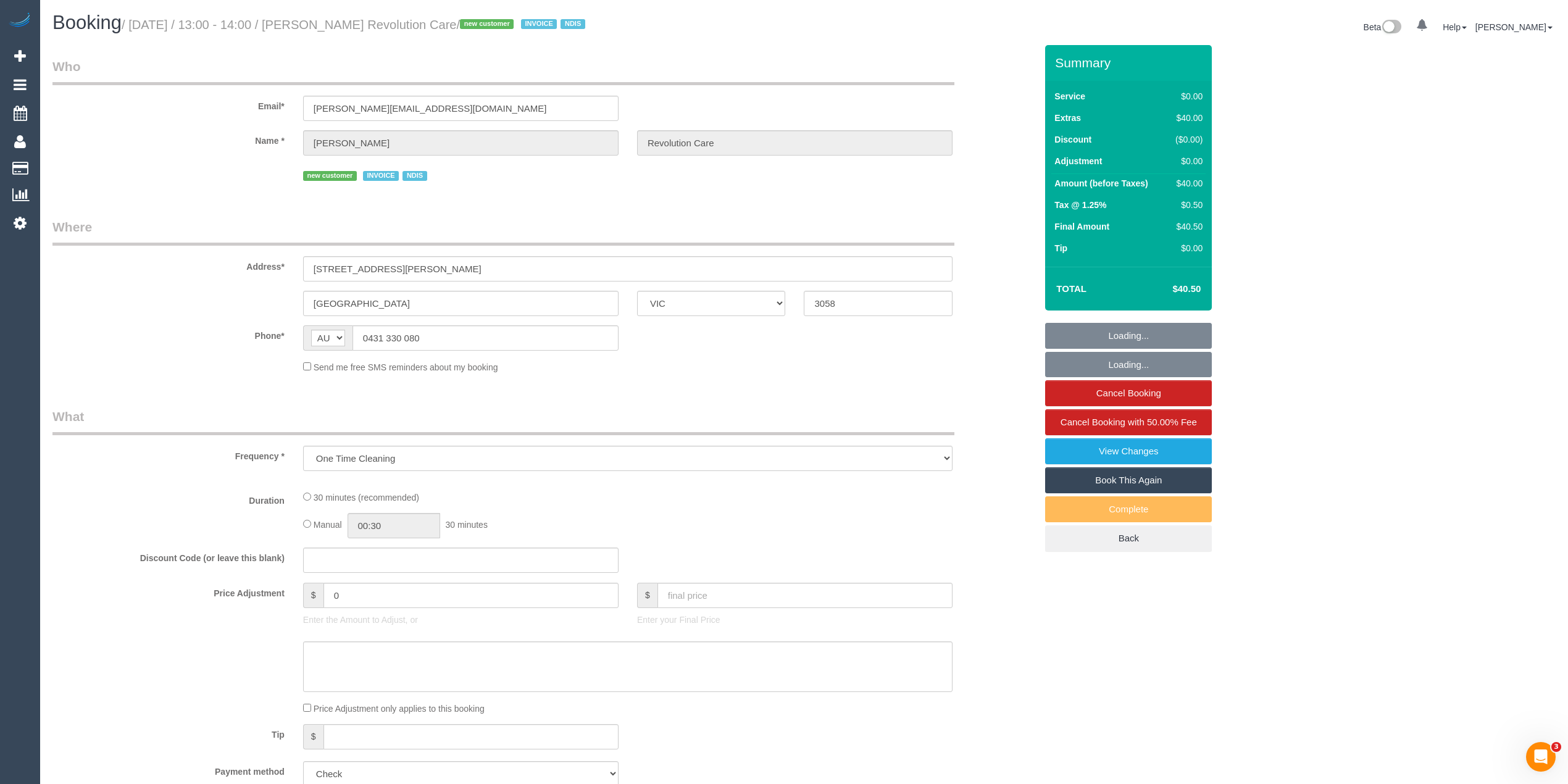
select select "number:19"
select select "number:22"
select select "number:33"
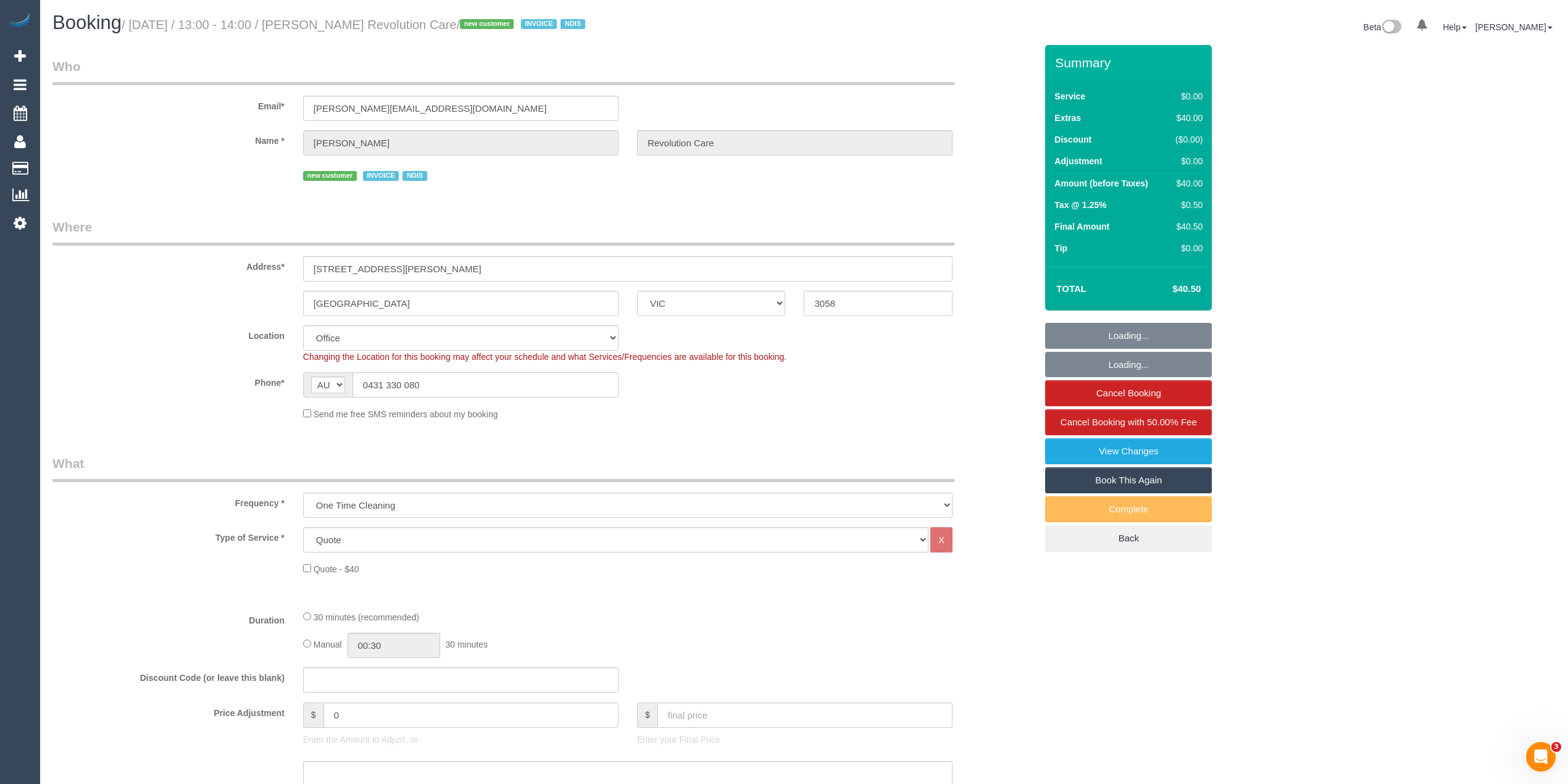
select select "object:728"
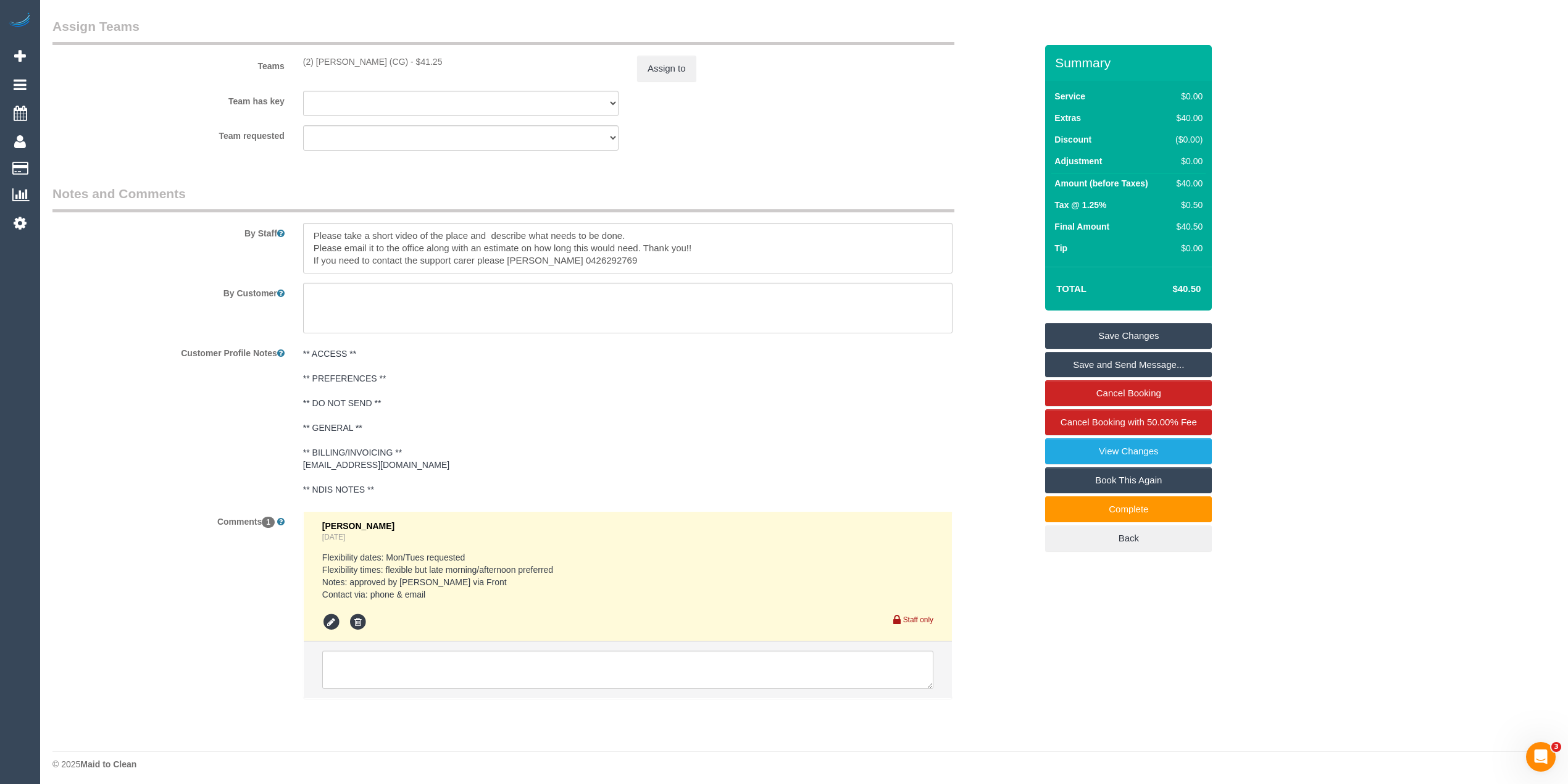
scroll to position [1486, 0]
click at [510, 251] on textarea at bounding box center [628, 244] width 649 height 51
click at [533, 251] on textarea at bounding box center [628, 244] width 649 height 51
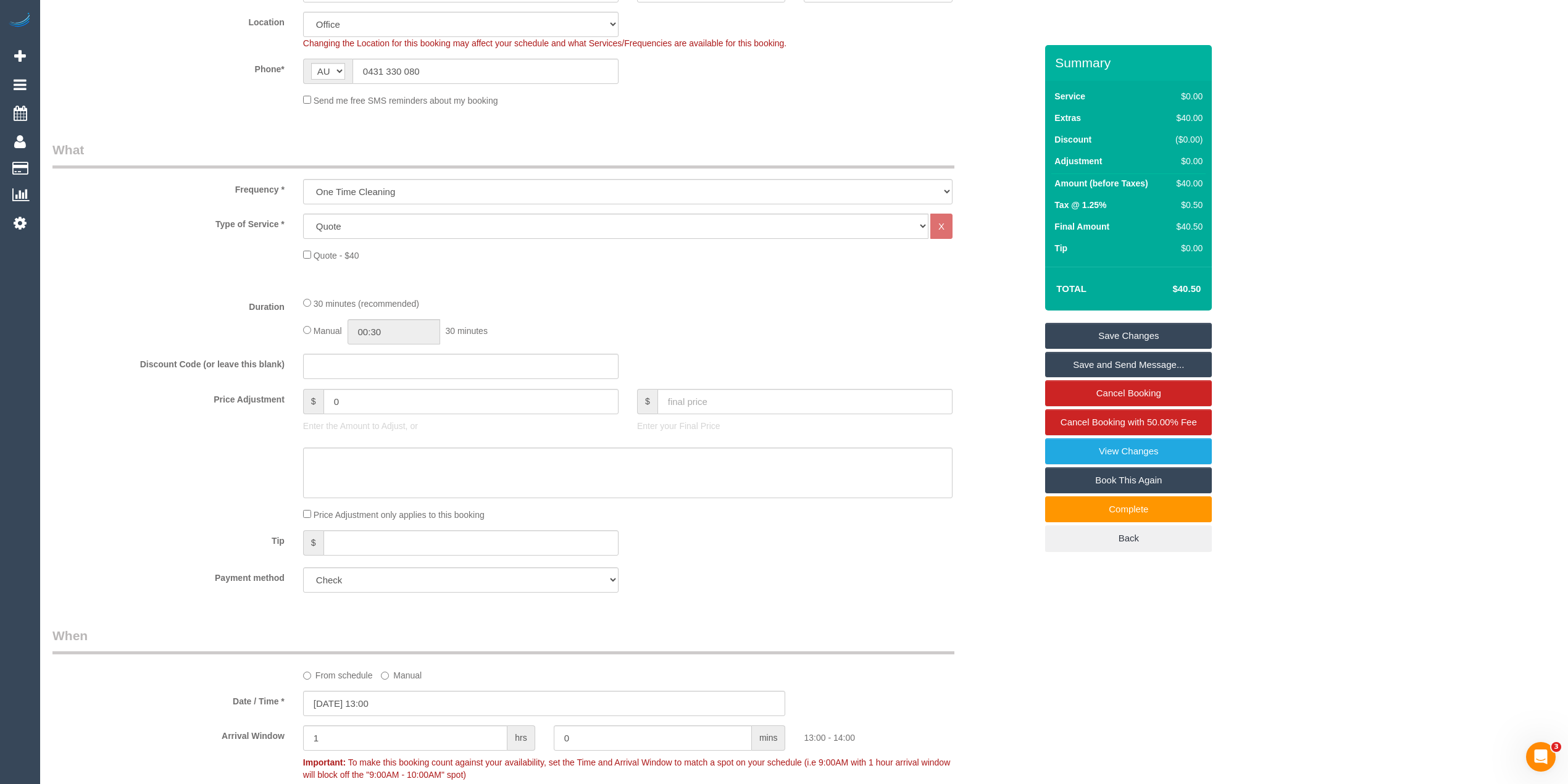
scroll to position [0, 0]
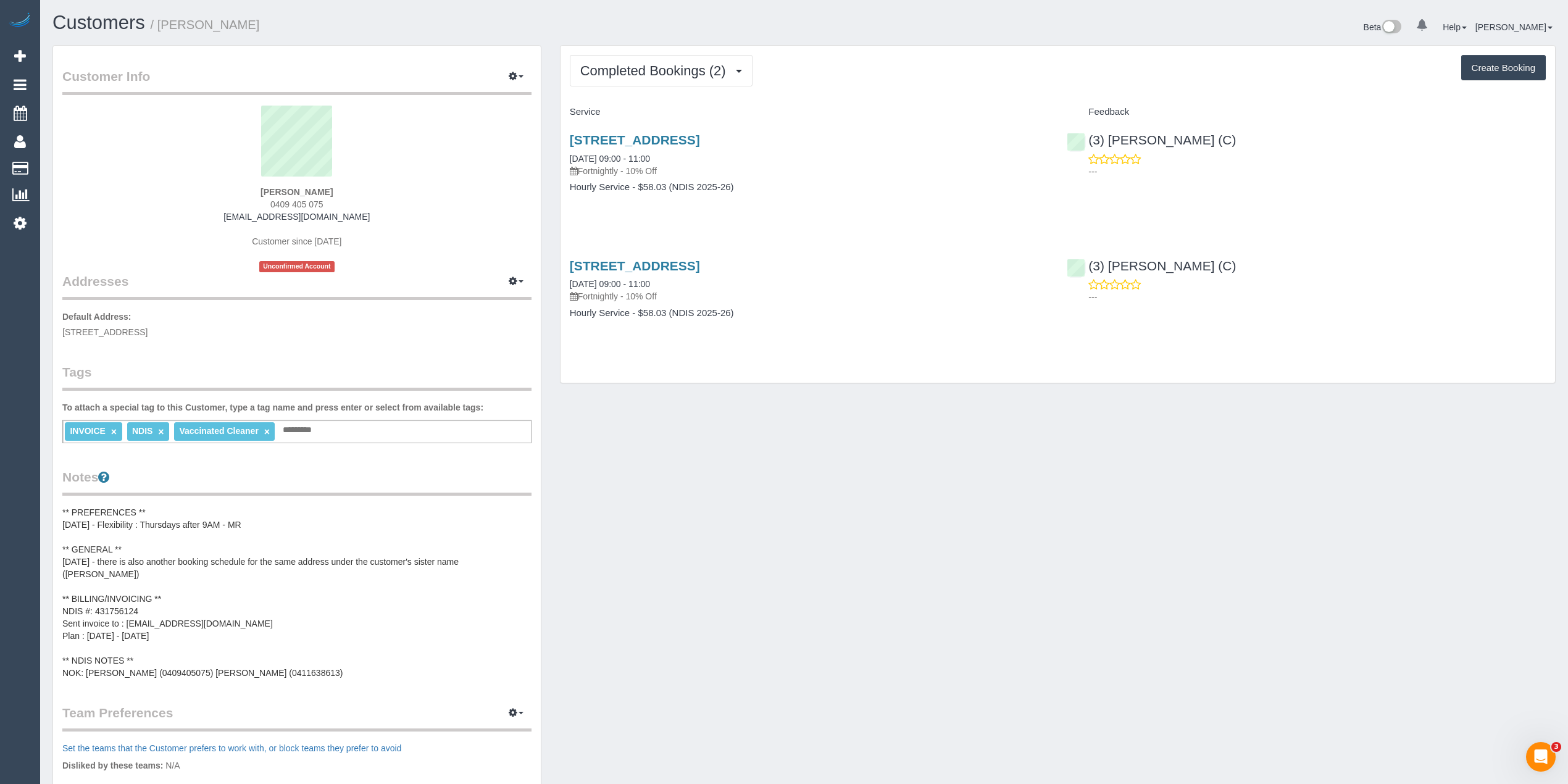
click at [190, 628] on pre "** PREFERENCES ** [DATE] - Flexibility : Thursdays after 9AM - MR ** GENERAL **…" at bounding box center [297, 593] width 469 height 173
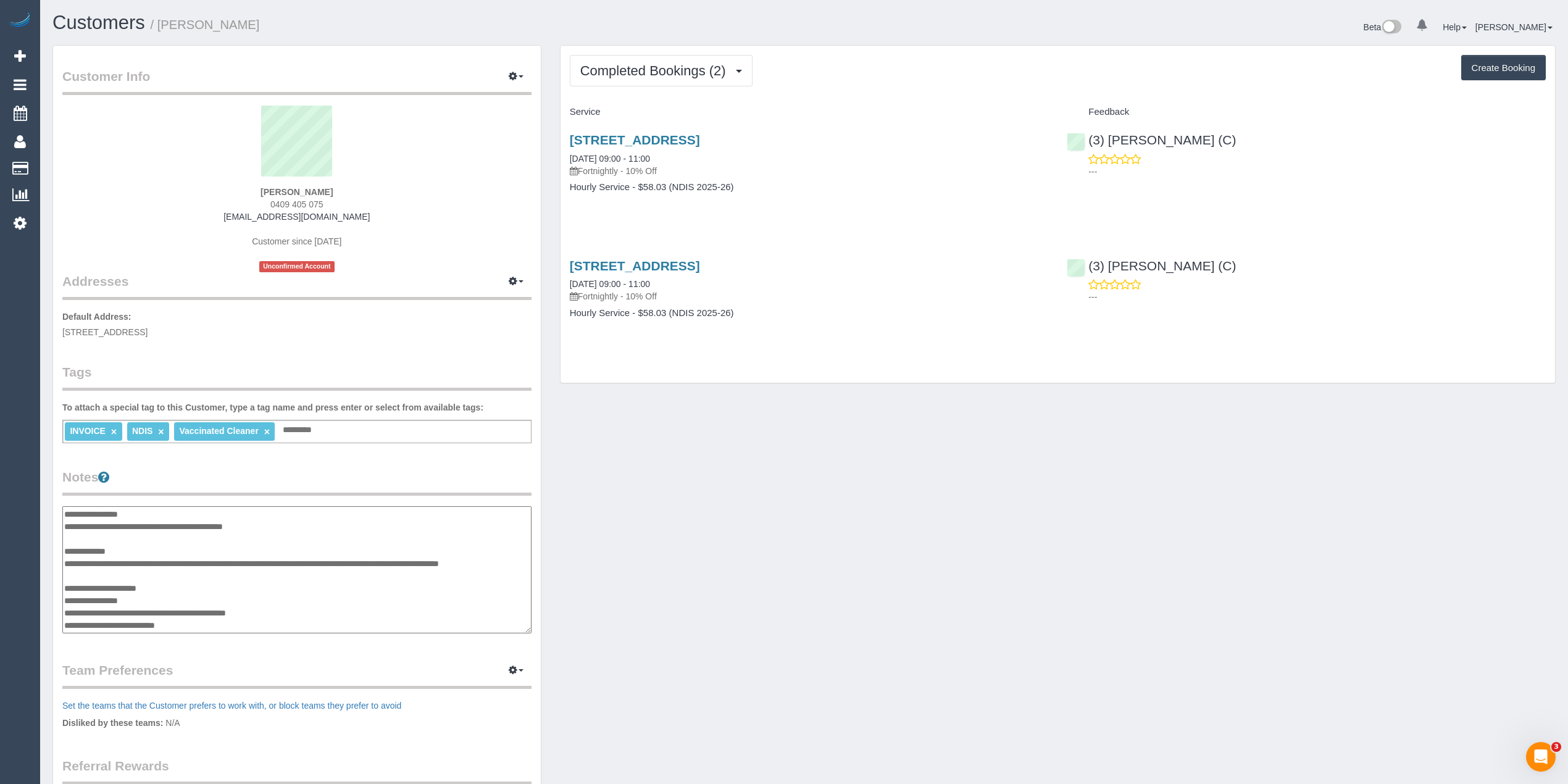
scroll to position [49, 0]
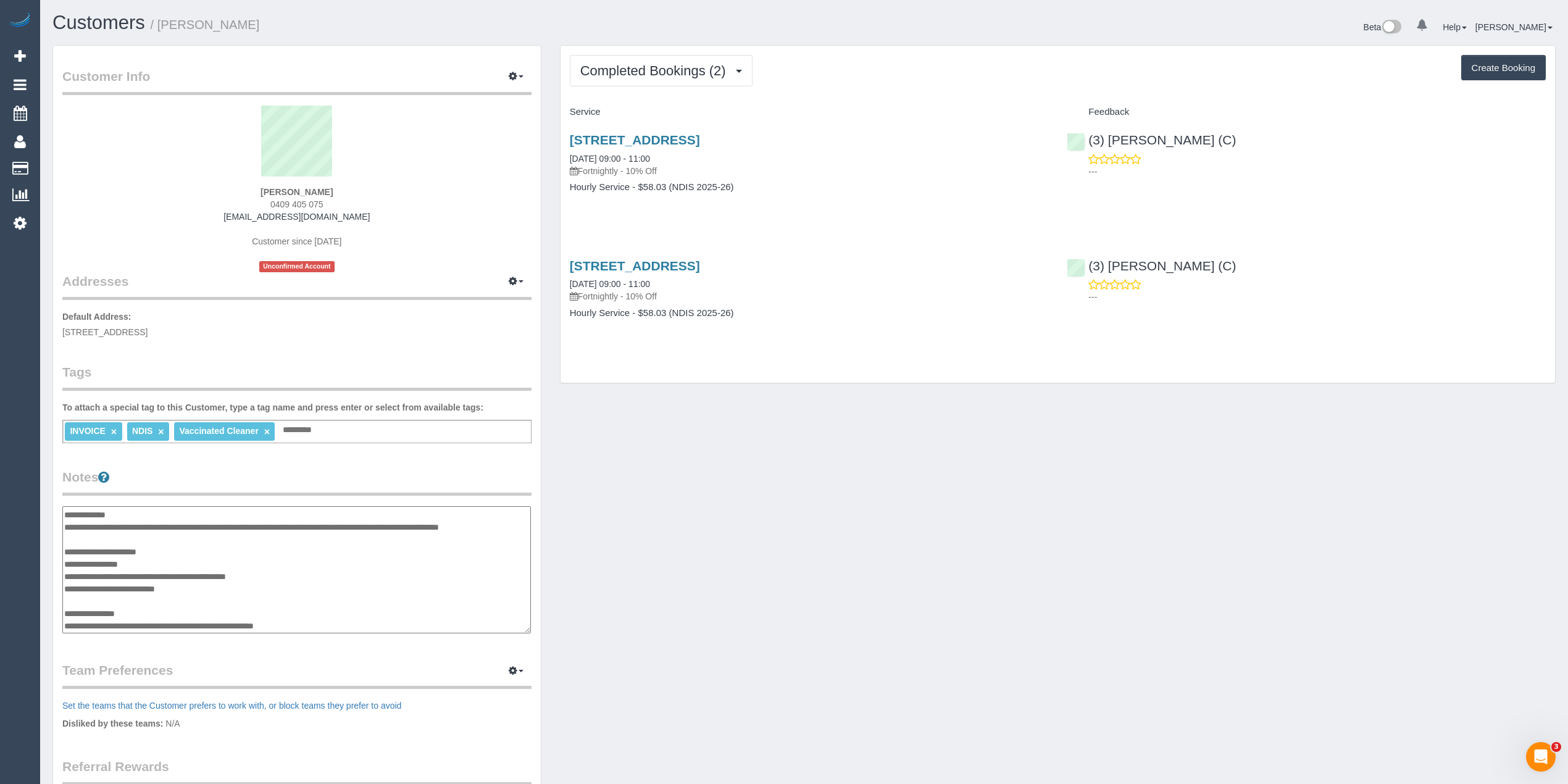
click at [183, 590] on textarea "**********" at bounding box center [296, 570] width 469 height 128
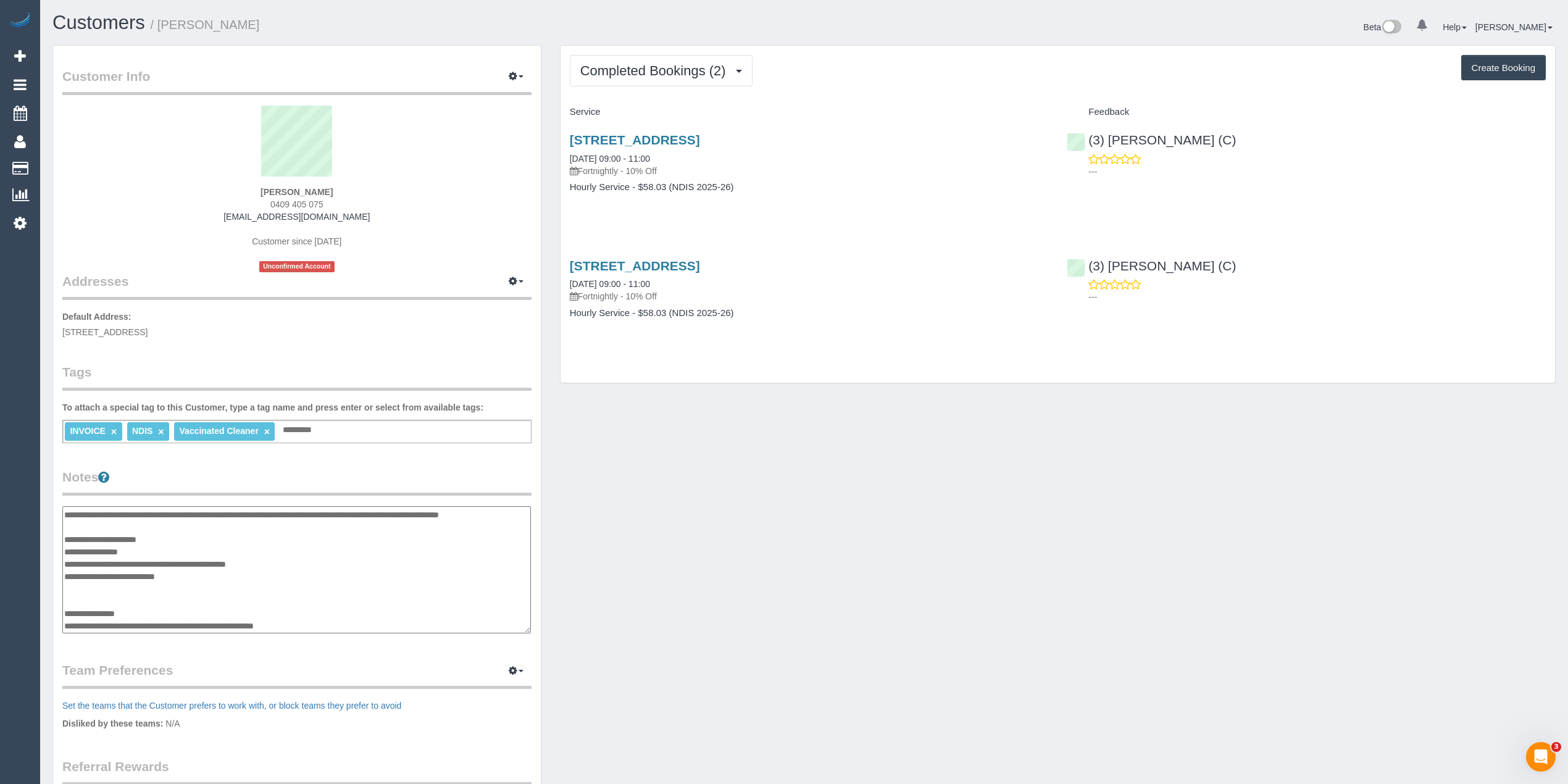
type textarea "**********"
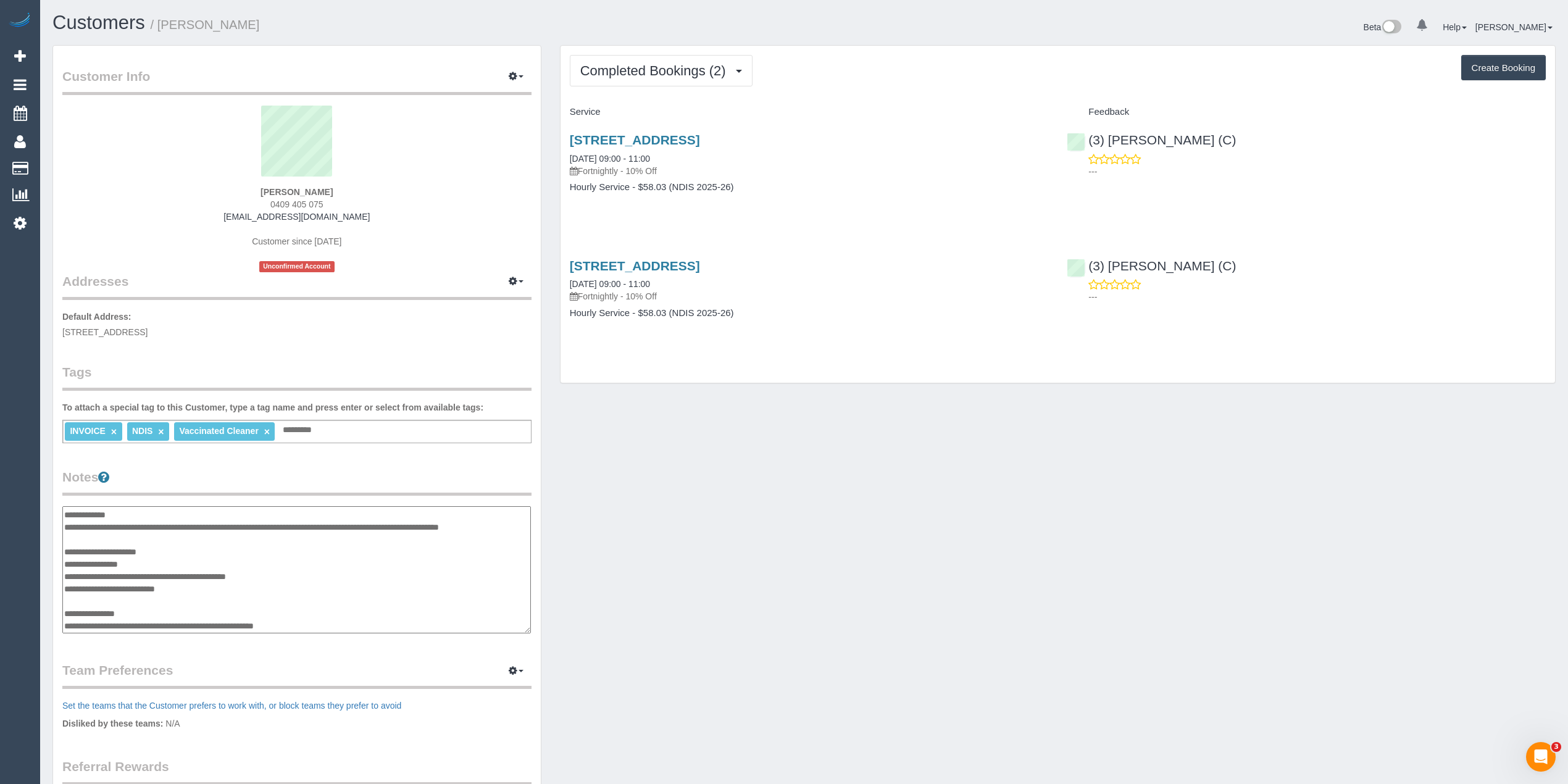
click at [729, 494] on div "Customer Info Edit Contact Info Send Message Email Preferences Special Sales Ta…" at bounding box center [804, 504] width 1521 height 919
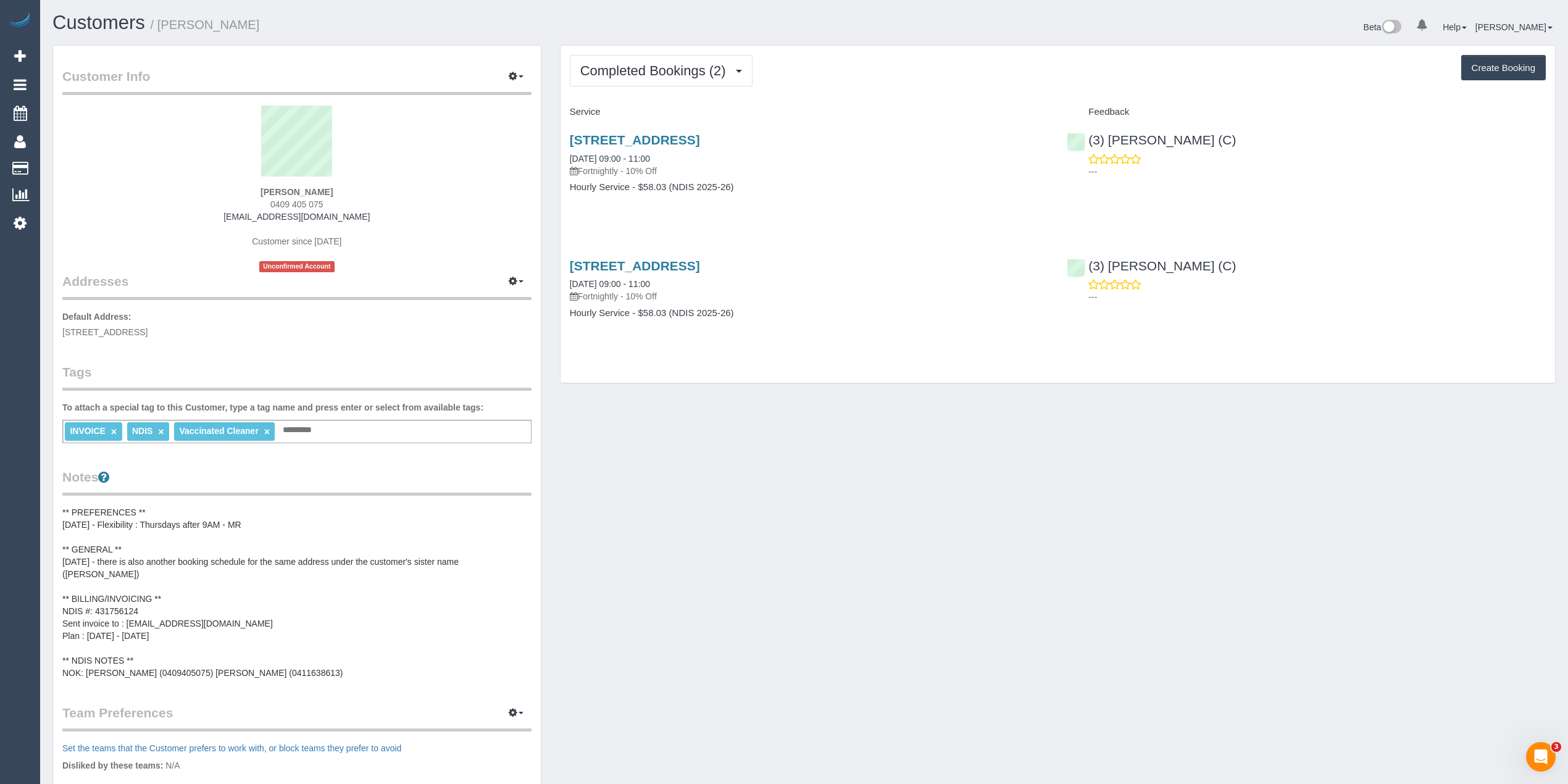
click at [139, 606] on pre "** PREFERENCES ** 31/07/2025 - Flexibility : Thursdays after 9AM - MR ** GENERA…" at bounding box center [297, 593] width 469 height 173
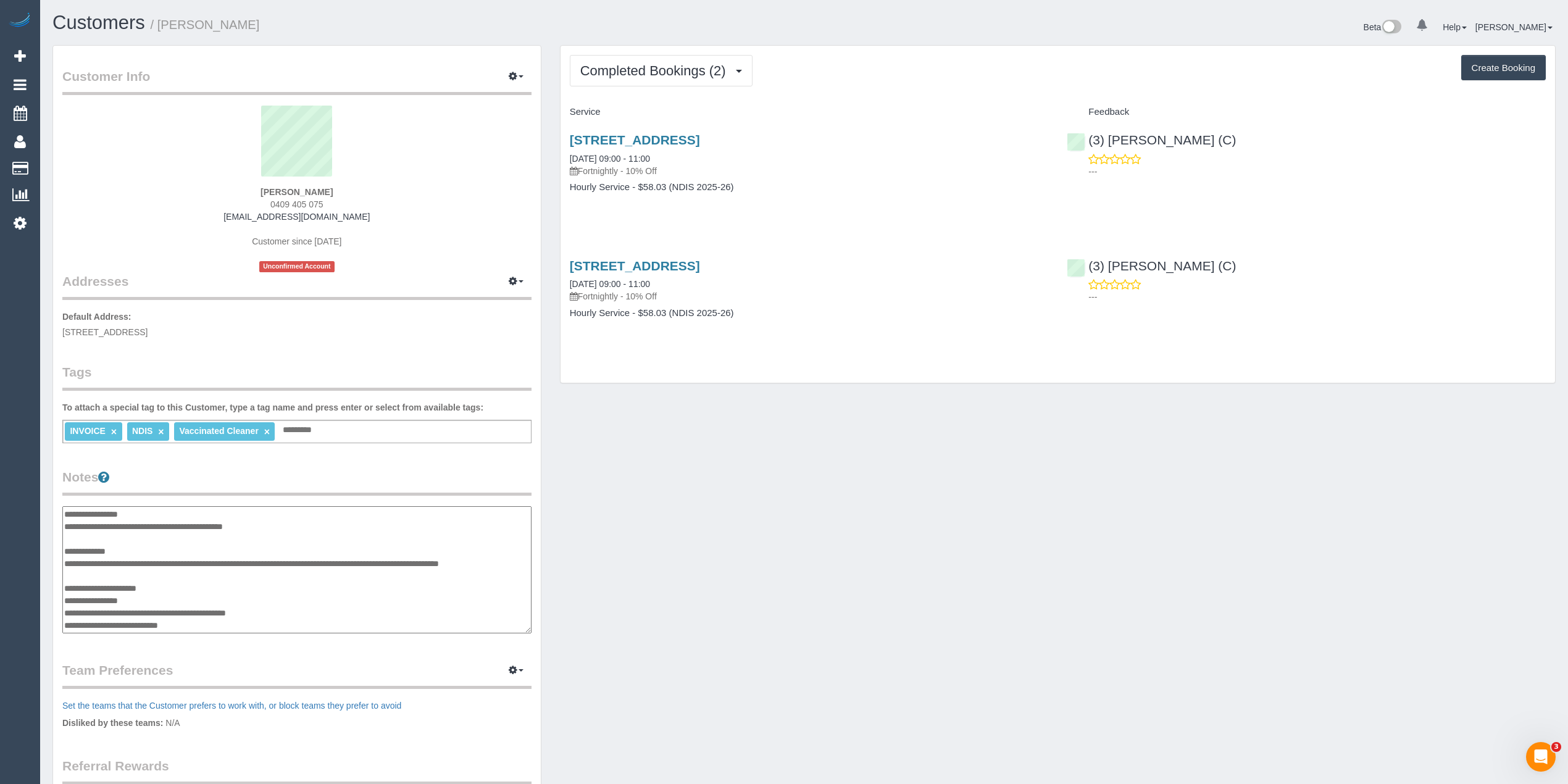
scroll to position [49, 0]
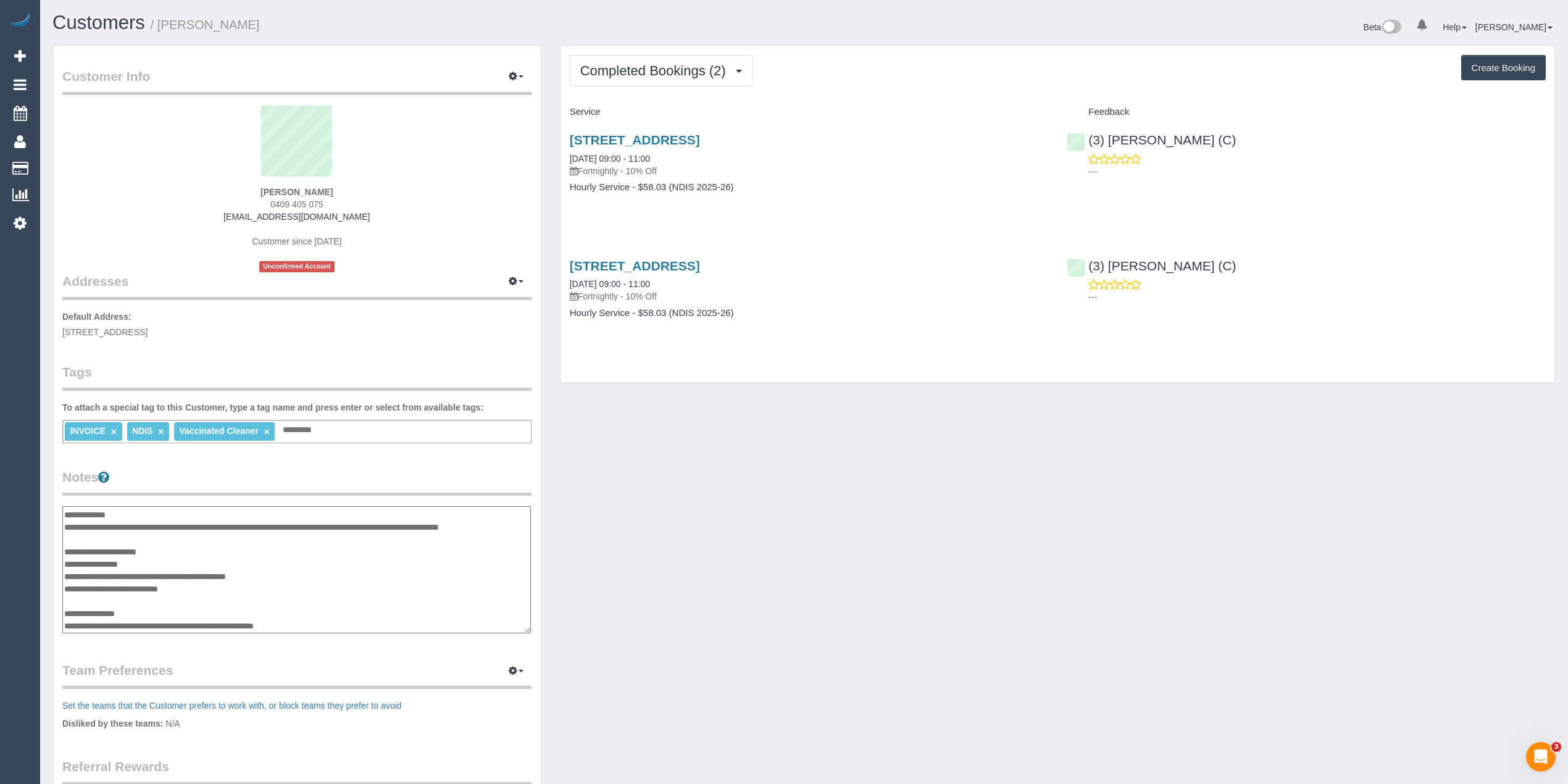
drag, startPoint x: 140, startPoint y: 562, endPoint x: 99, endPoint y: 562, distance: 41.0
click at [99, 562] on textarea "**********" at bounding box center [296, 570] width 469 height 128
type textarea "**********"
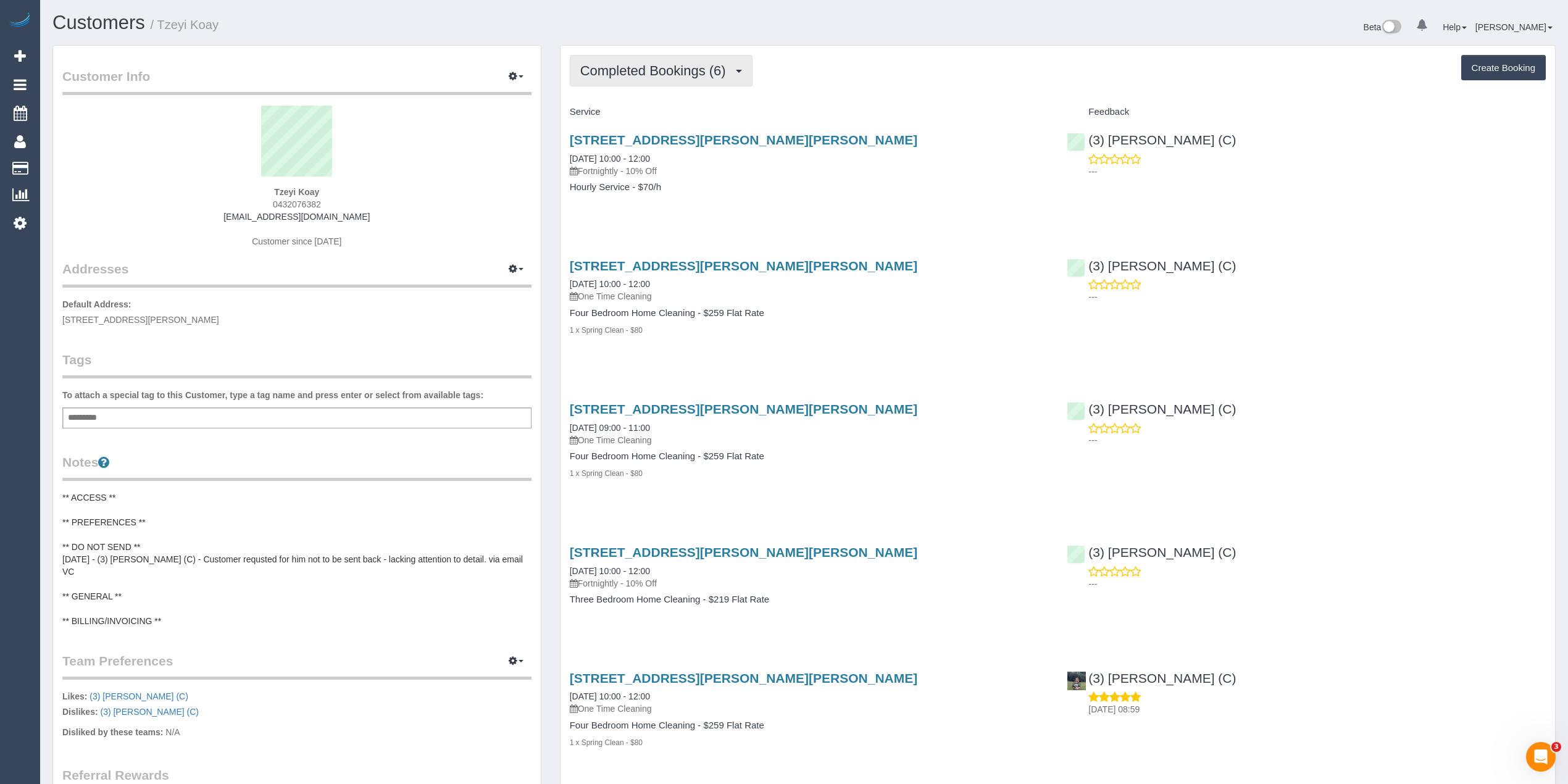
click at [644, 57] on button "Completed Bookings (6)" at bounding box center [661, 71] width 183 height 32
click at [659, 112] on link "Upcoming Bookings (11)" at bounding box center [635, 115] width 130 height 16
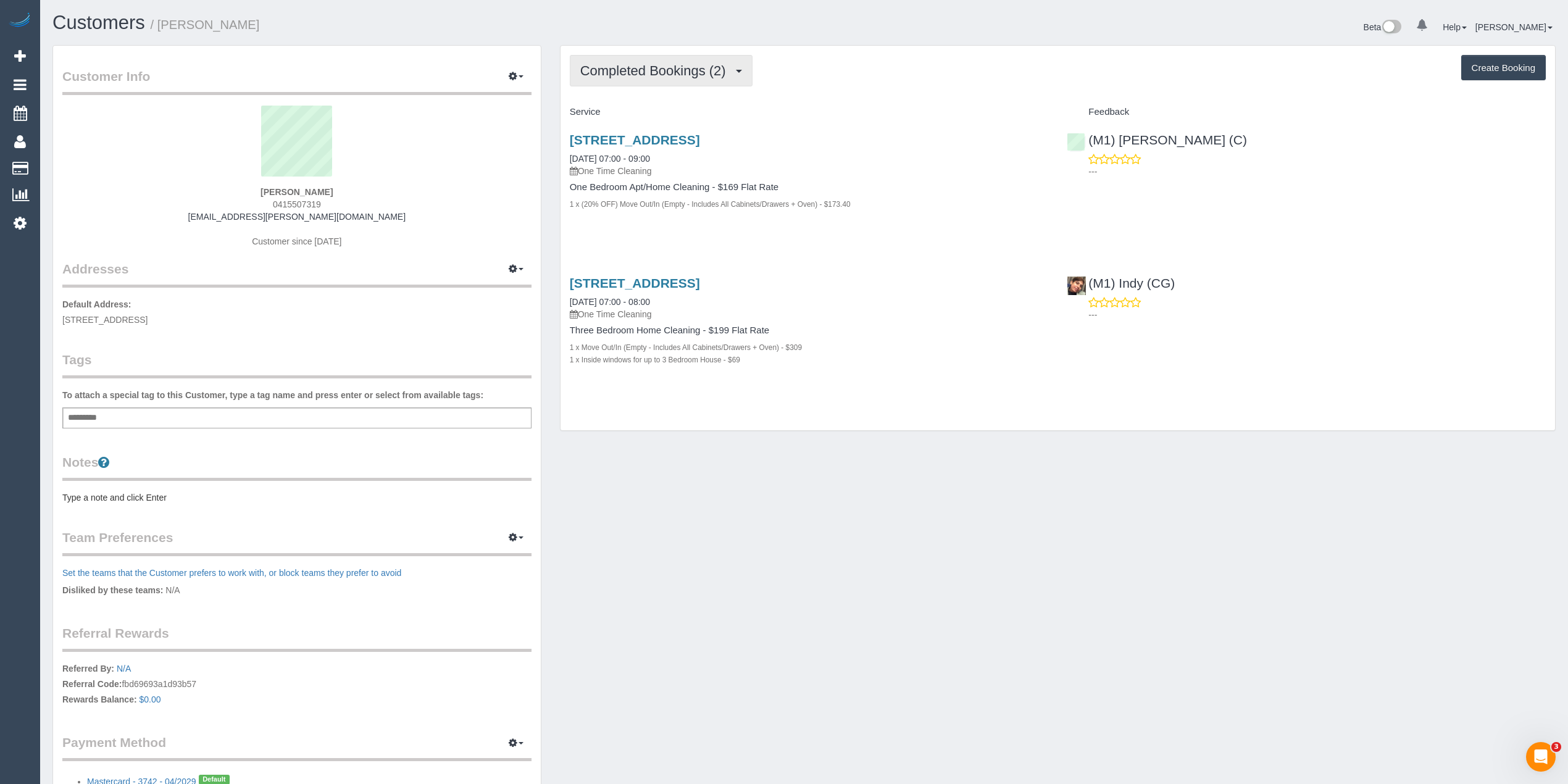
click at [641, 73] on span "Completed Bookings (2)" at bounding box center [656, 71] width 151 height 16
click at [637, 70] on span "Completed Bookings (2)" at bounding box center [656, 71] width 151 height 16
drag, startPoint x: 368, startPoint y: 217, endPoint x: 228, endPoint y: 219, distance: 140.0
click at [228, 219] on div "Melissa Macmahon 0415507319 macmahon.melissa@gmail.com Customer since 2023" at bounding box center [297, 182] width 469 height 154
copy link "macmahon.melissa@gmail.com"
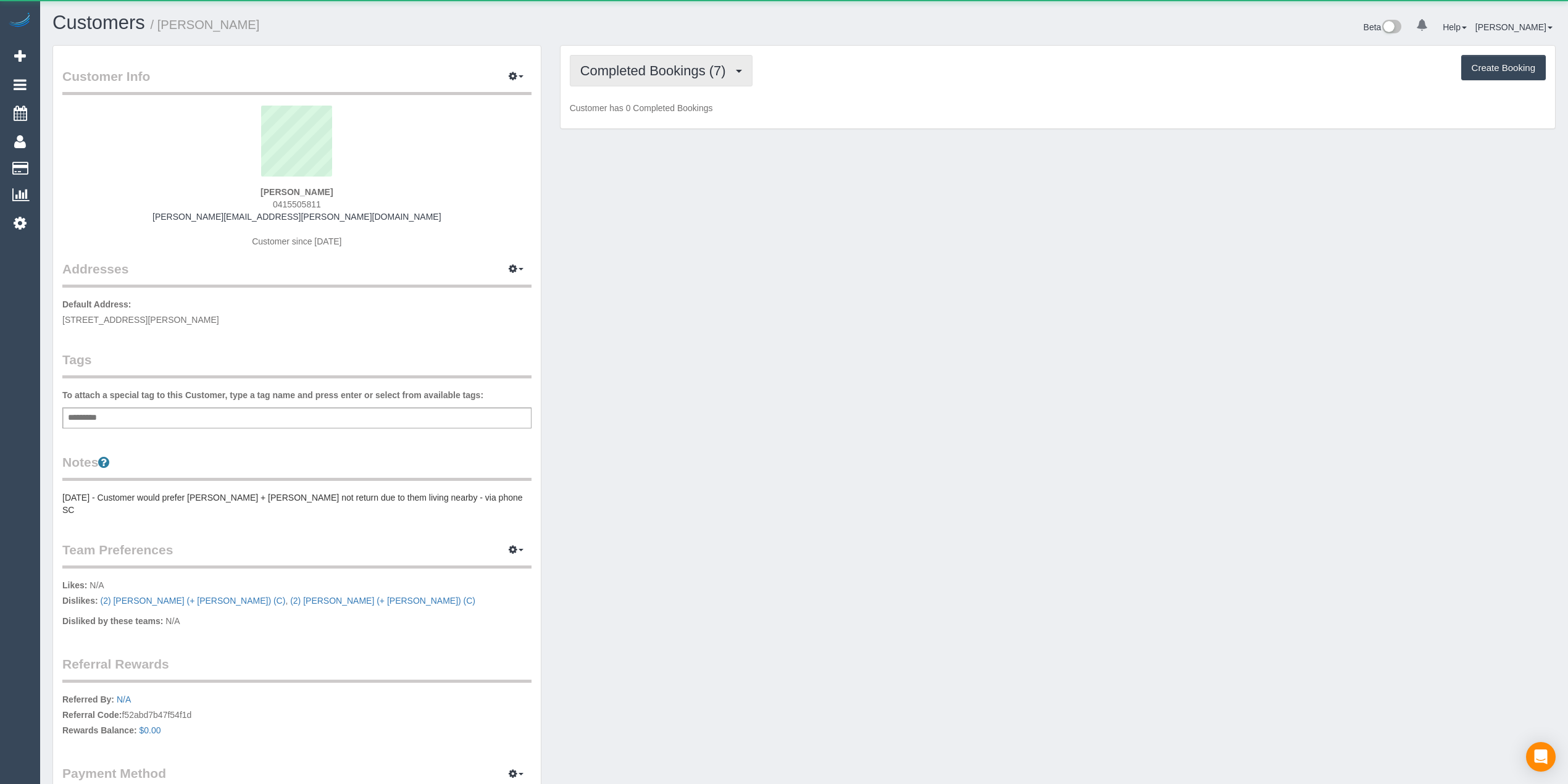
click at [593, 64] on span "Completed Bookings (7)" at bounding box center [656, 71] width 151 height 16
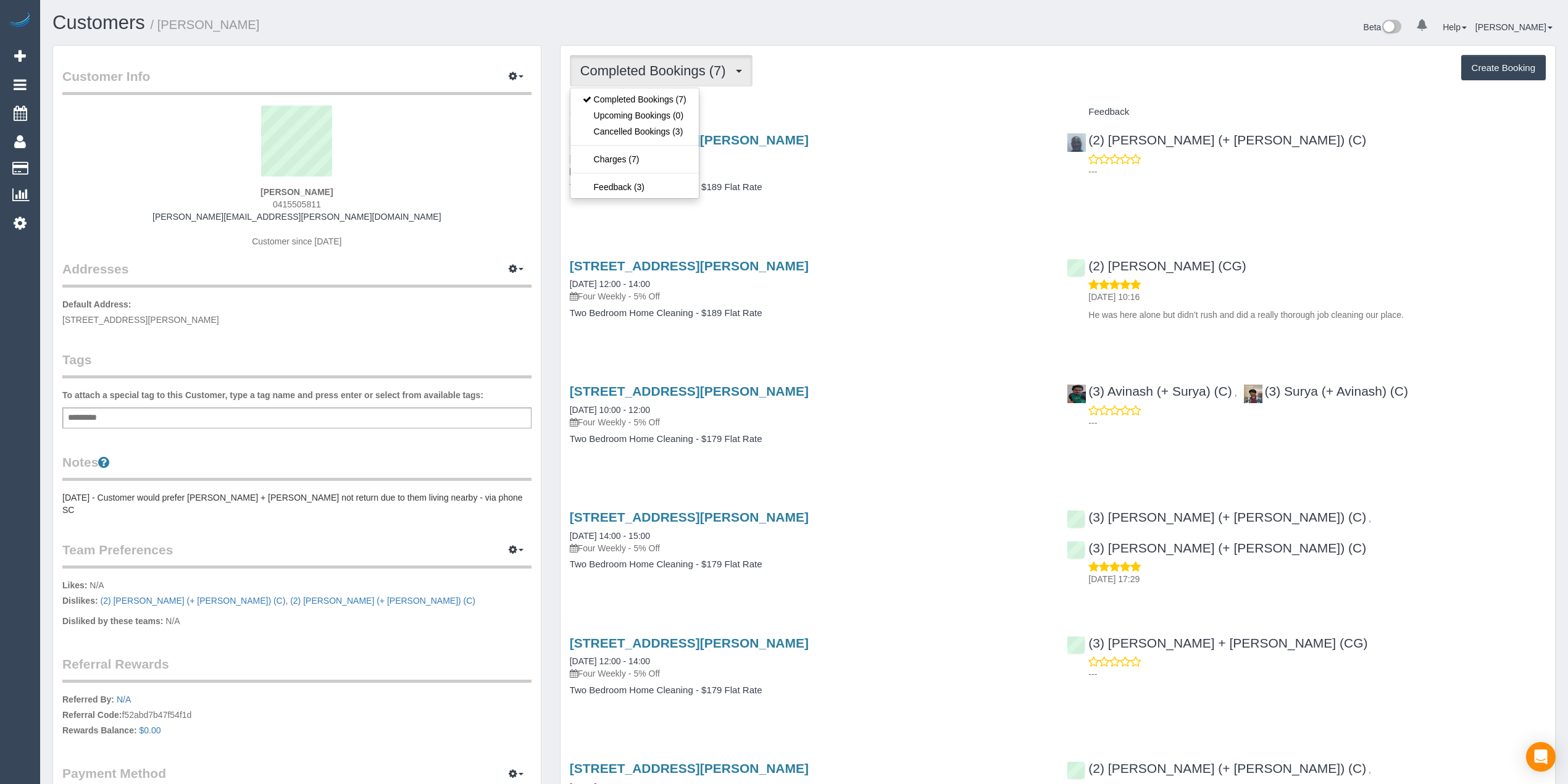
click at [593, 64] on span "Completed Bookings (7)" at bounding box center [656, 71] width 151 height 16
click at [876, 82] on div "Completed Bookings (7) Completed Bookings (7) Upcoming Bookings (0) Cancelled B…" at bounding box center [1057, 71] width 975 height 32
click at [1500, 62] on button "Create Booking" at bounding box center [1503, 67] width 85 height 26
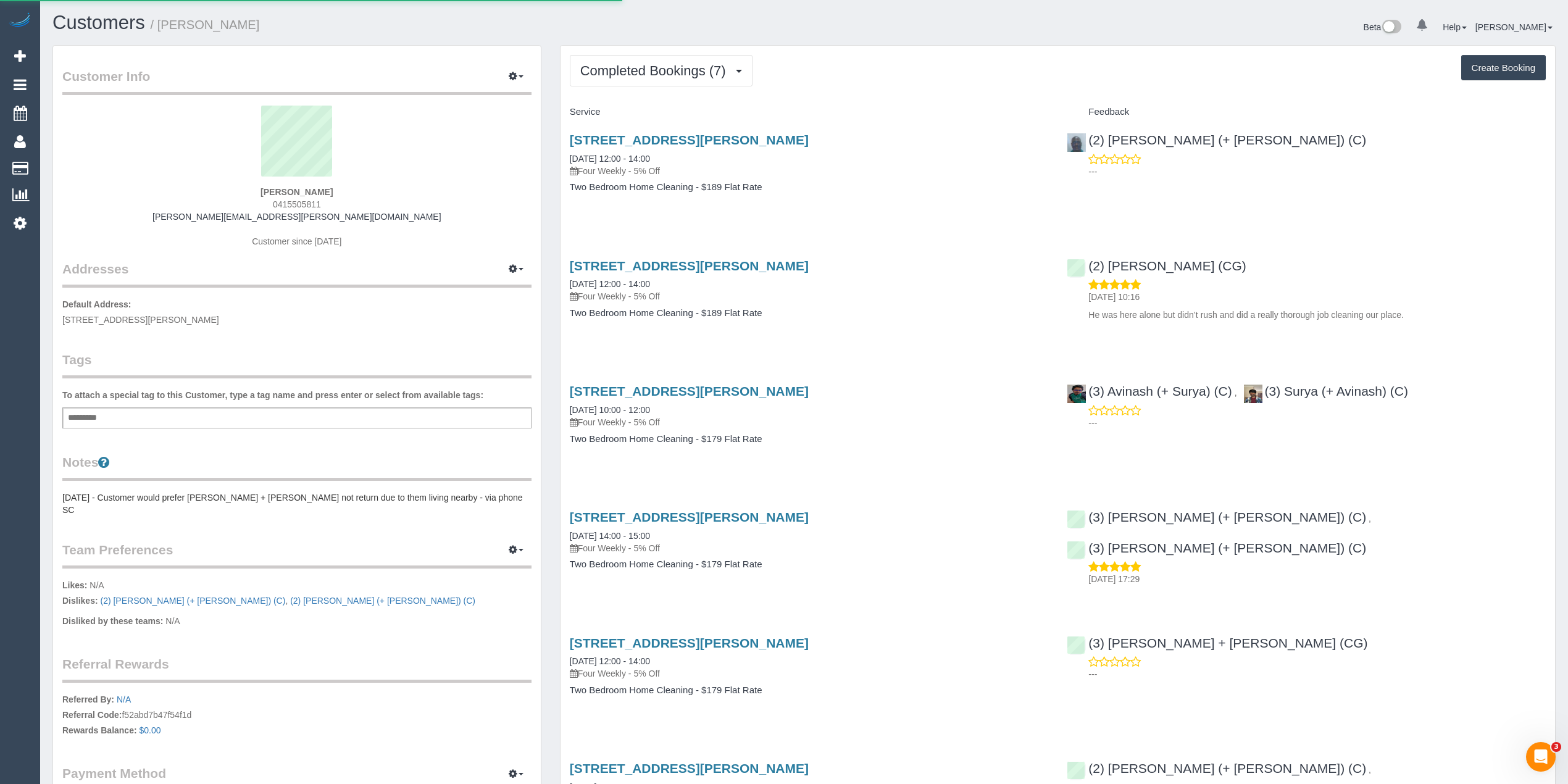
select select "VIC"
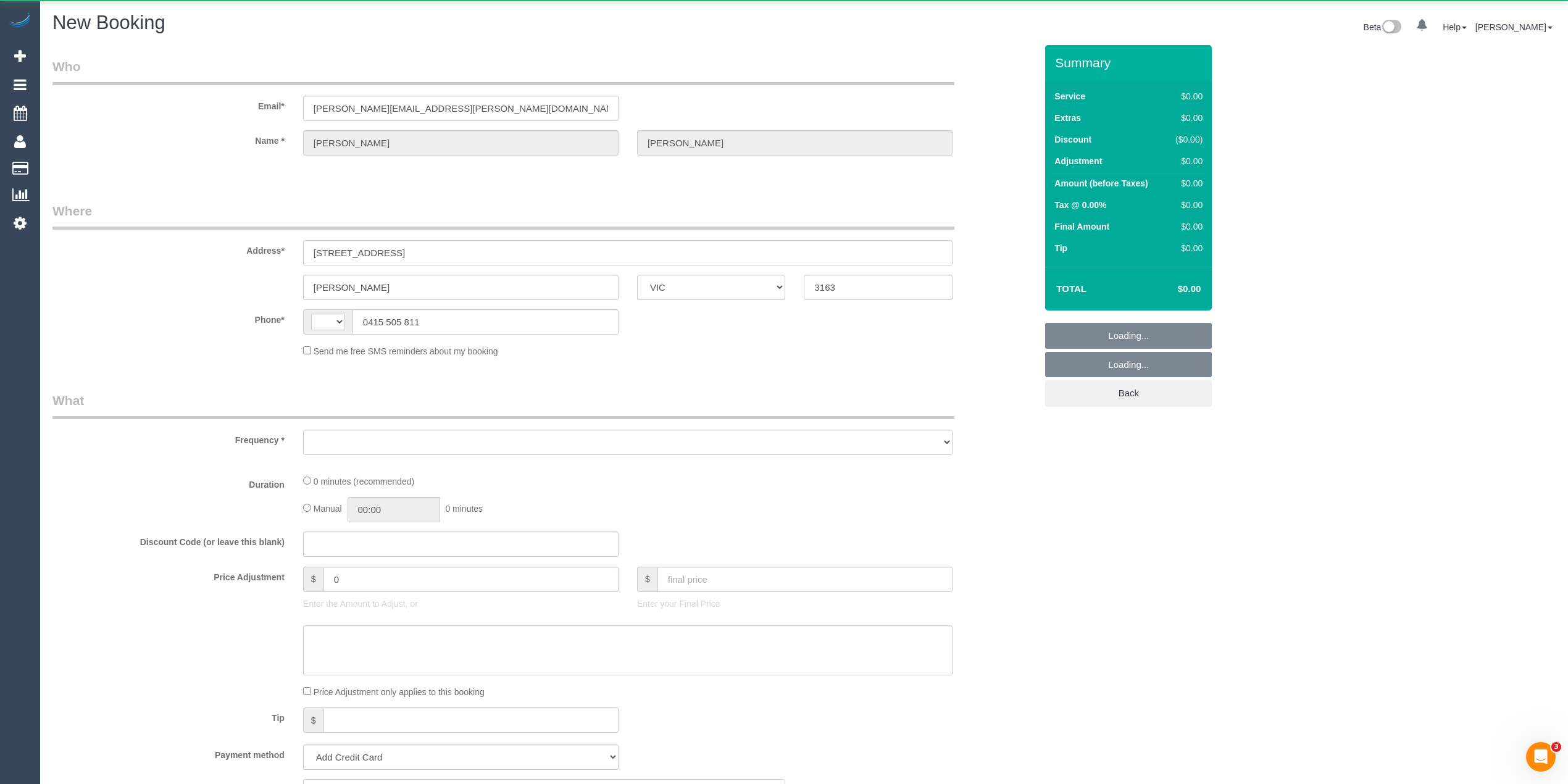
select select "string:AU"
select select "object:954"
select select "string:stripe-pm_1PgLlp2GScqysDRVXnM4or26"
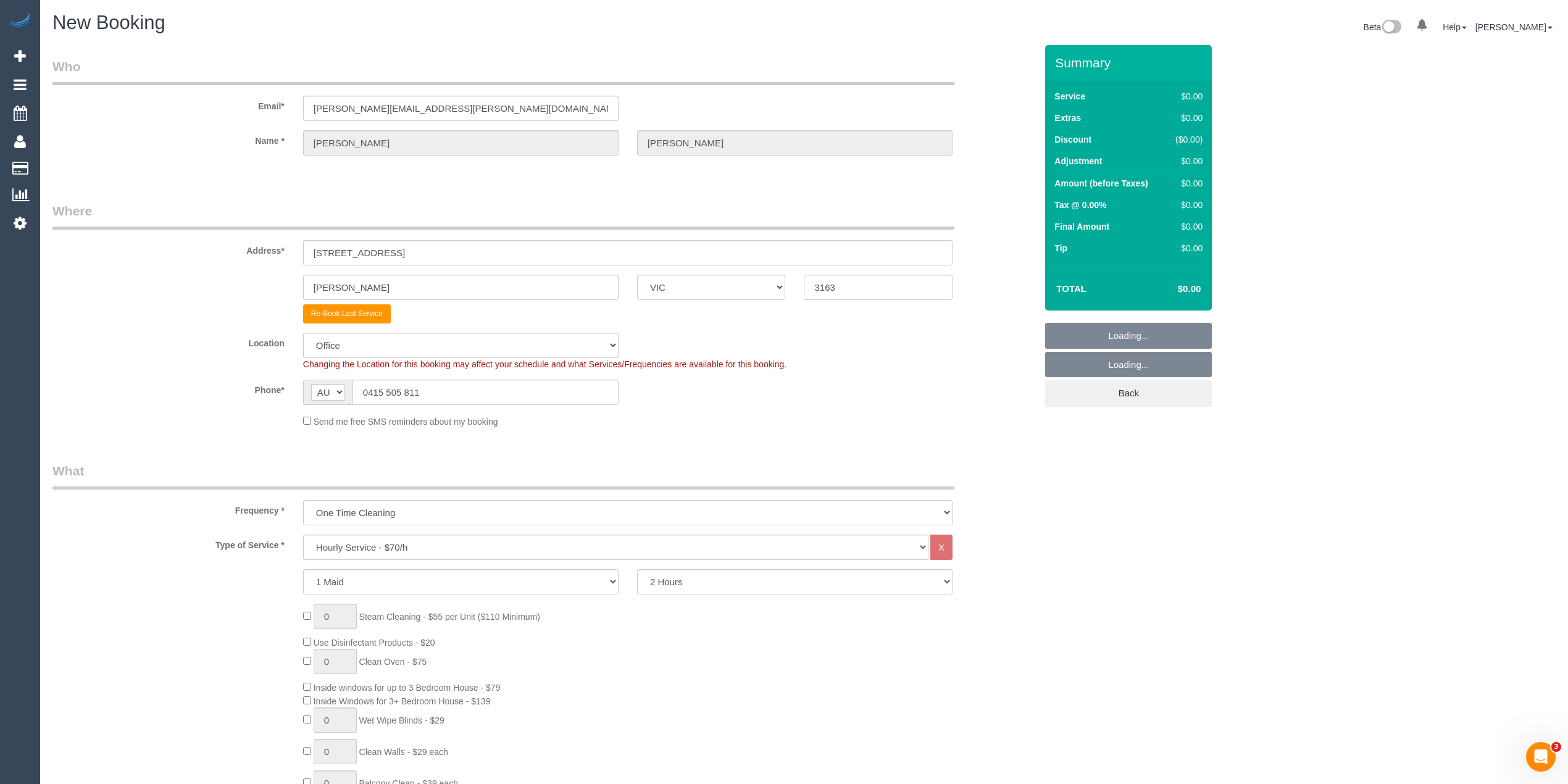
select select "object:2527"
select select "64"
select select "object:2532"
click at [384, 548] on select "Hourly Service - $70/h Hourly Service - $65/h Hourly Service - $60/h Hourly Ser…" at bounding box center [615, 547] width 625 height 25
select select "212"
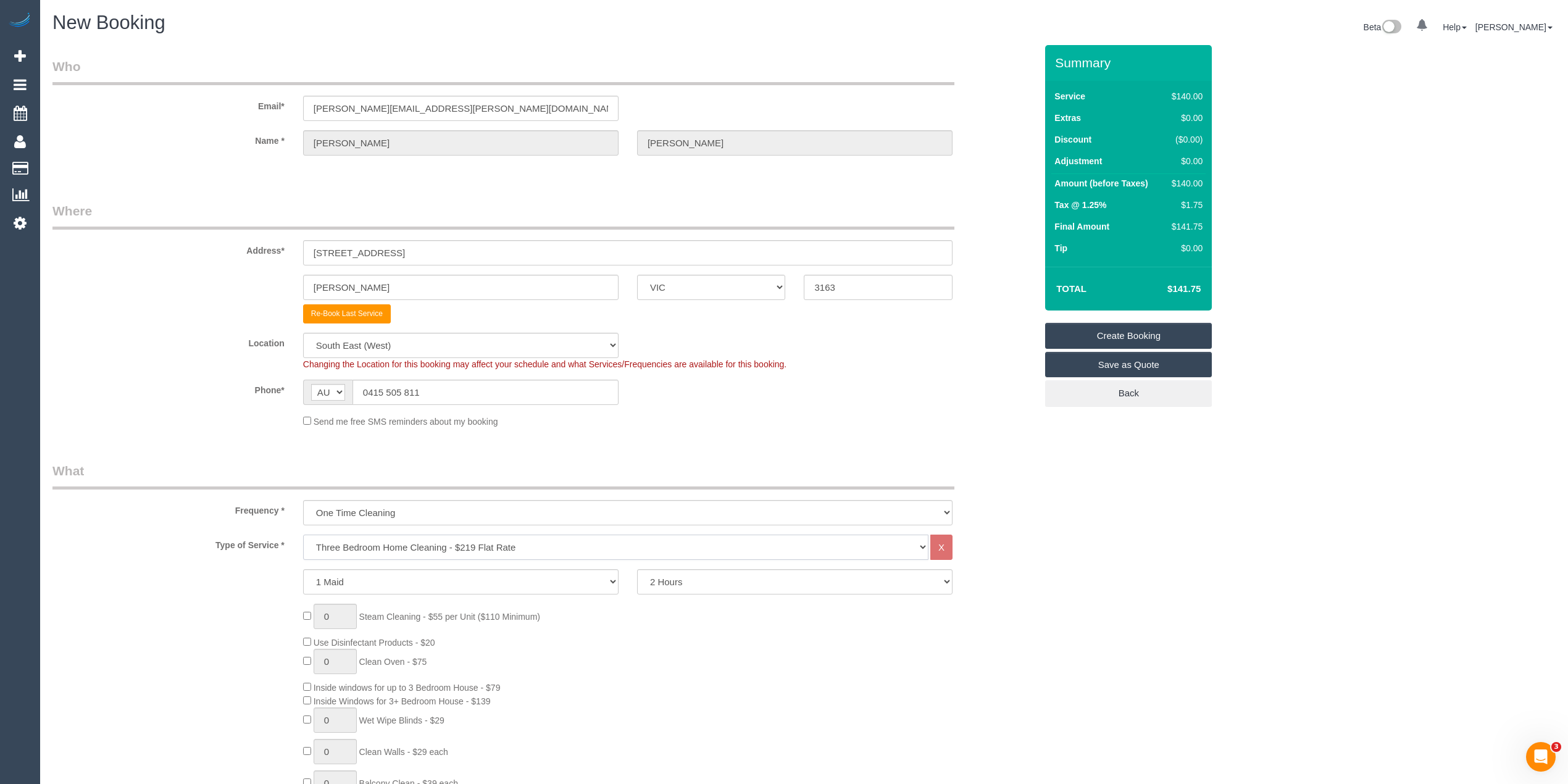
click at [303, 534] on select "Hourly Service - $70/h Hourly Service - $65/h Hourly Service - $60/h Hourly Ser…" at bounding box center [615, 547] width 625 height 25
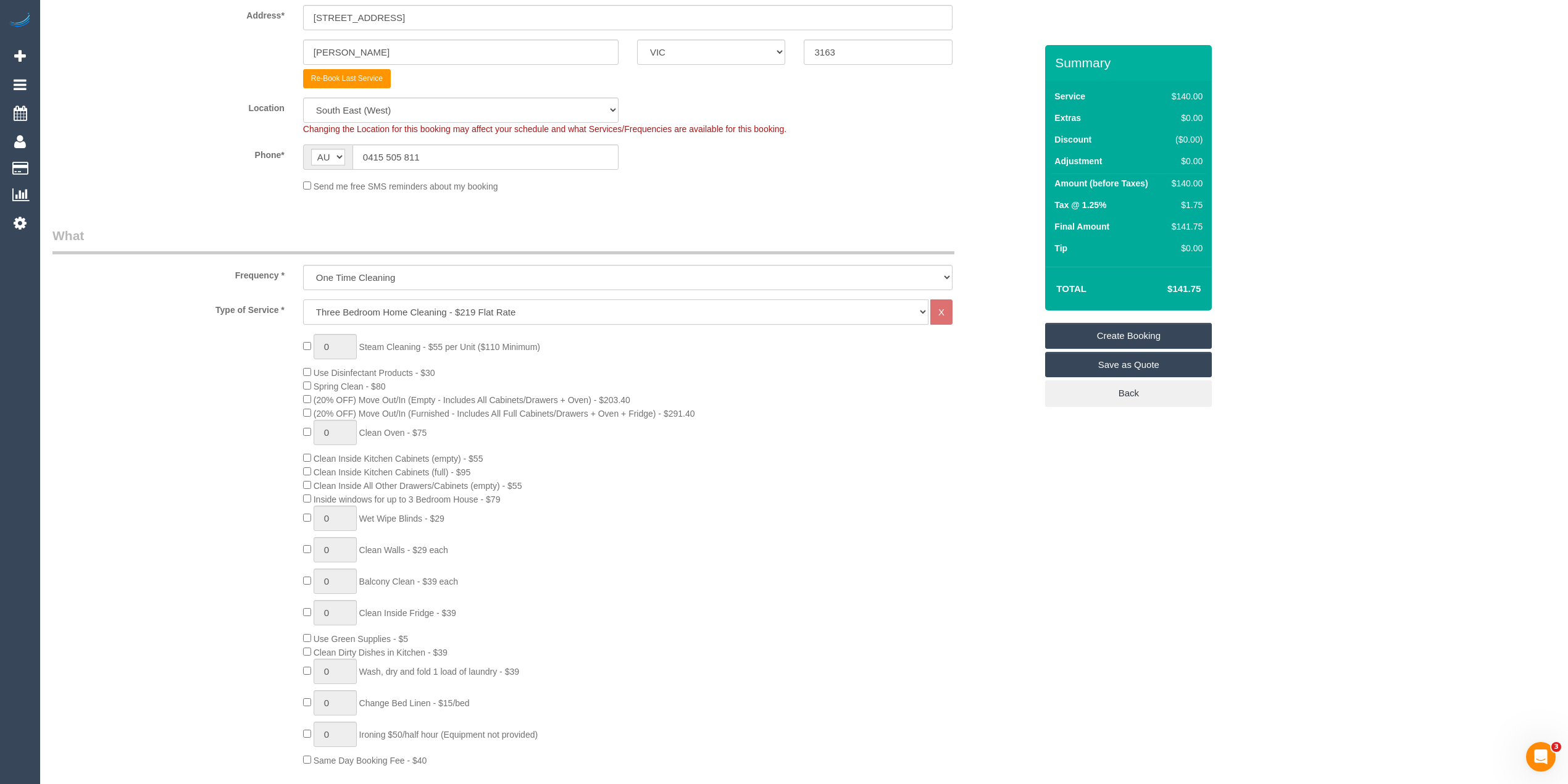
scroll to position [274, 0]
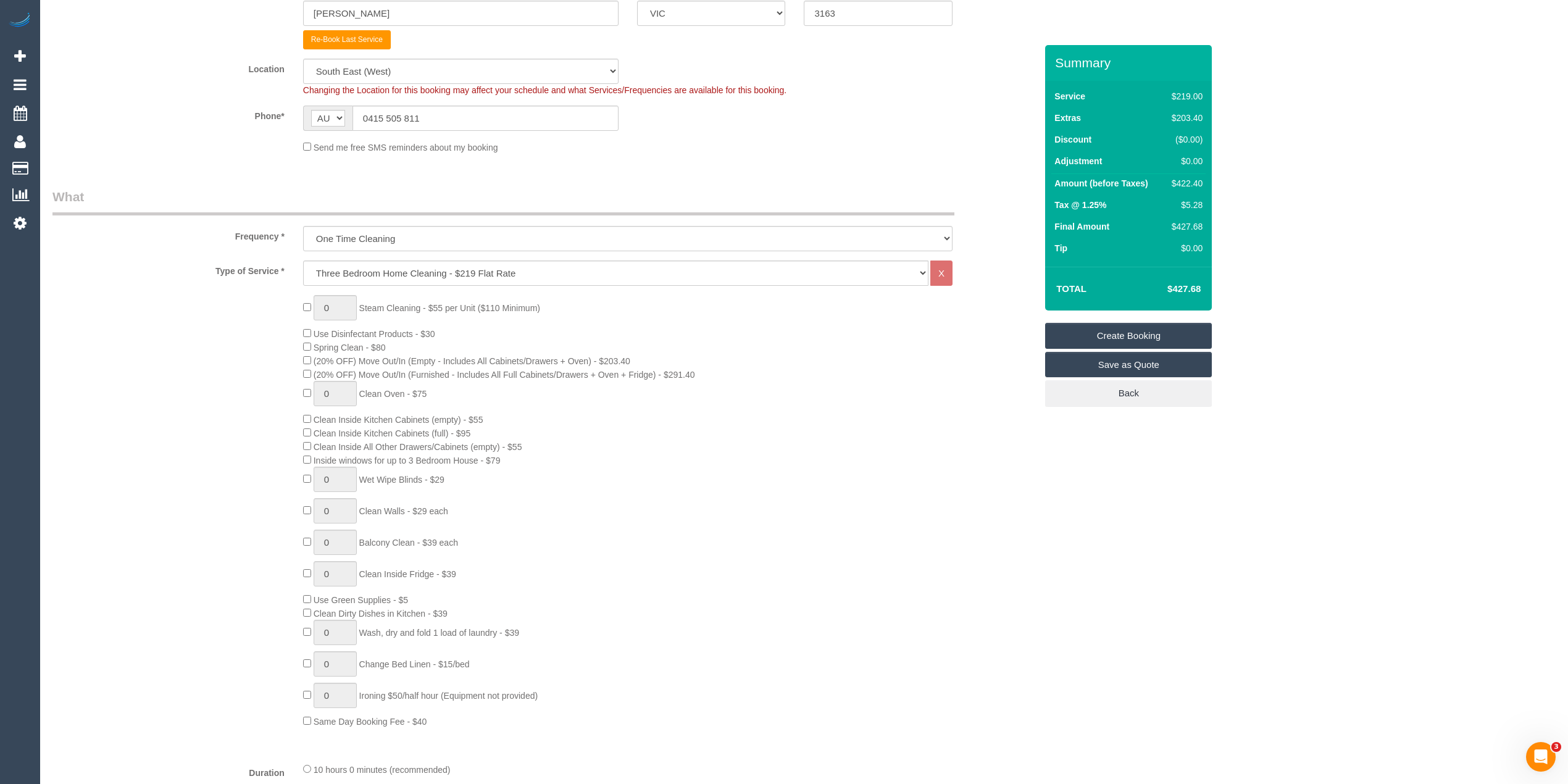
click at [787, 541] on div "0 Steam Cleaning - $55 per Unit ($110 Minimum) Use Disinfectant Products - $30 …" at bounding box center [669, 511] width 751 height 433
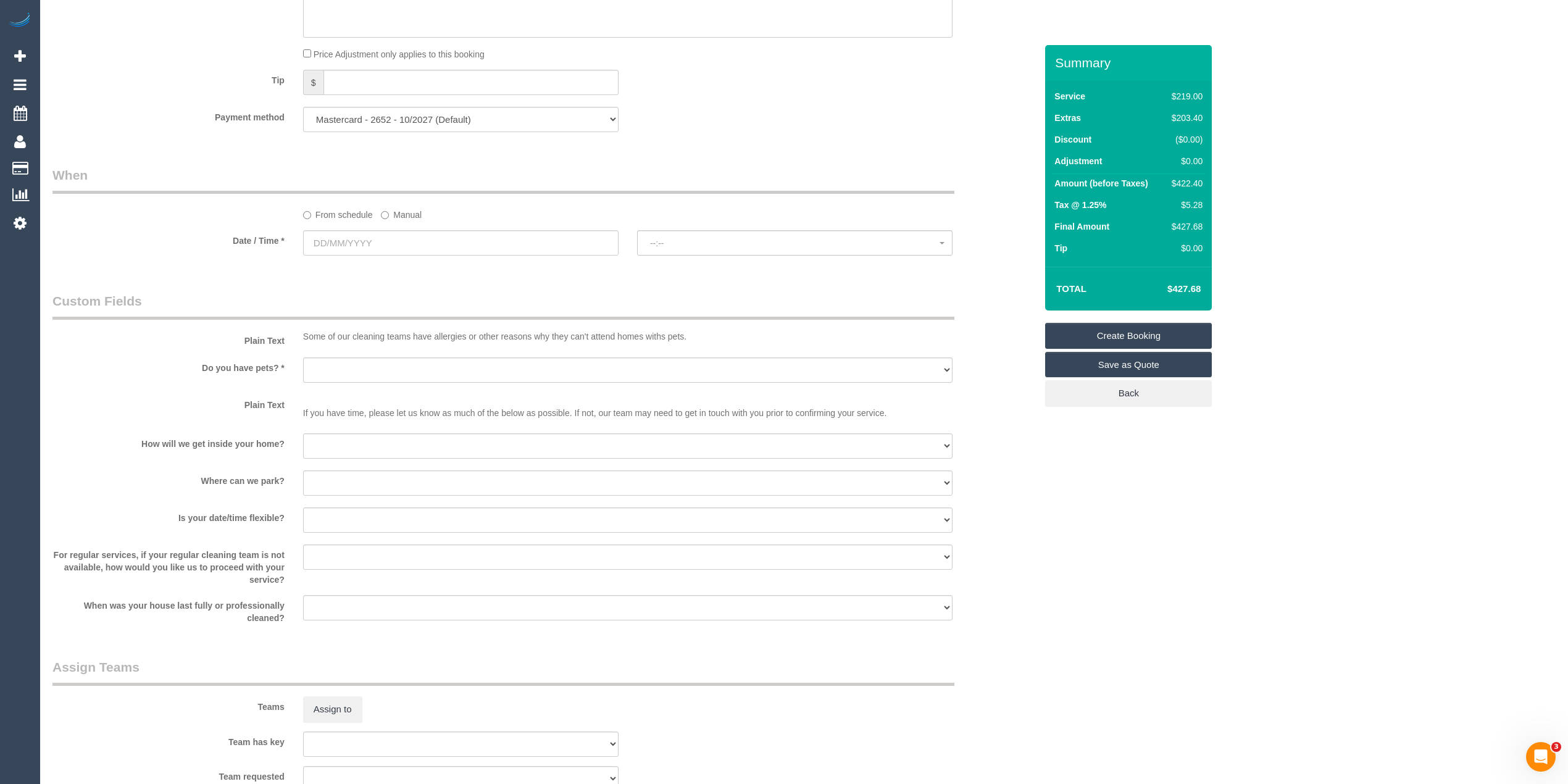
scroll to position [1234, 0]
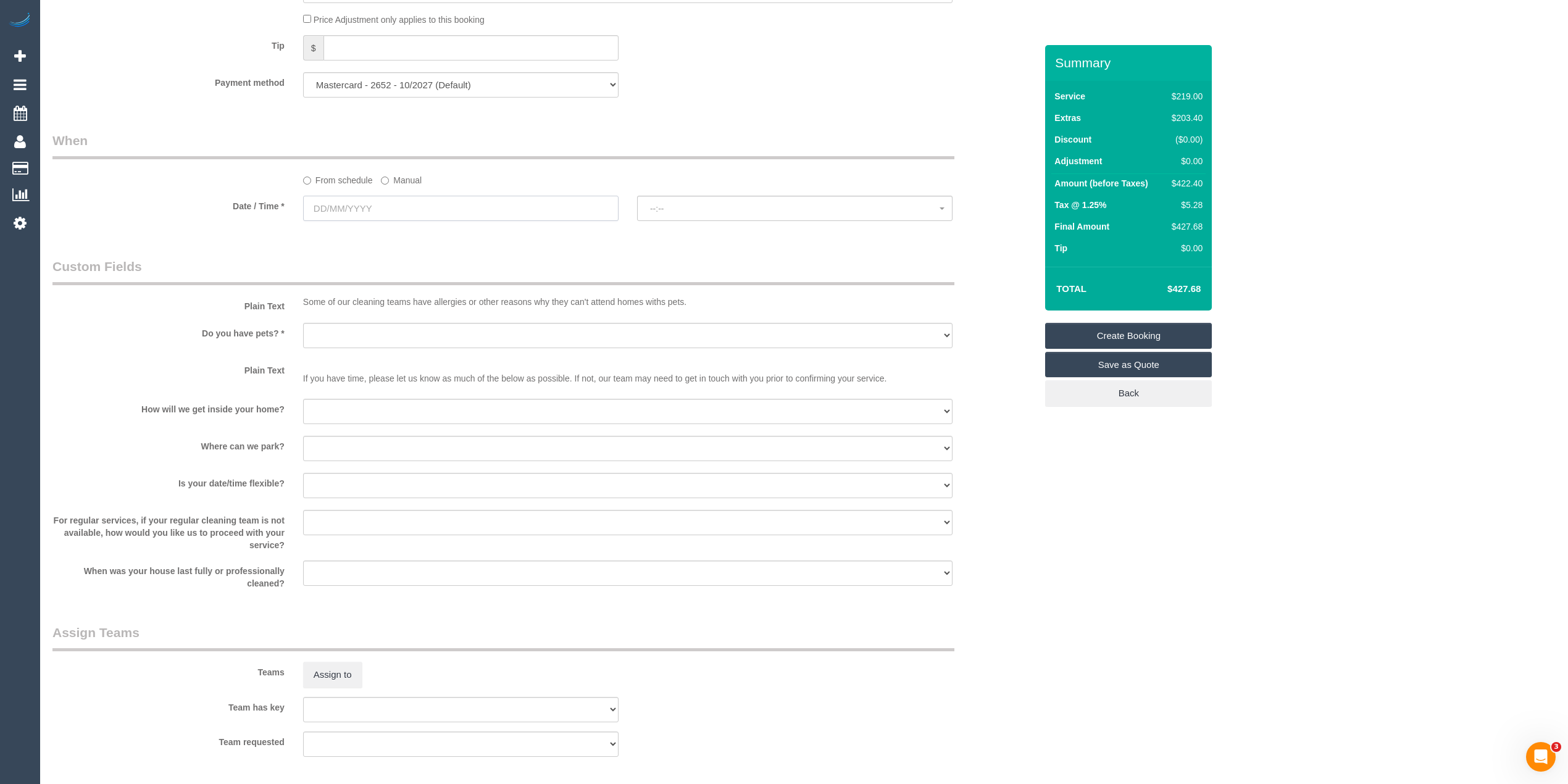
click at [319, 207] on input "text" at bounding box center [460, 208] width 315 height 25
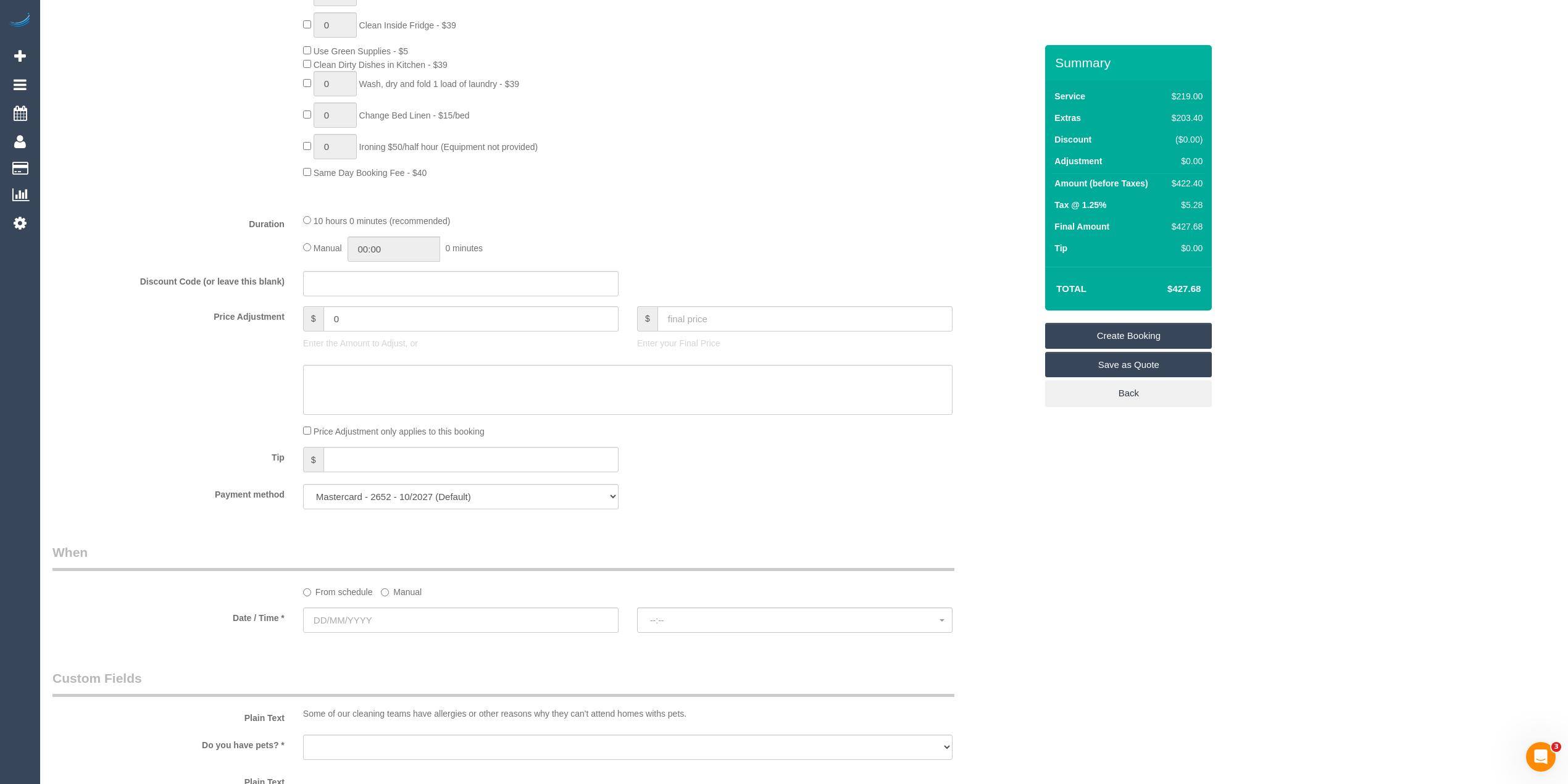
scroll to position [960, 0]
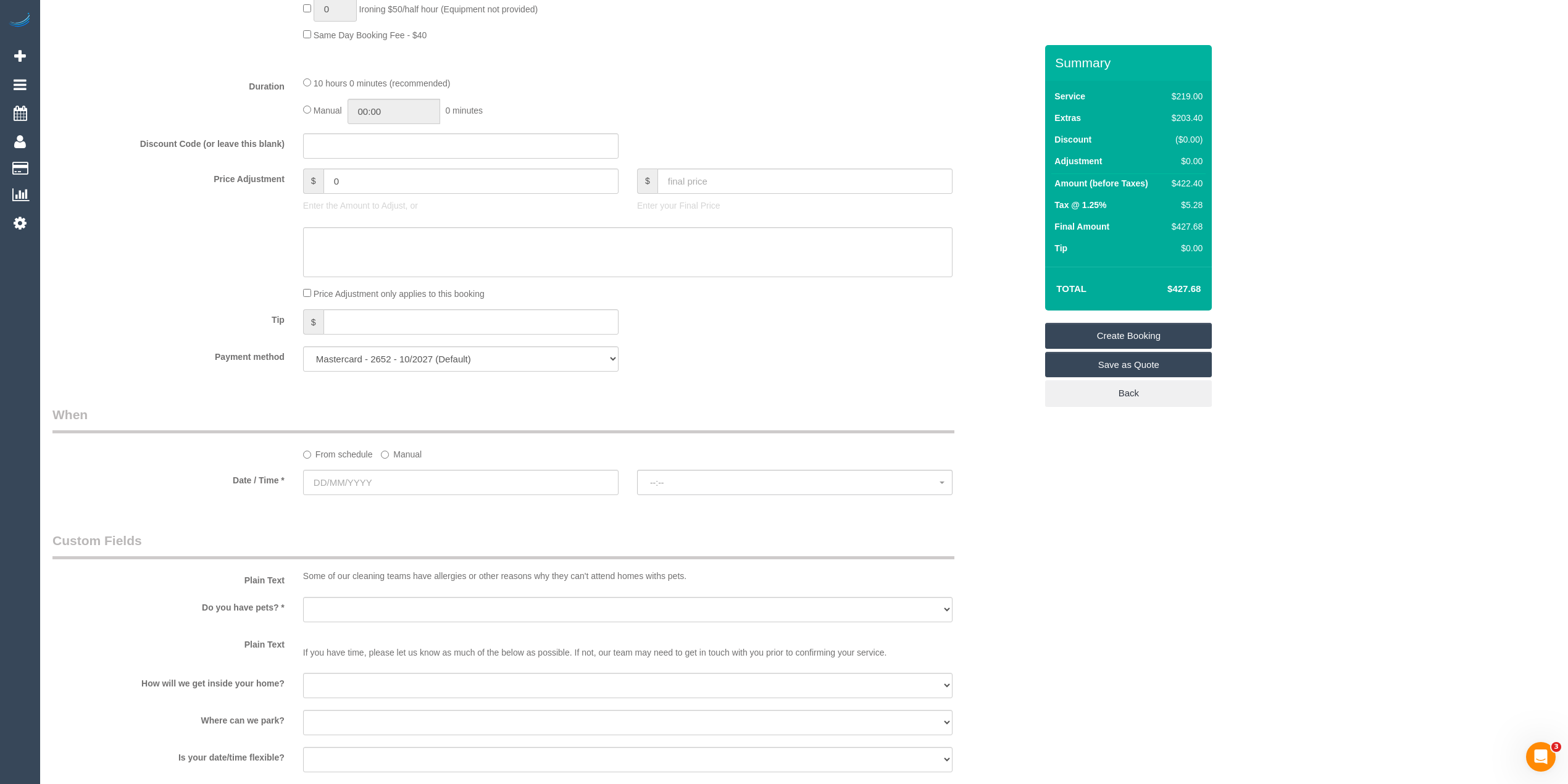
drag, startPoint x: 345, startPoint y: 465, endPoint x: 340, endPoint y: 482, distance: 17.7
click at [345, 467] on sui-booking-spot "From schedule Manual Date / Time * --:-- --:--" at bounding box center [543, 451] width 983 height 92
click at [340, 482] on input "text" at bounding box center [460, 482] width 315 height 25
click at [409, 555] on link "4" at bounding box center [408, 555] width 20 height 17
type input "04/09/2025"
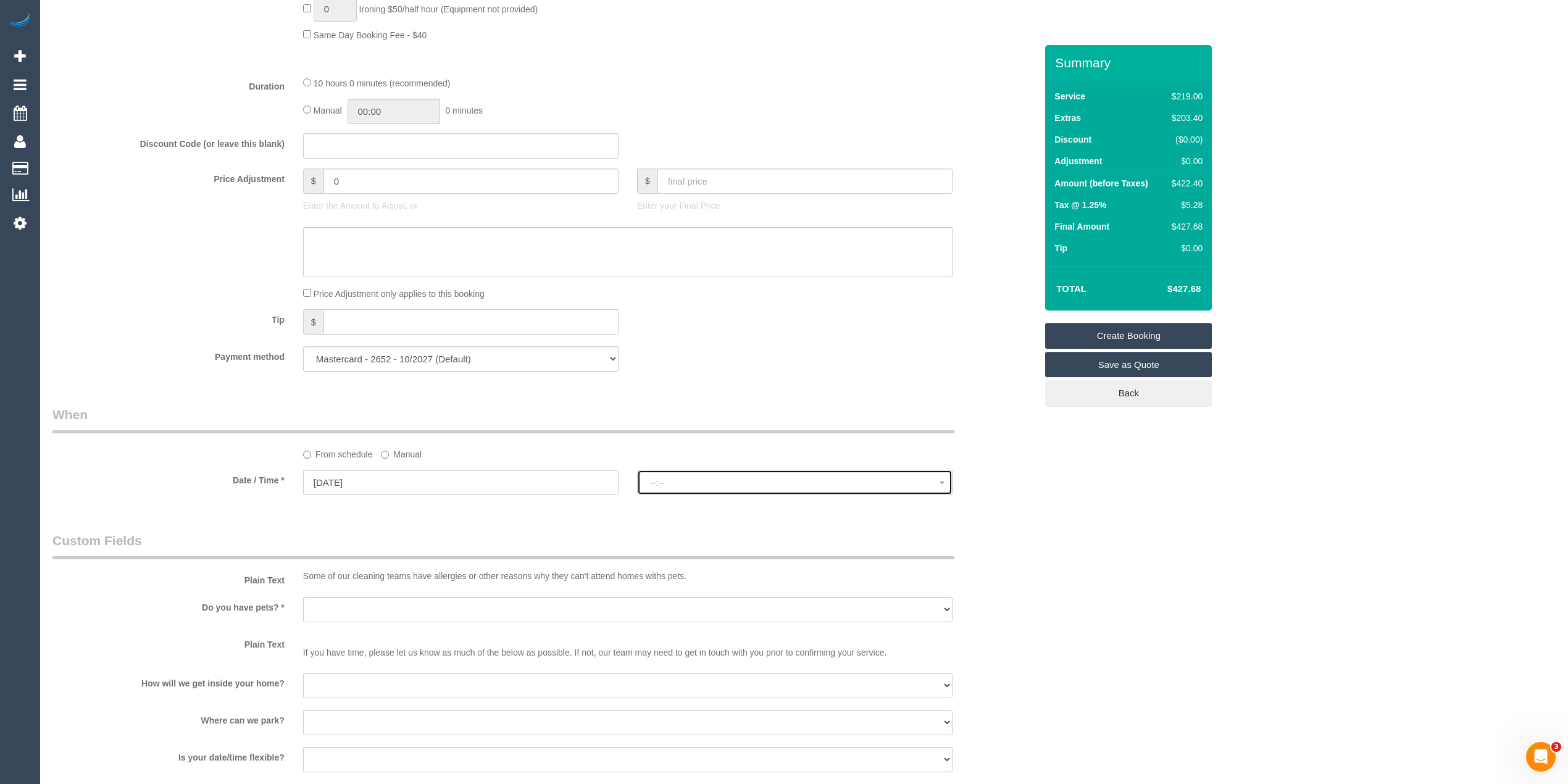
click at [659, 482] on span "--:--" at bounding box center [795, 483] width 290 height 10
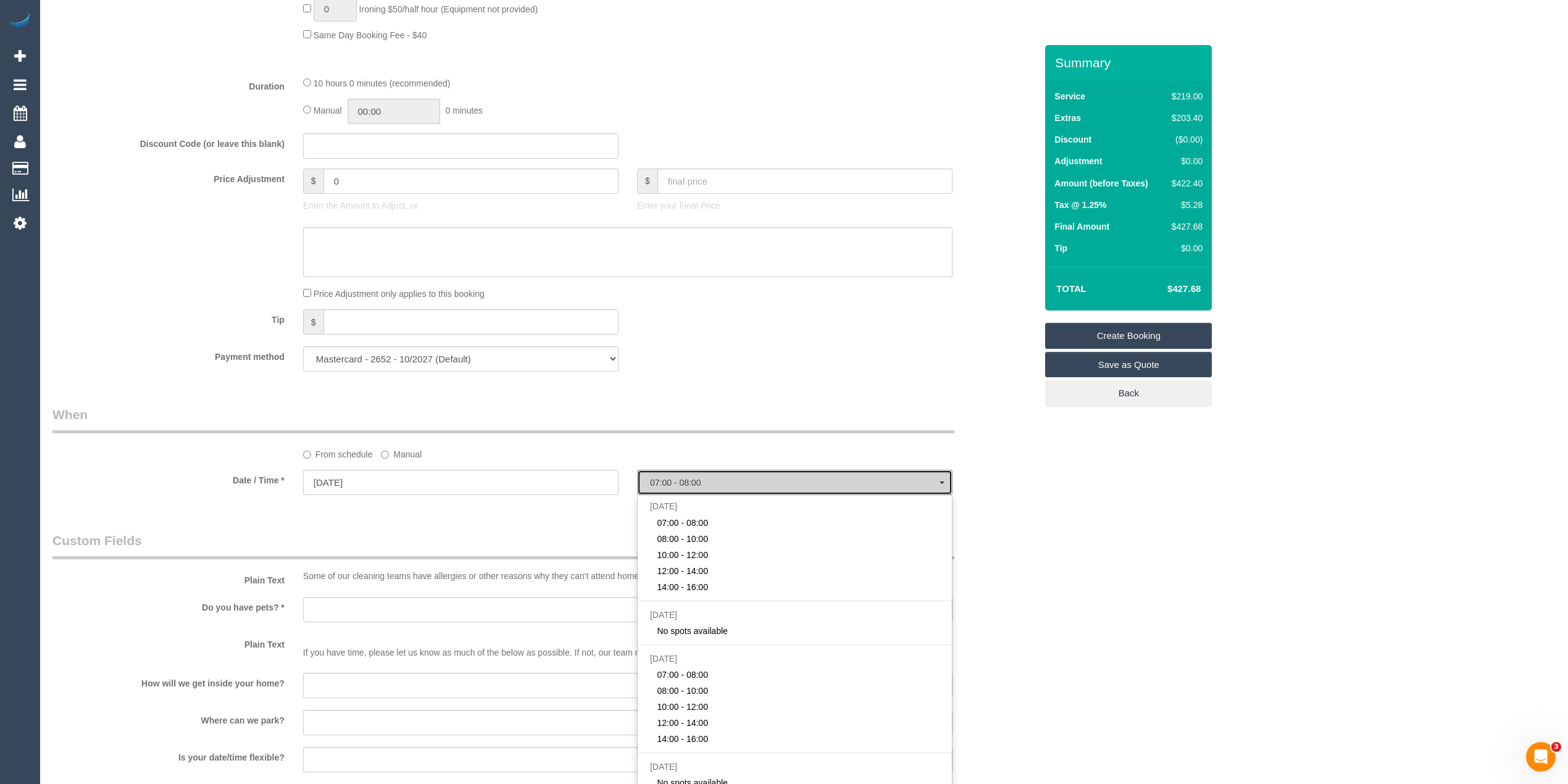
select select "spot1"
click at [659, 481] on span "07:00 - 08:00" at bounding box center [795, 483] width 290 height 10
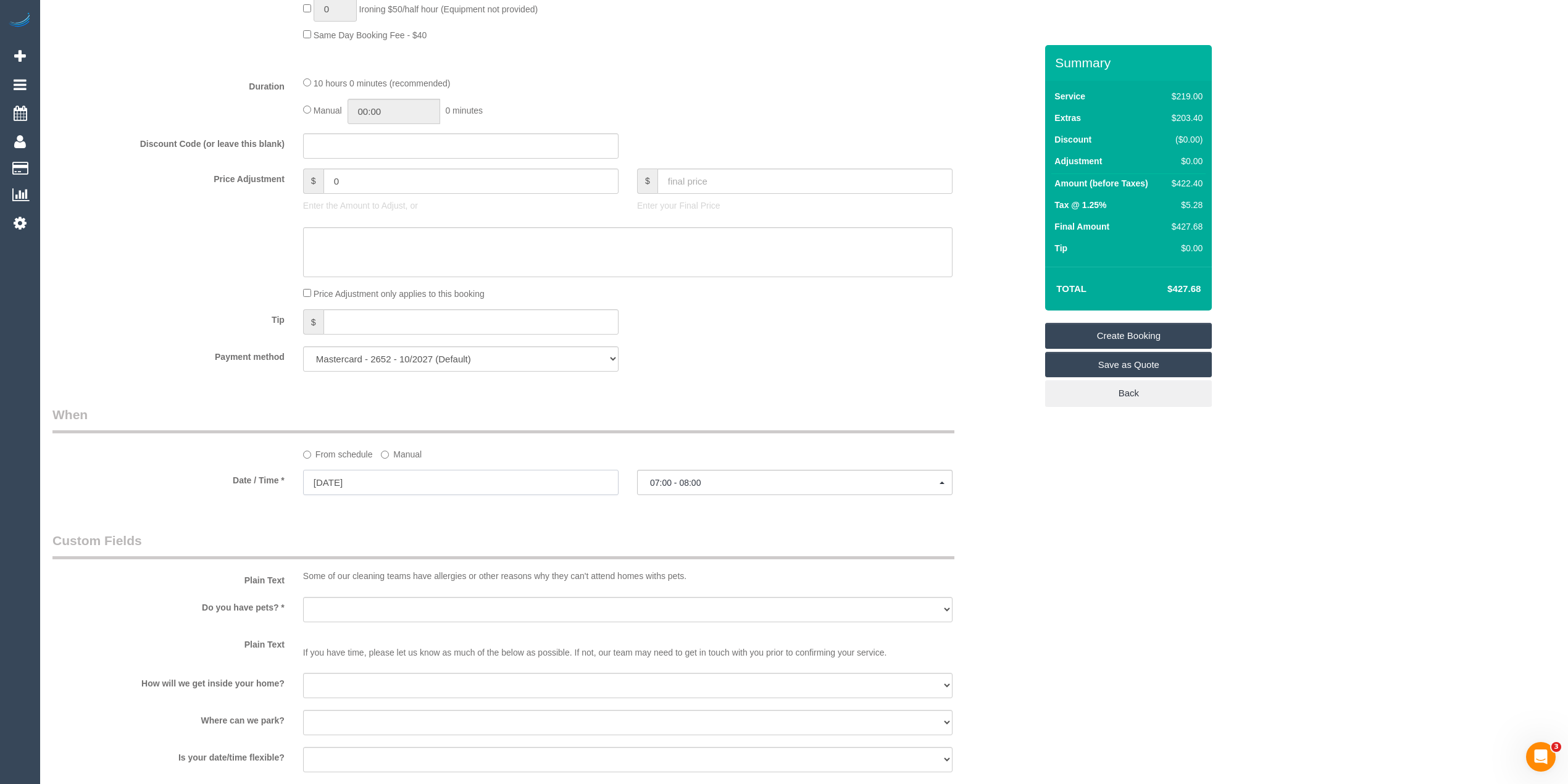
click at [379, 486] on input "04/09/2025" at bounding box center [460, 482] width 315 height 25
click at [457, 552] on link "6" at bounding box center [451, 555] width 20 height 17
type input "06/09/2025"
select select "spot7"
click at [737, 484] on span "07:00 - 08:00" at bounding box center [795, 483] width 290 height 10
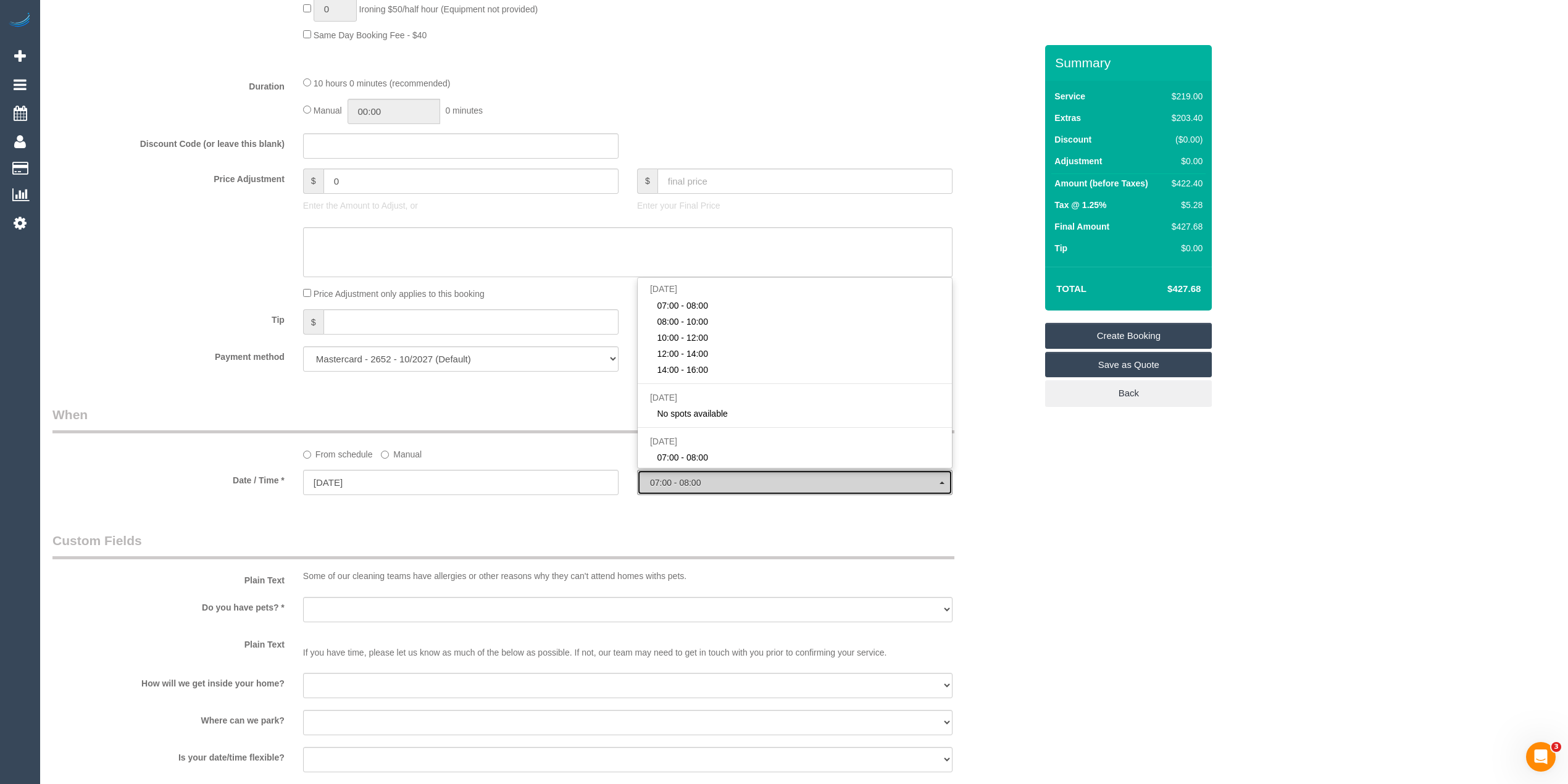
drag, startPoint x: 737, startPoint y: 484, endPoint x: 730, endPoint y: 484, distance: 7.0
click at [733, 484] on span "07:00 - 08:00" at bounding box center [795, 483] width 290 height 10
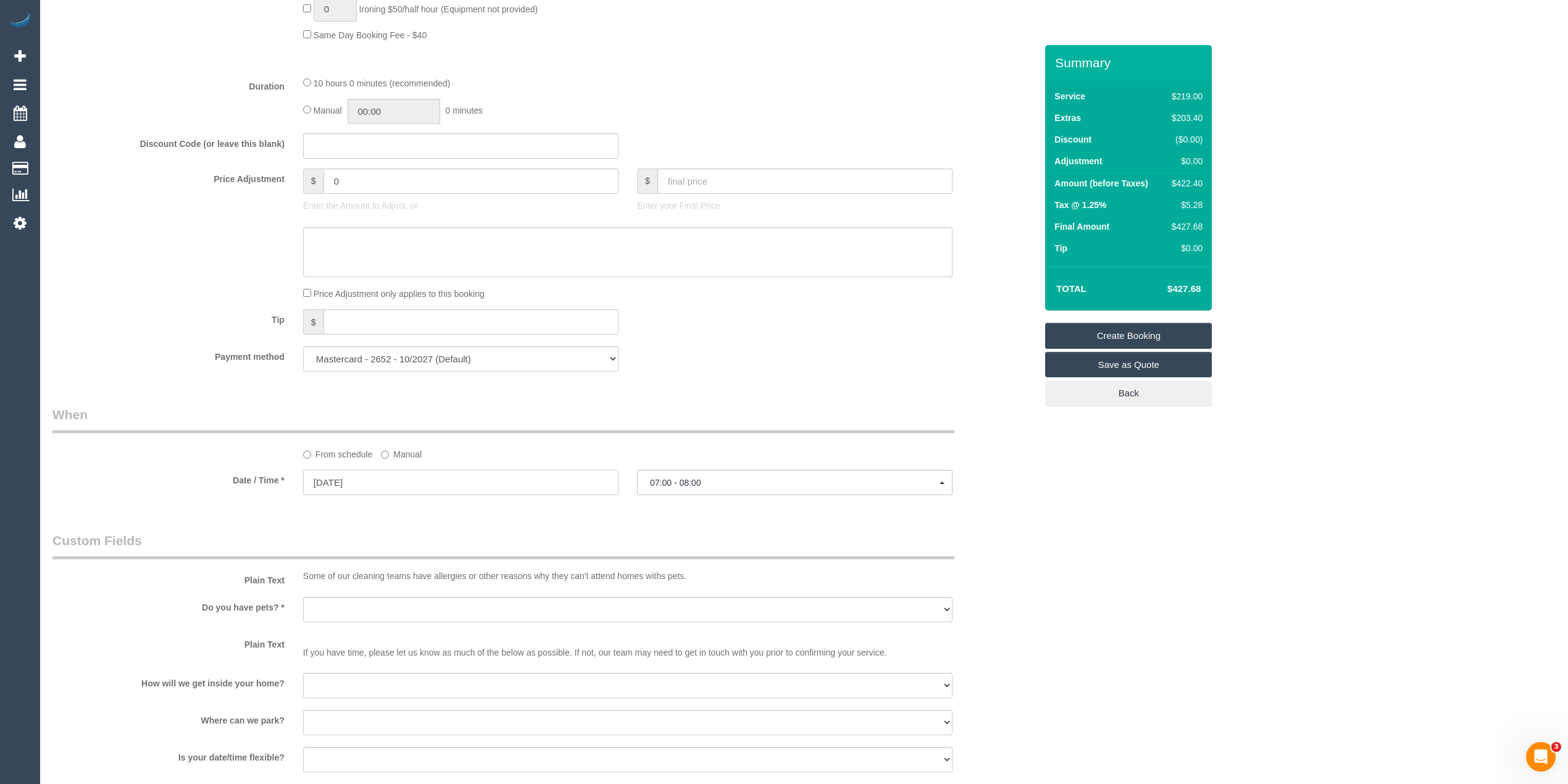
click at [348, 484] on input "06/09/2025" at bounding box center [460, 482] width 315 height 25
click at [410, 548] on link "4" at bounding box center [408, 555] width 20 height 17
type input "04/09/2025"
select select "spot1"
click at [685, 484] on span "07:00 - 08:00" at bounding box center [795, 483] width 290 height 10
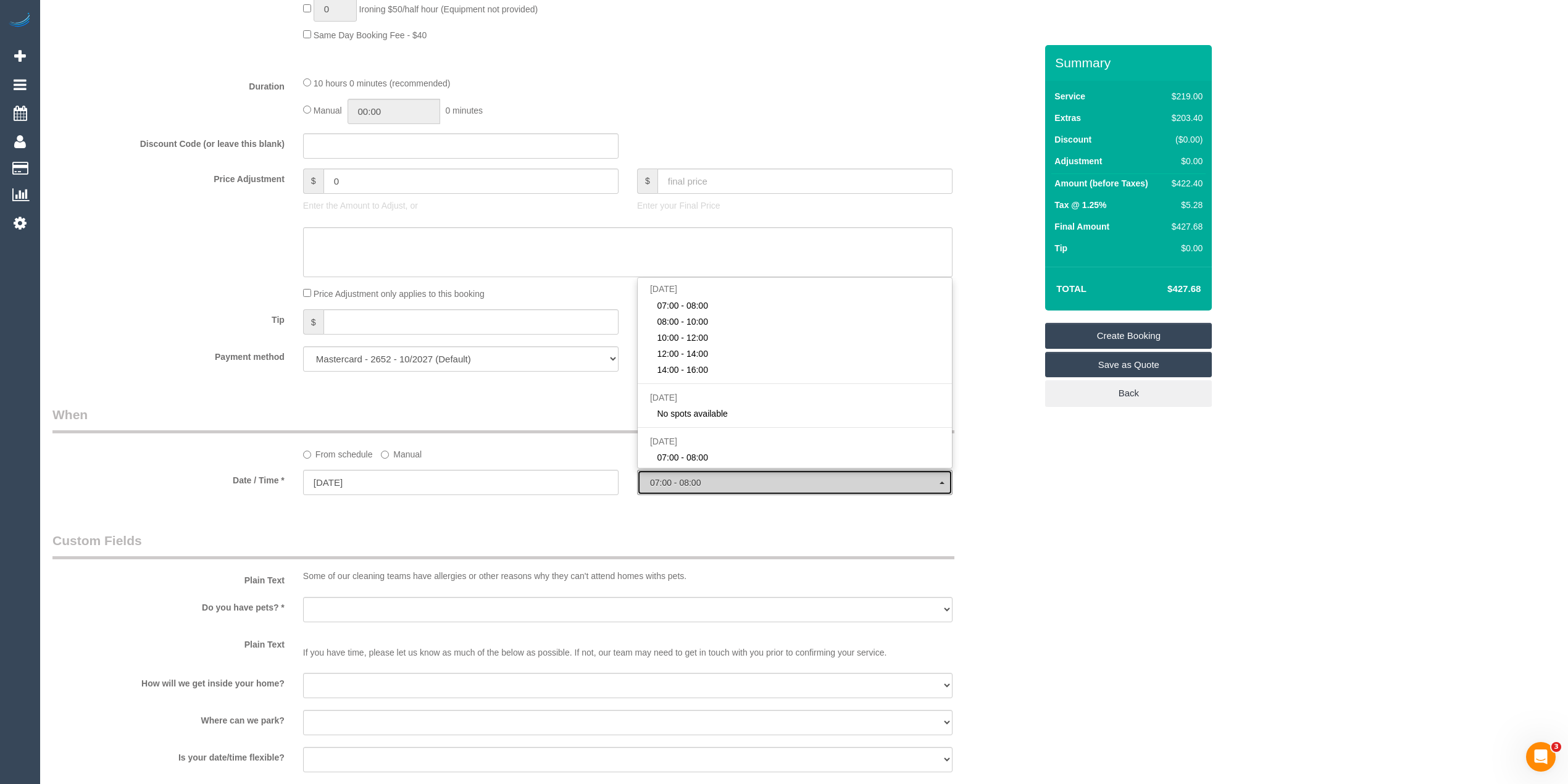
click at [685, 484] on span "07:00 - 08:00" at bounding box center [795, 483] width 290 height 10
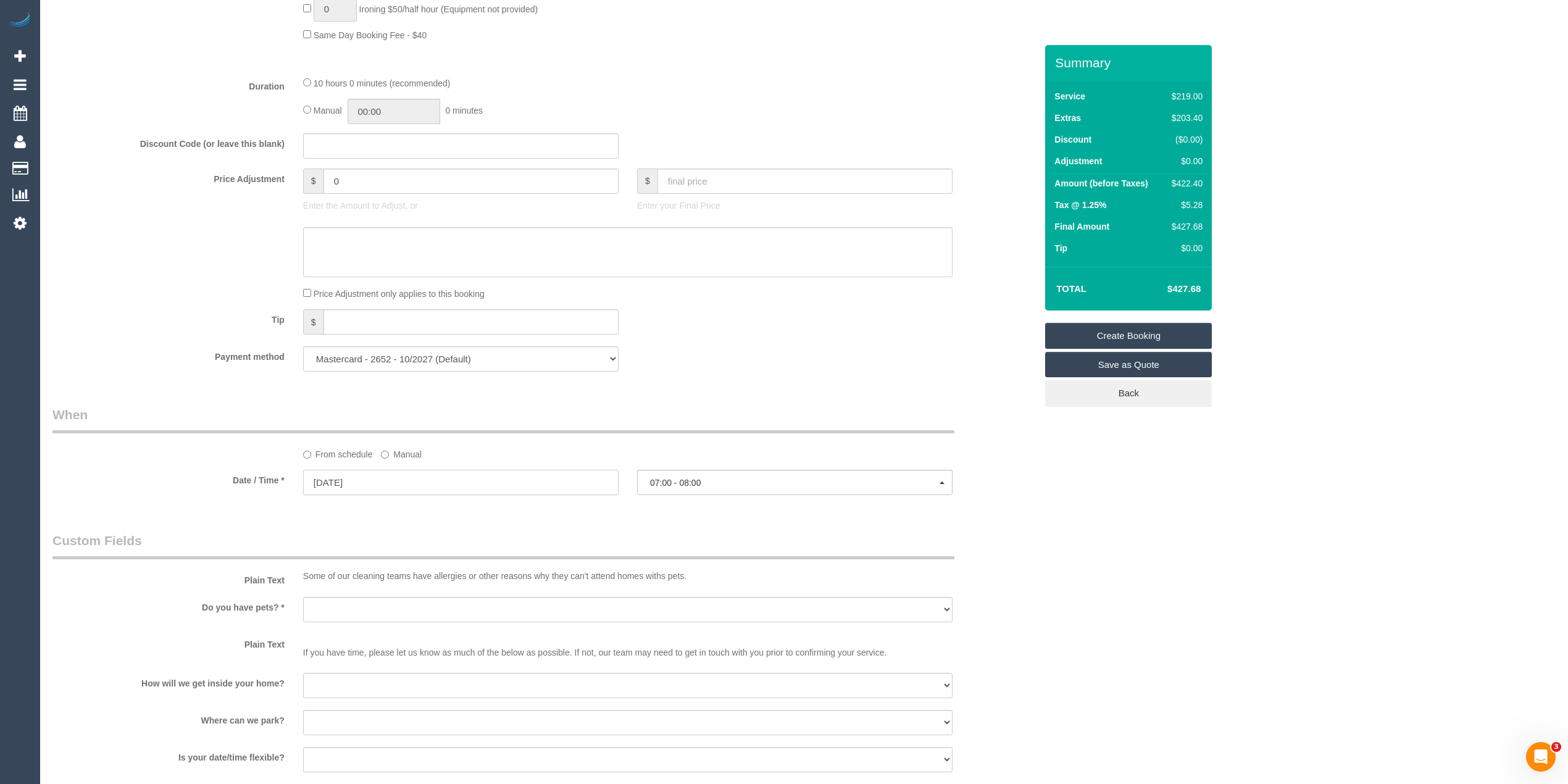
click at [398, 476] on input "04/09/2025" at bounding box center [460, 482] width 315 height 25
click at [410, 553] on link "4" at bounding box center [408, 555] width 20 height 17
click at [717, 484] on span "07:00 - 08:00" at bounding box center [795, 483] width 290 height 10
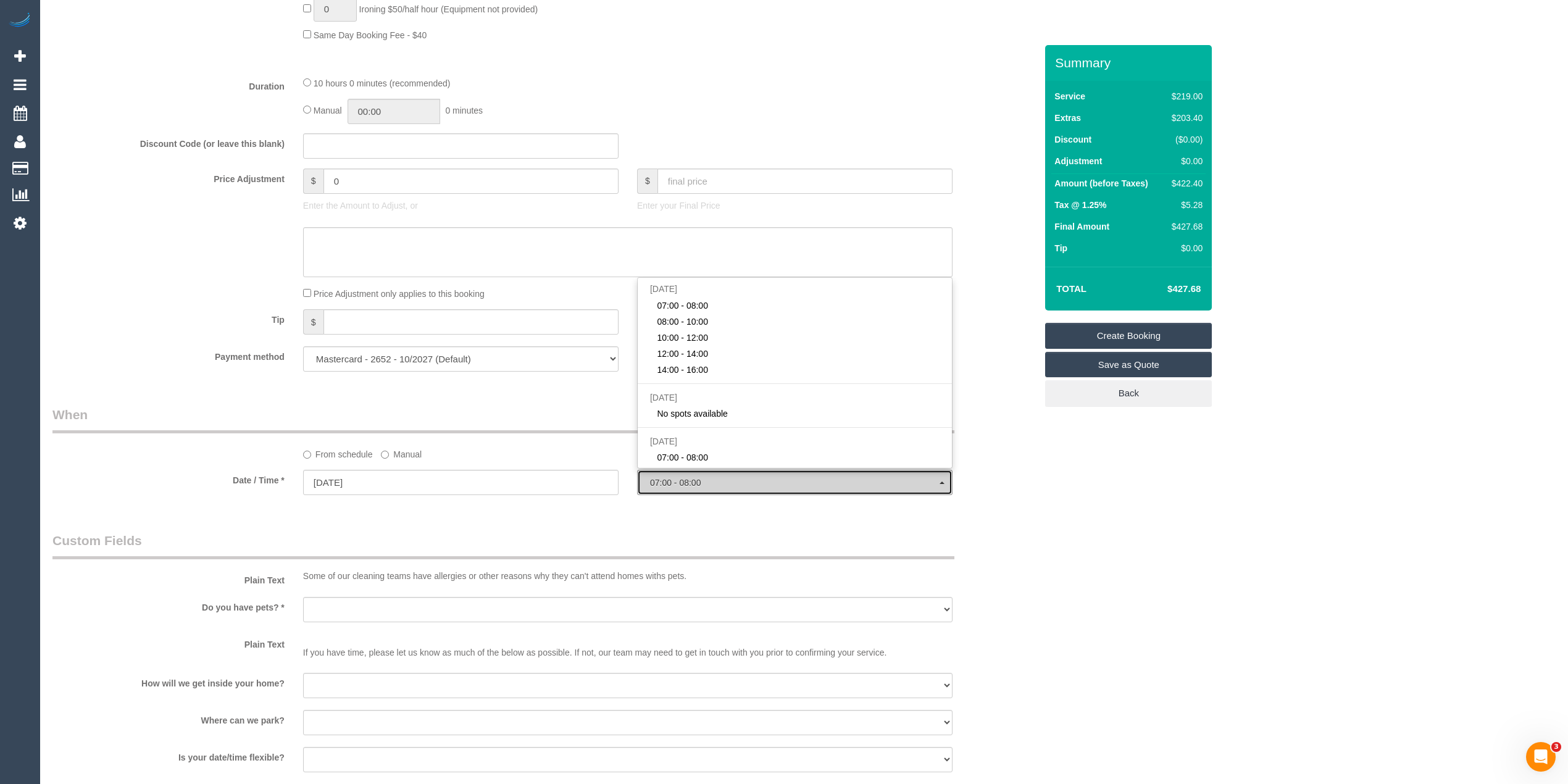
click at [717, 484] on span "07:00 - 08:00" at bounding box center [795, 483] width 290 height 10
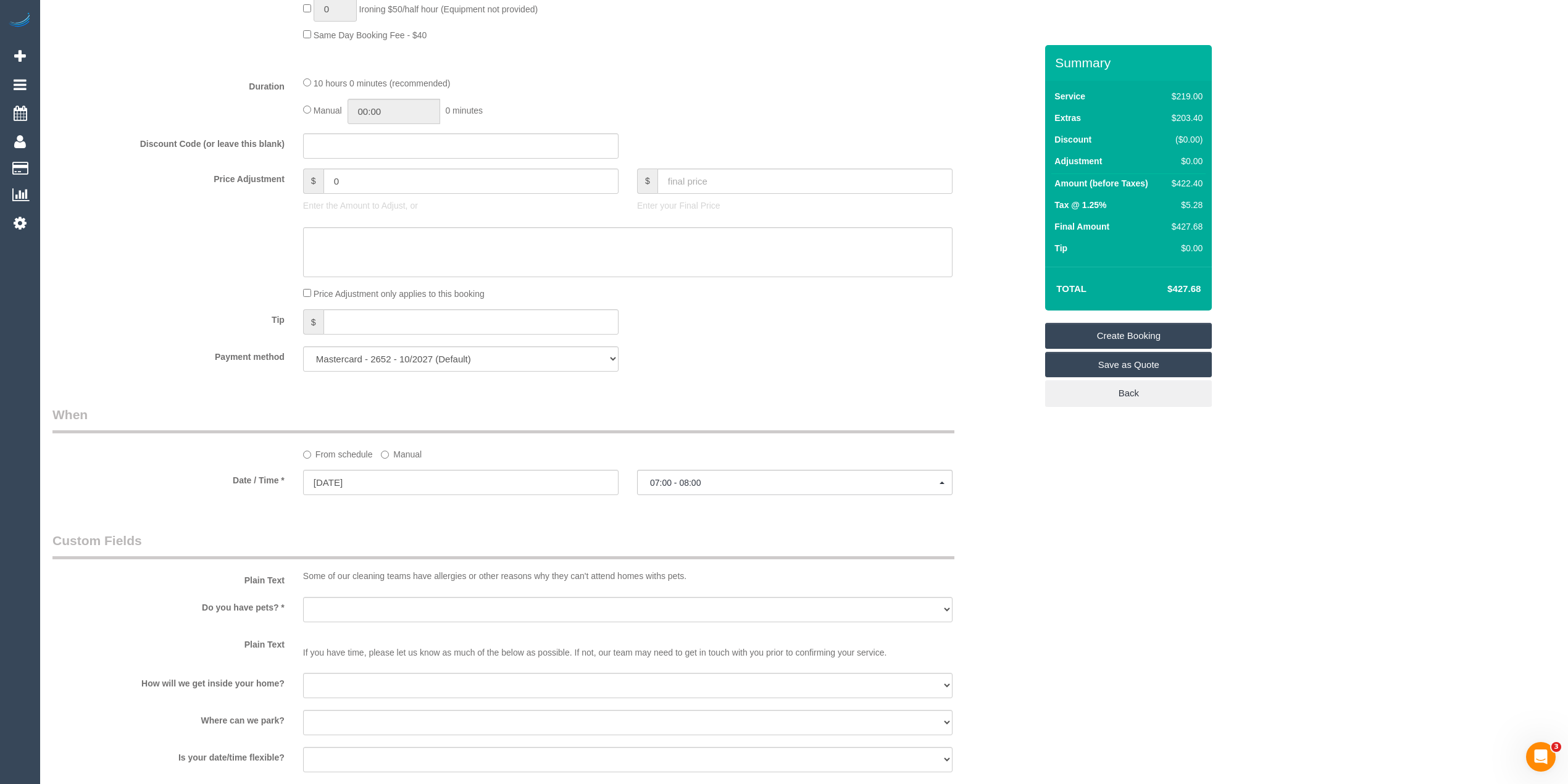
click at [1144, 358] on link "Save as Quote" at bounding box center [1128, 365] width 166 height 26
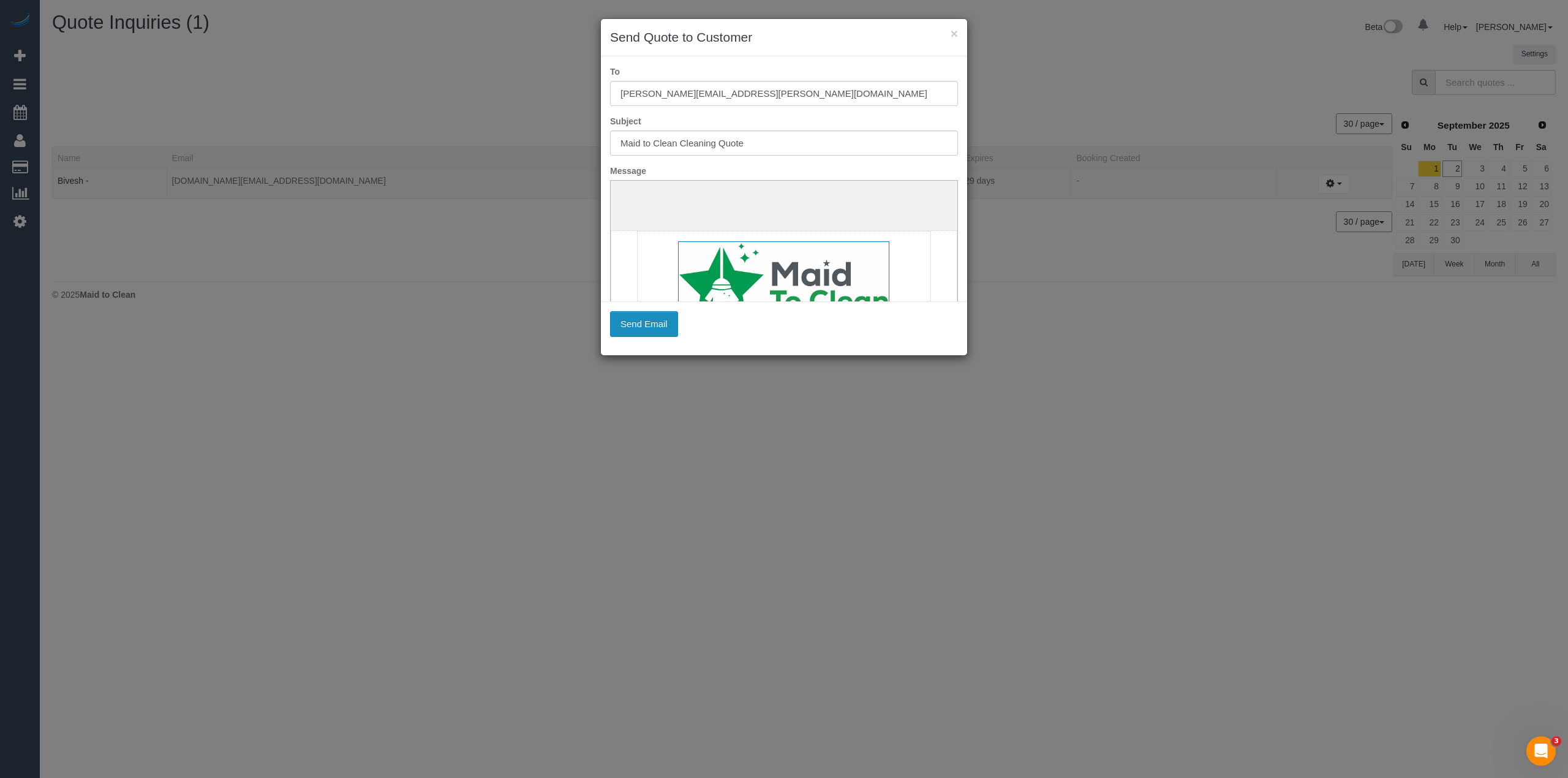
click at [629, 326] on button "Send Email" at bounding box center [644, 324] width 68 height 26
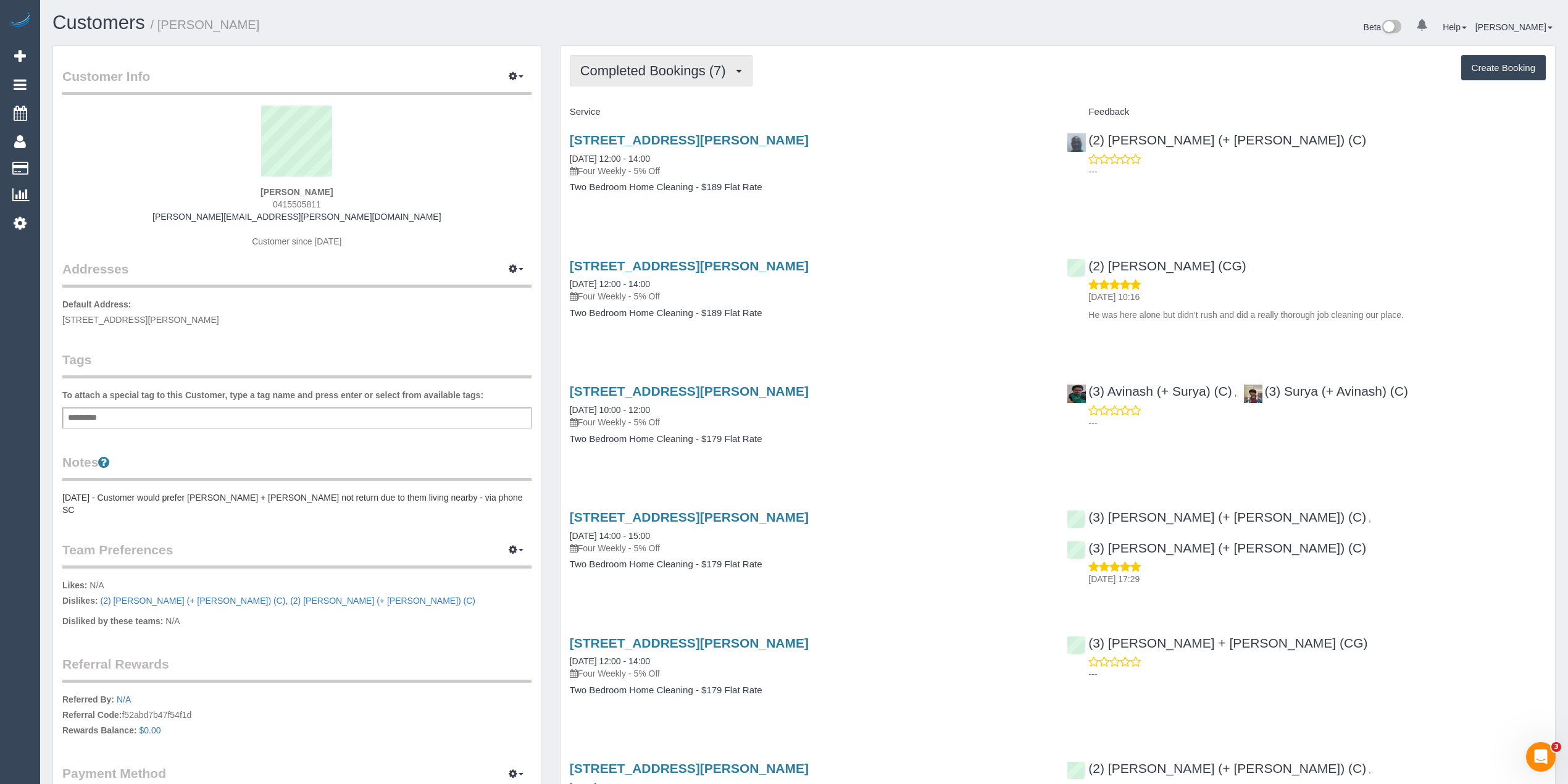
click at [638, 69] on span "Completed Bookings (7)" at bounding box center [656, 71] width 151 height 16
click at [650, 114] on link "Upcoming Bookings (0)" at bounding box center [634, 115] width 128 height 16
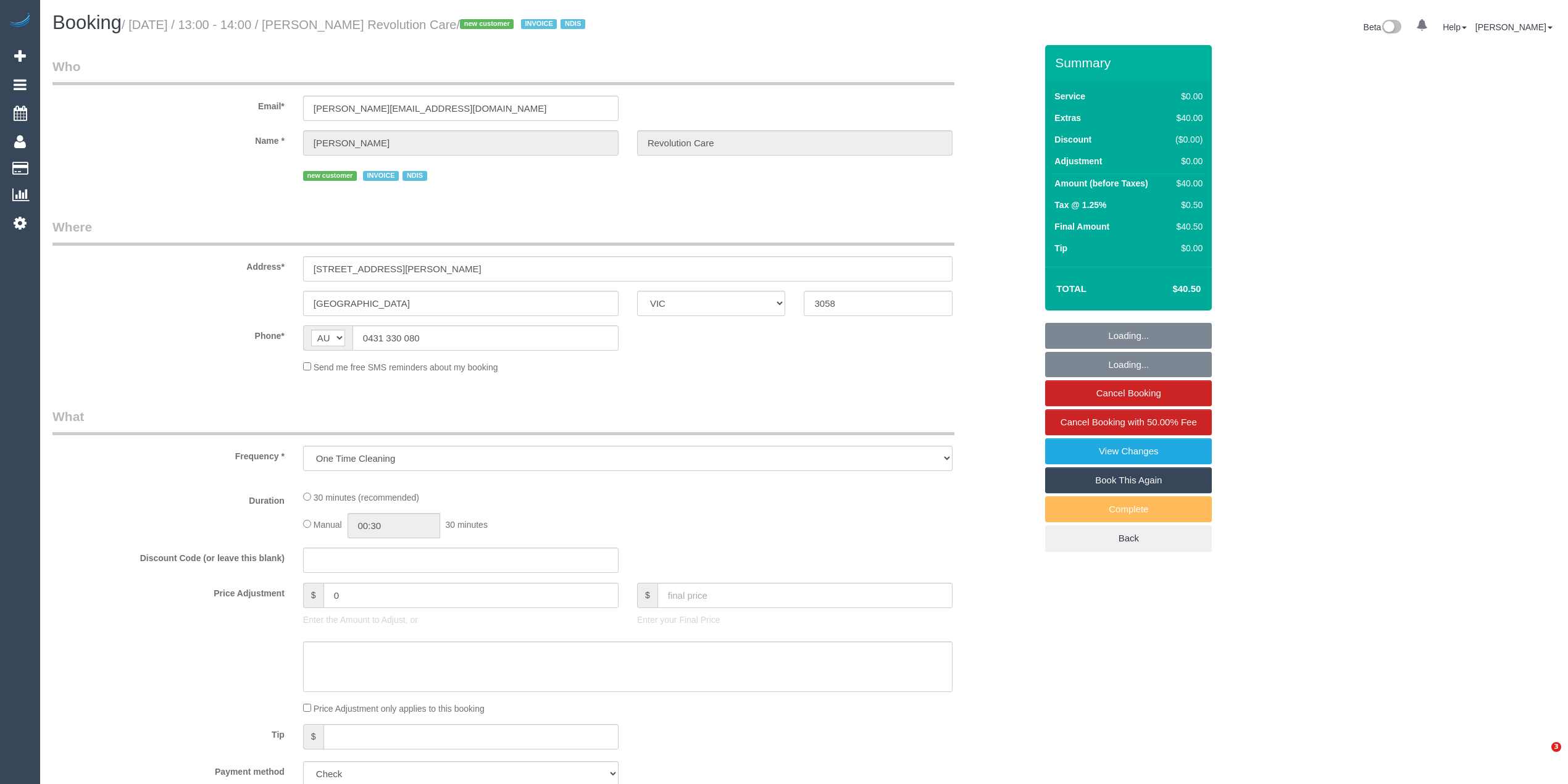
select select "VIC"
select select "number:28"
select select "number:14"
select select "number:19"
select select "number:22"
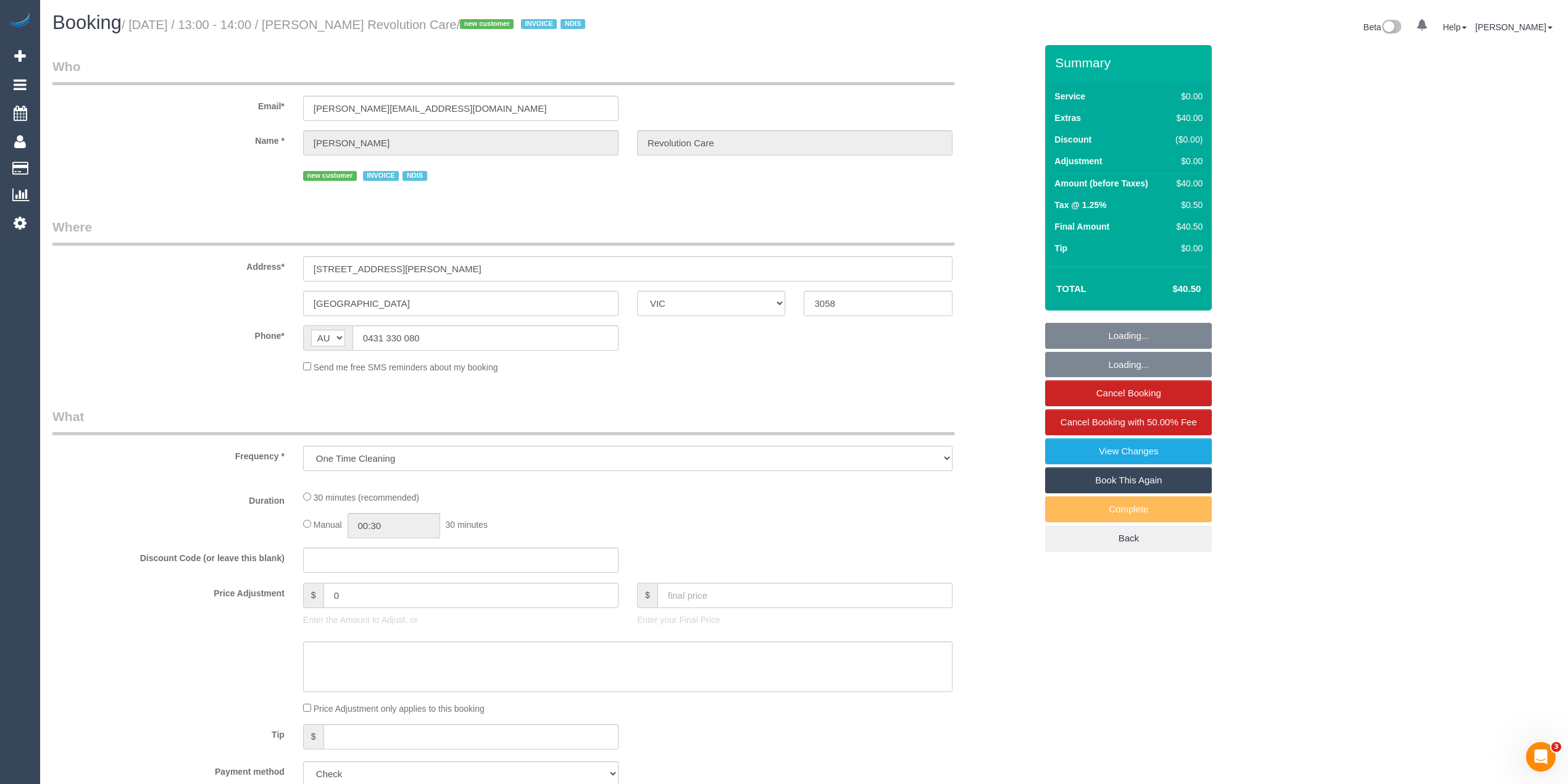
select select "number:33"
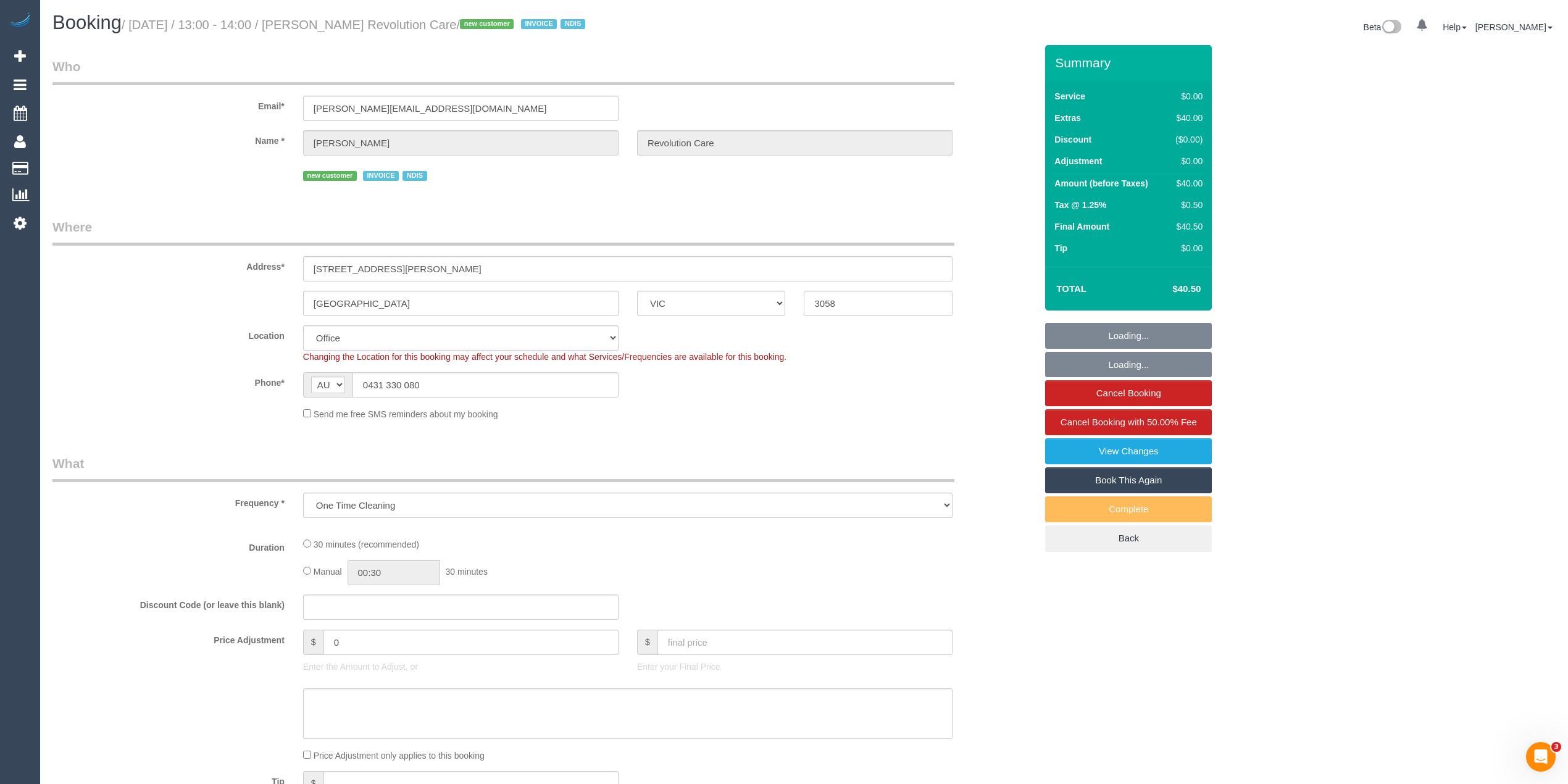
select select "object:707"
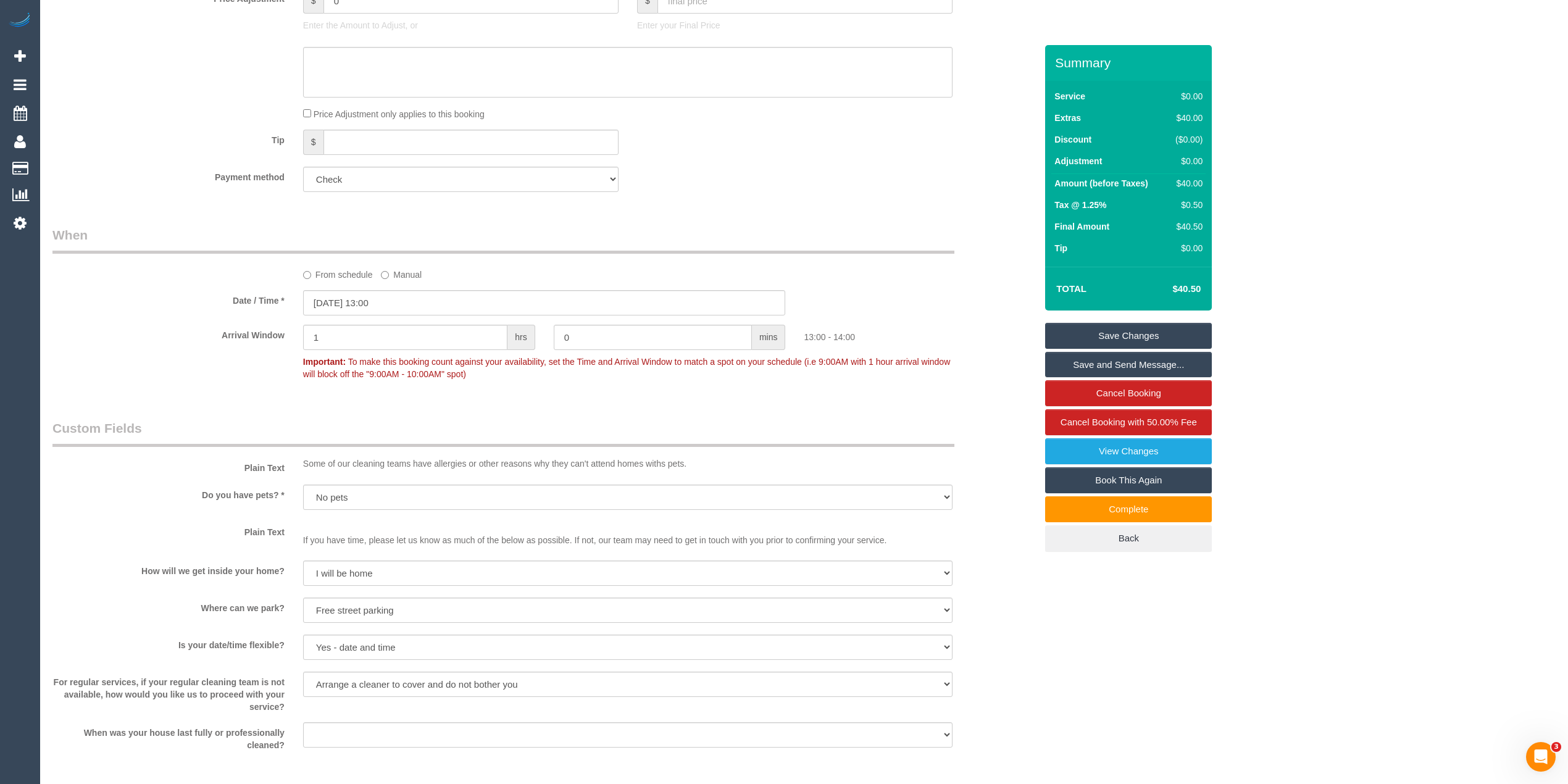
scroll to position [1486, 0]
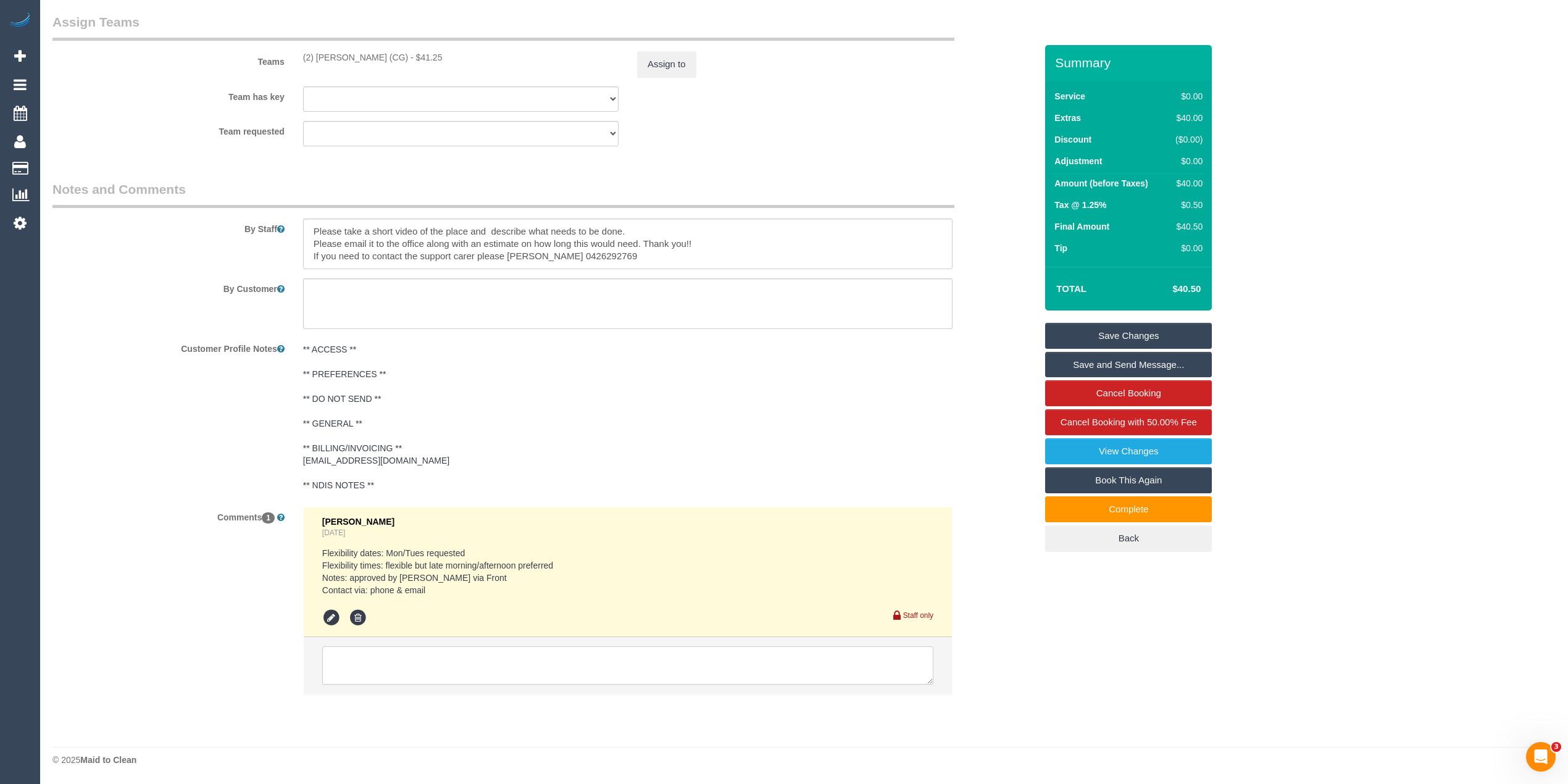
click at [433, 650] on textarea at bounding box center [628, 665] width 611 height 38
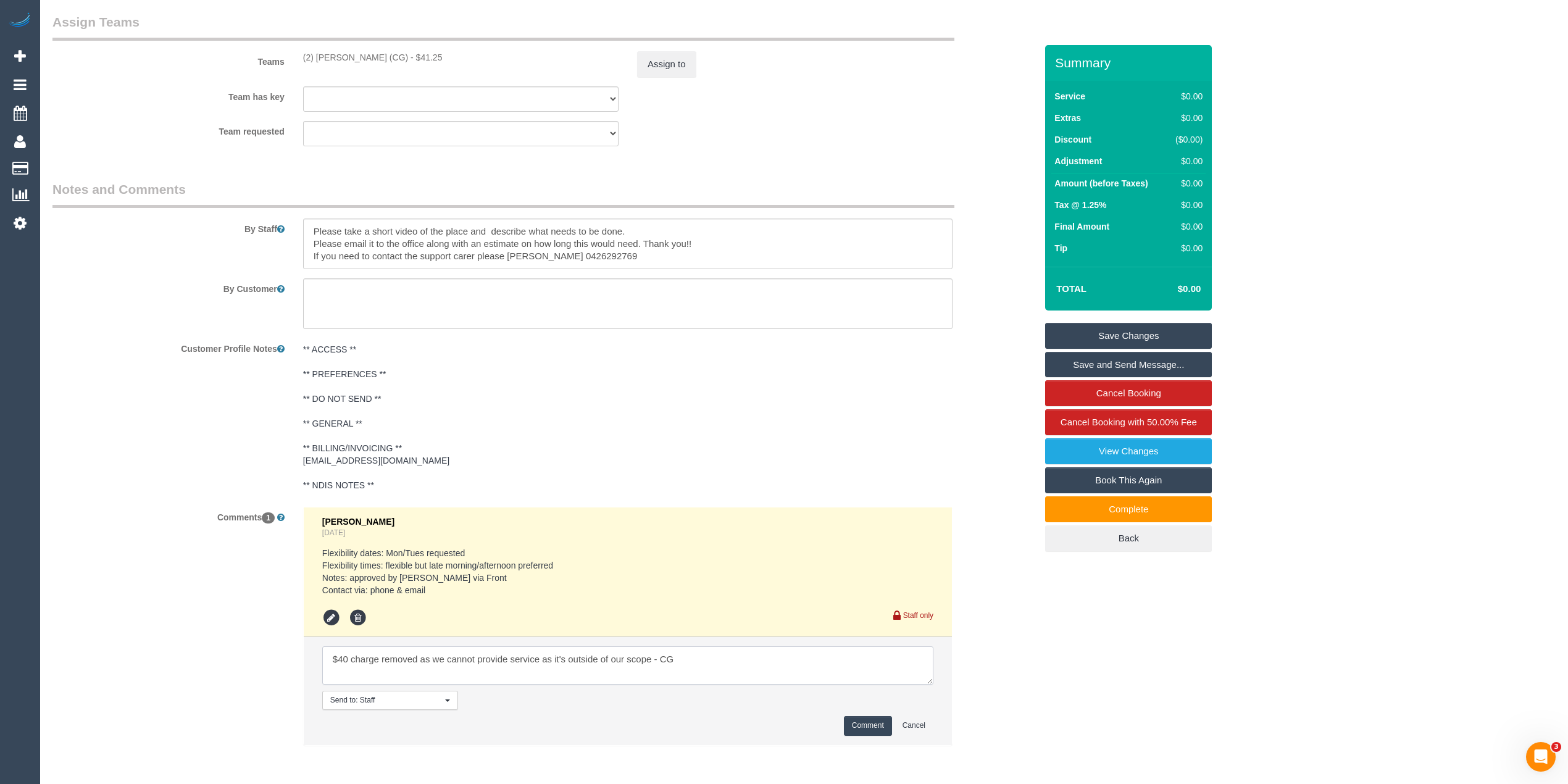
type textarea "$40 charge removed as we cannot provide service as it's outside of our scope - …"
click at [851, 726] on button "Comment" at bounding box center [868, 725] width 48 height 19
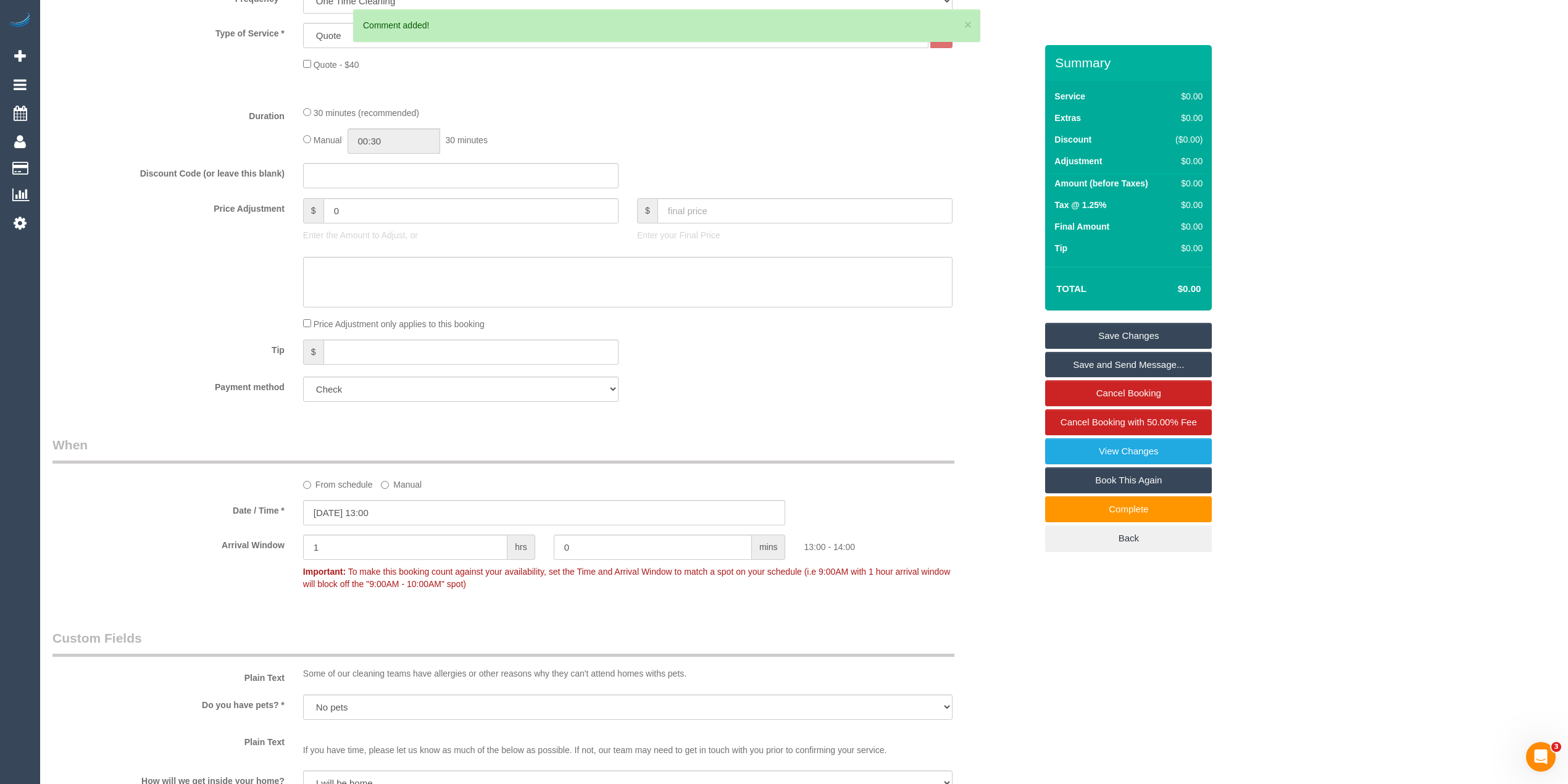
scroll to position [252, 0]
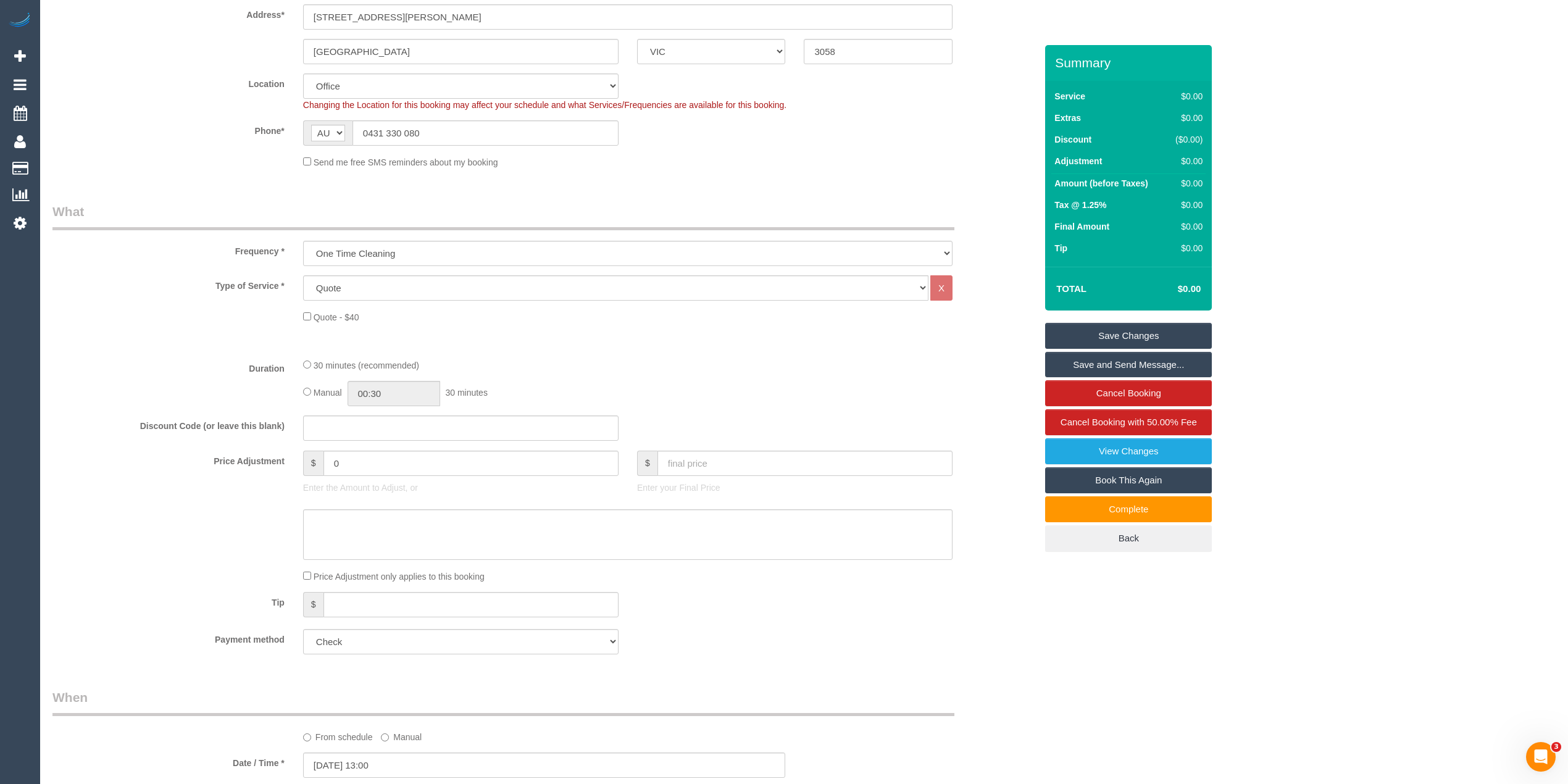
click at [1136, 326] on link "Save Changes" at bounding box center [1128, 335] width 166 height 26
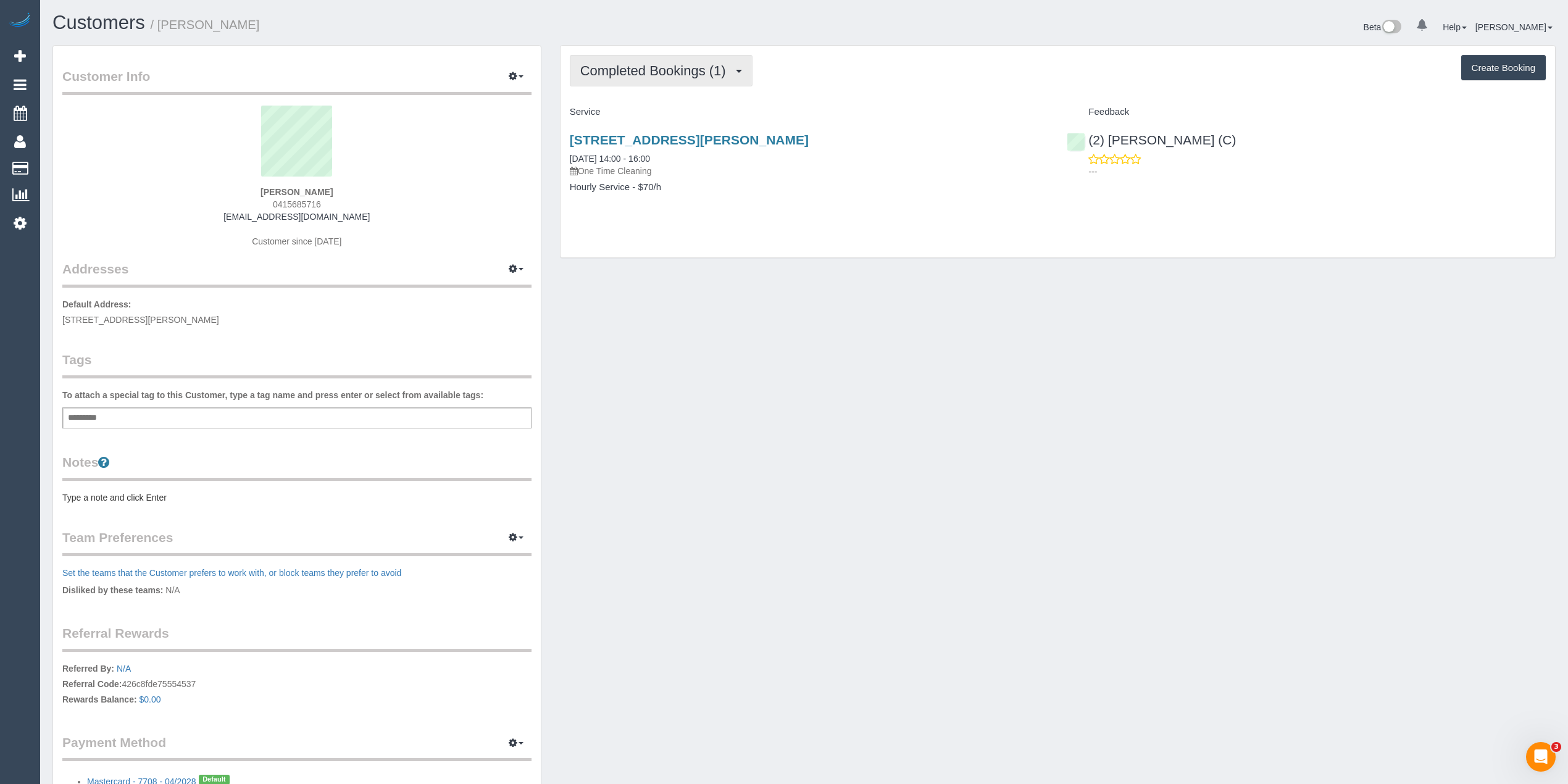
click at [620, 77] on button "Completed Bookings (1)" at bounding box center [661, 71] width 183 height 32
drag, startPoint x: 305, startPoint y: 201, endPoint x: 268, endPoint y: 201, distance: 37.0
click at [268, 201] on div "[PERSON_NAME] 0415685716 [EMAIL_ADDRESS][DOMAIN_NAME] Customer since [DATE]" at bounding box center [297, 182] width 469 height 154
copy span "0415685716"
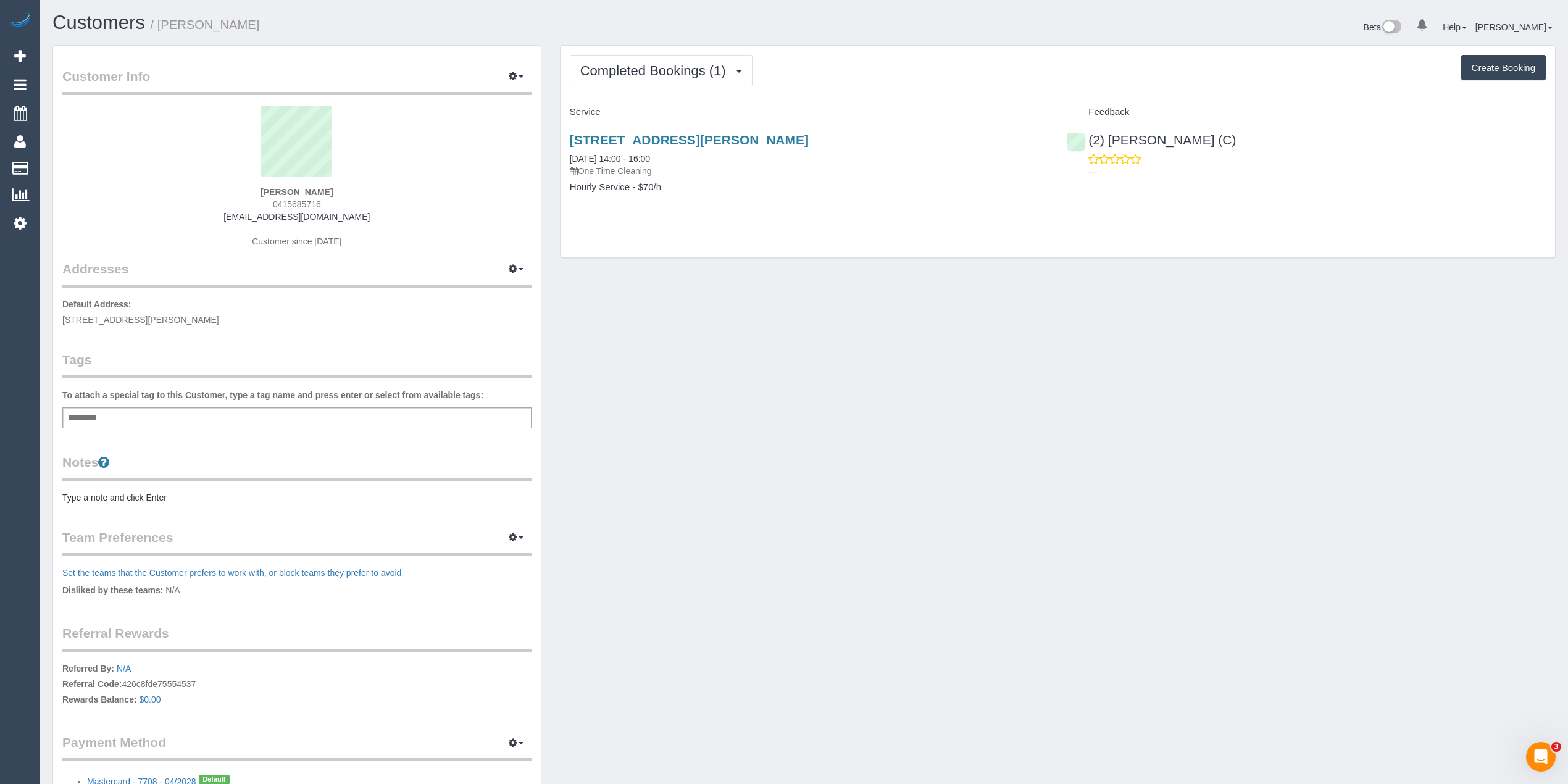
drag, startPoint x: 357, startPoint y: 219, endPoint x: 250, endPoint y: 218, distance: 107.0
click at [250, 218] on div "[PERSON_NAME] 0415685716 [EMAIL_ADDRESS][DOMAIN_NAME] Customer since [DATE]" at bounding box center [297, 182] width 469 height 154
copy link "[EMAIL_ADDRESS][DOMAIN_NAME]"
